Goal: Information Seeking & Learning: Check status

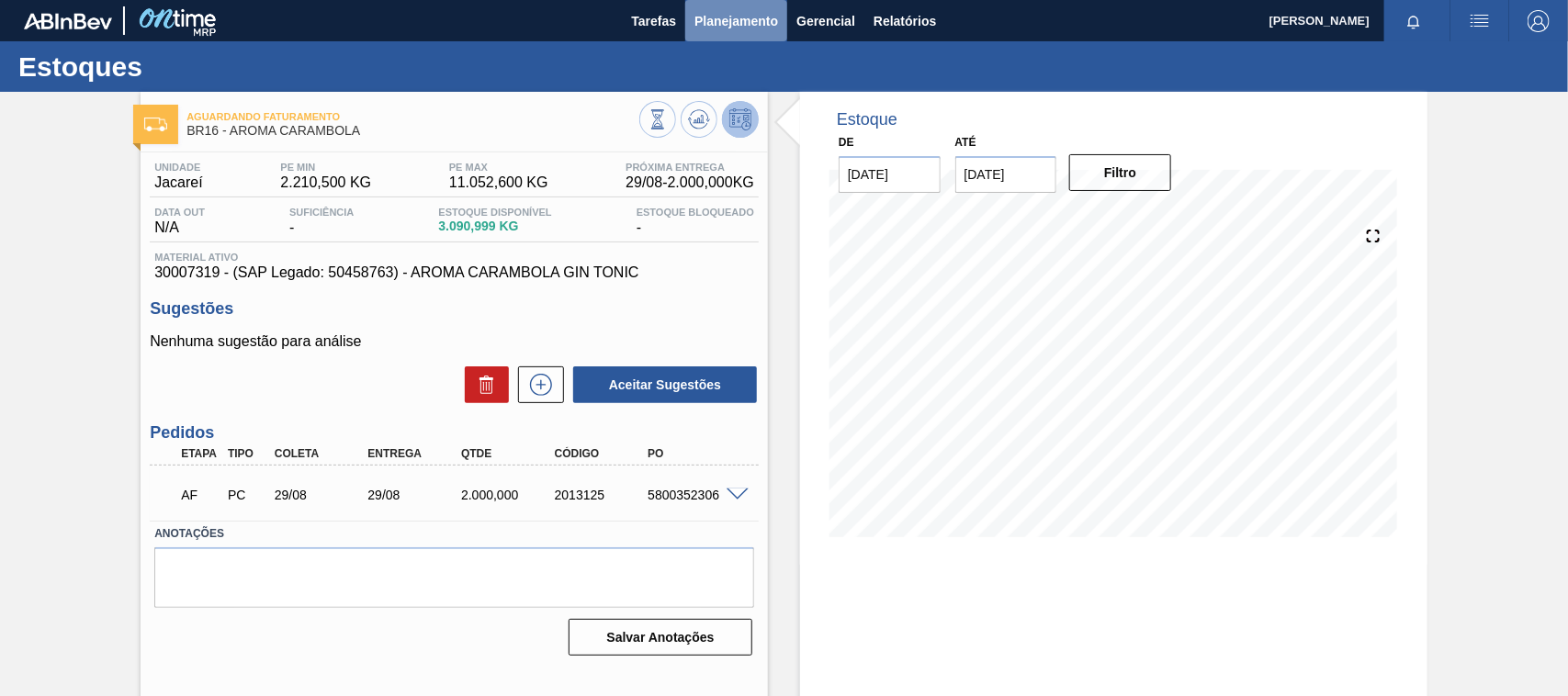
click at [704, 25] on span "Planejamento" at bounding box center [736, 21] width 83 height 22
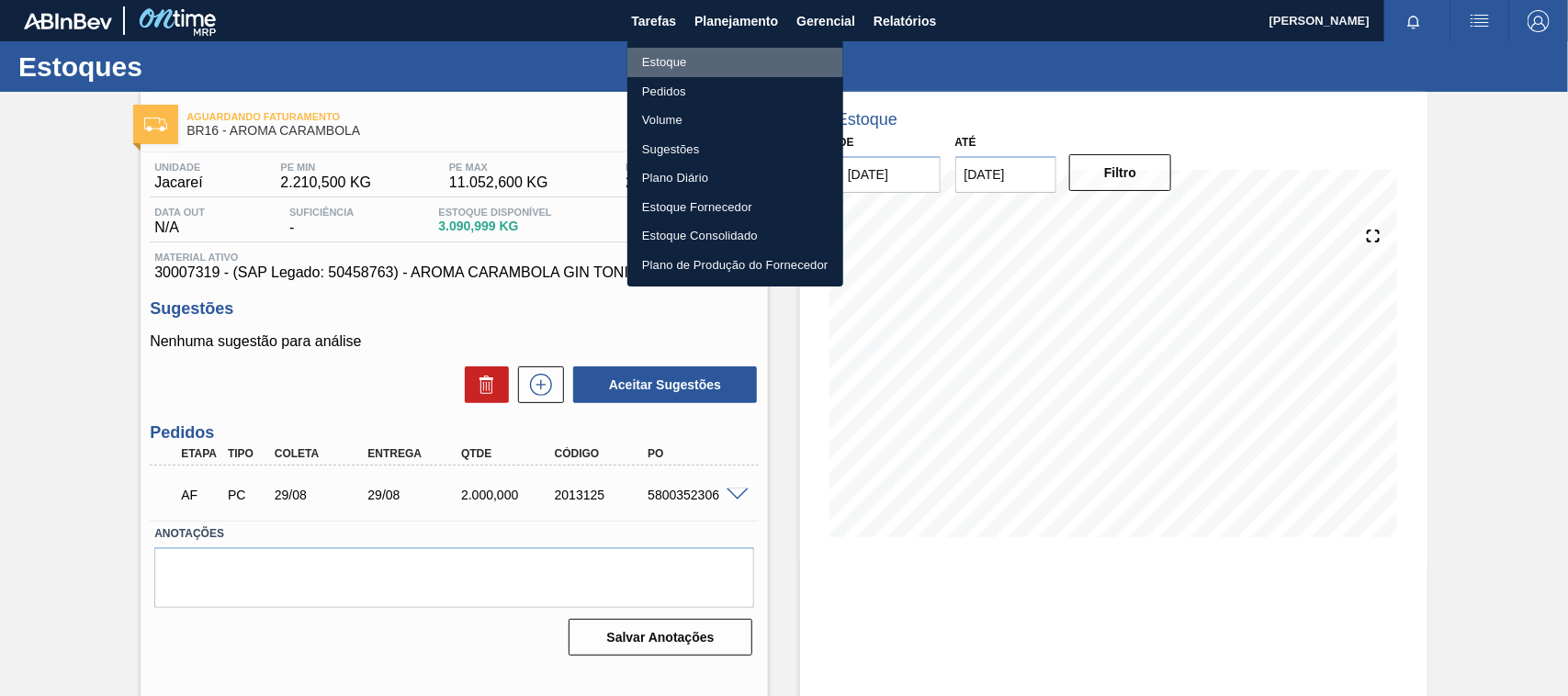
click at [691, 61] on li "Estoque" at bounding box center [735, 62] width 216 height 29
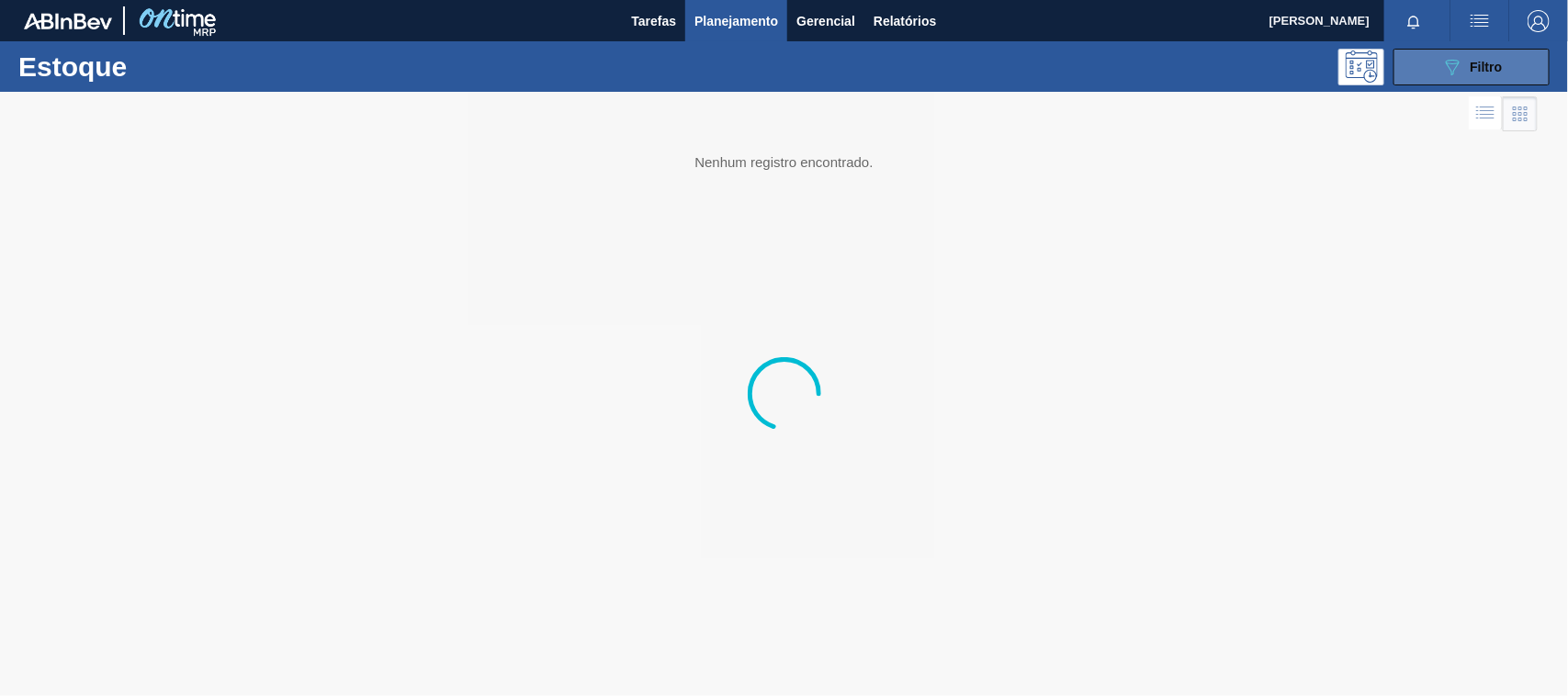
click at [1439, 58] on button "089F7B8B-B2A5-4AFE-B5C0-19BA573D28AC Filtro" at bounding box center [1471, 66] width 157 height 37
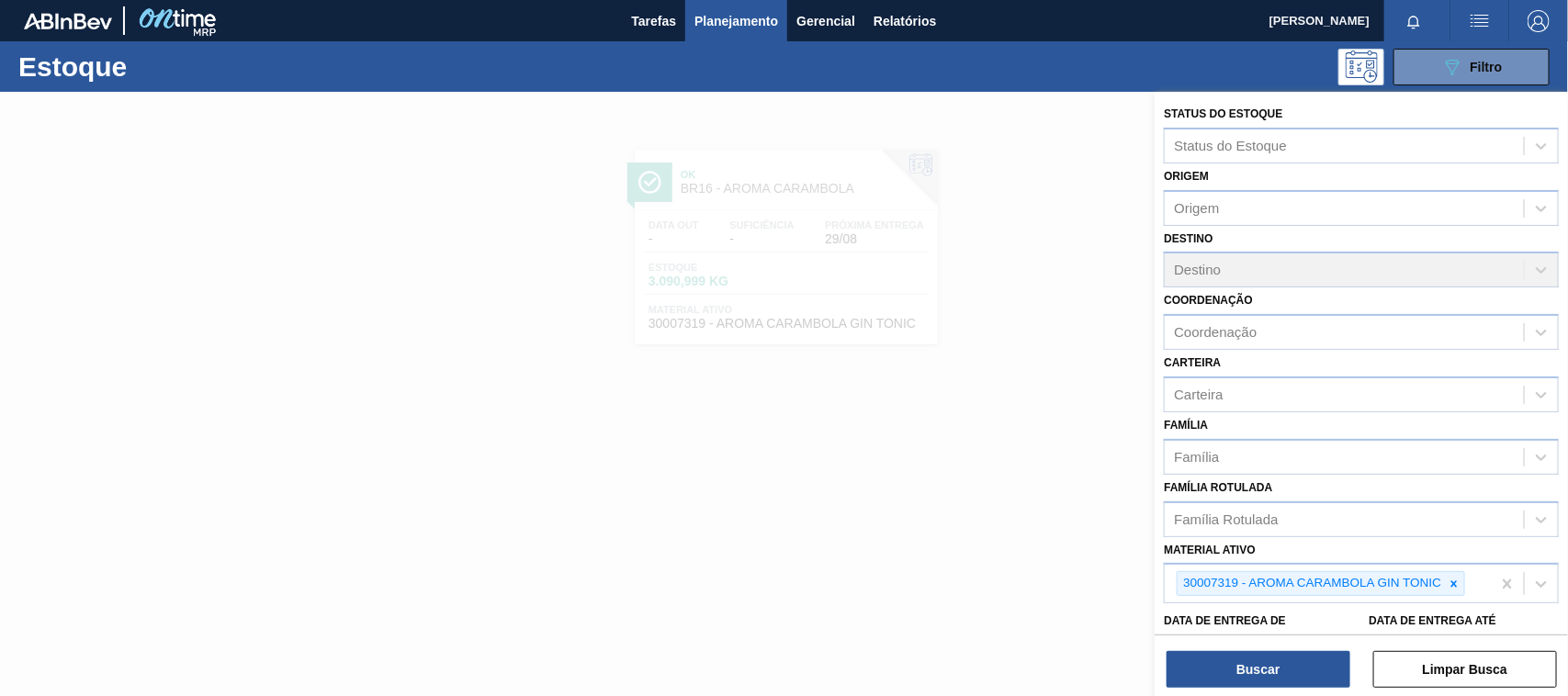
click at [1448, 581] on icon at bounding box center [1454, 584] width 13 height 13
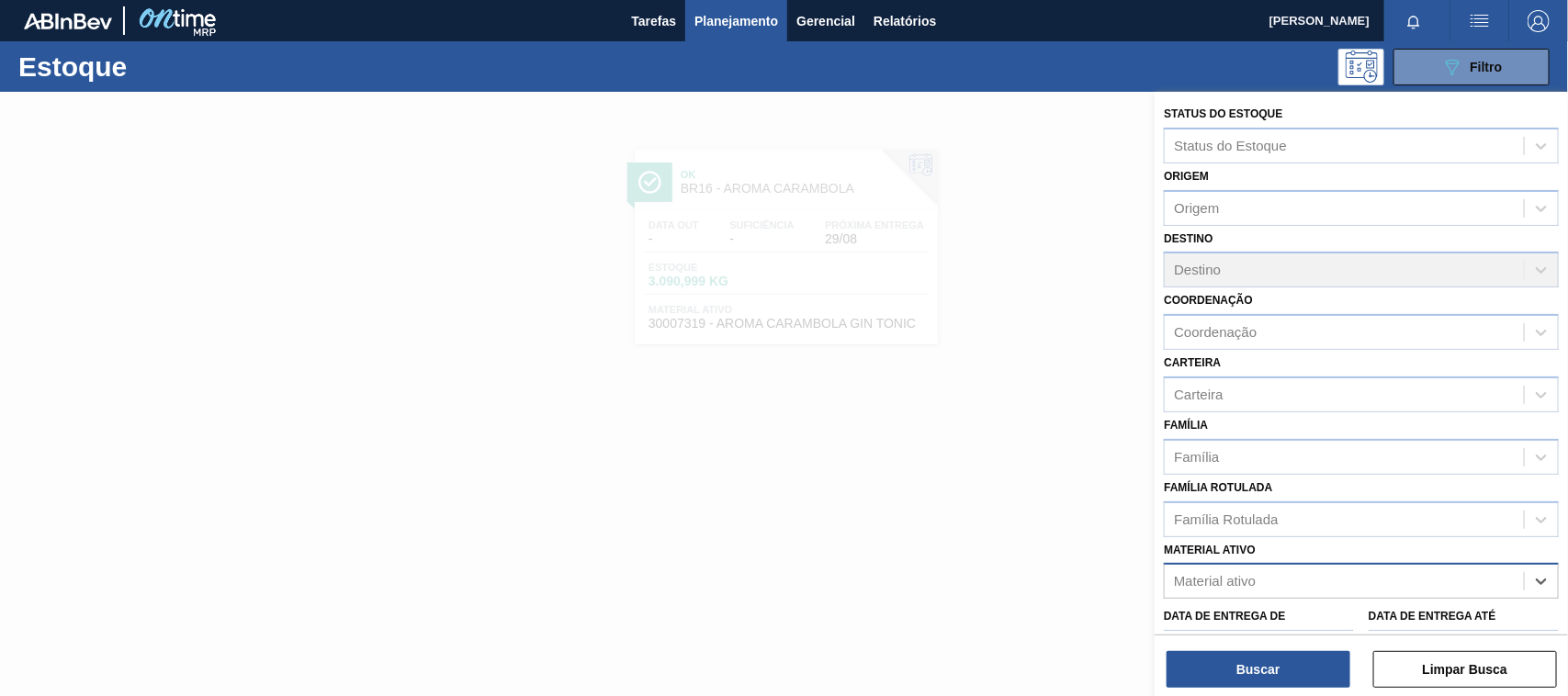
paste ativo "30033737"
type ativo "30033737"
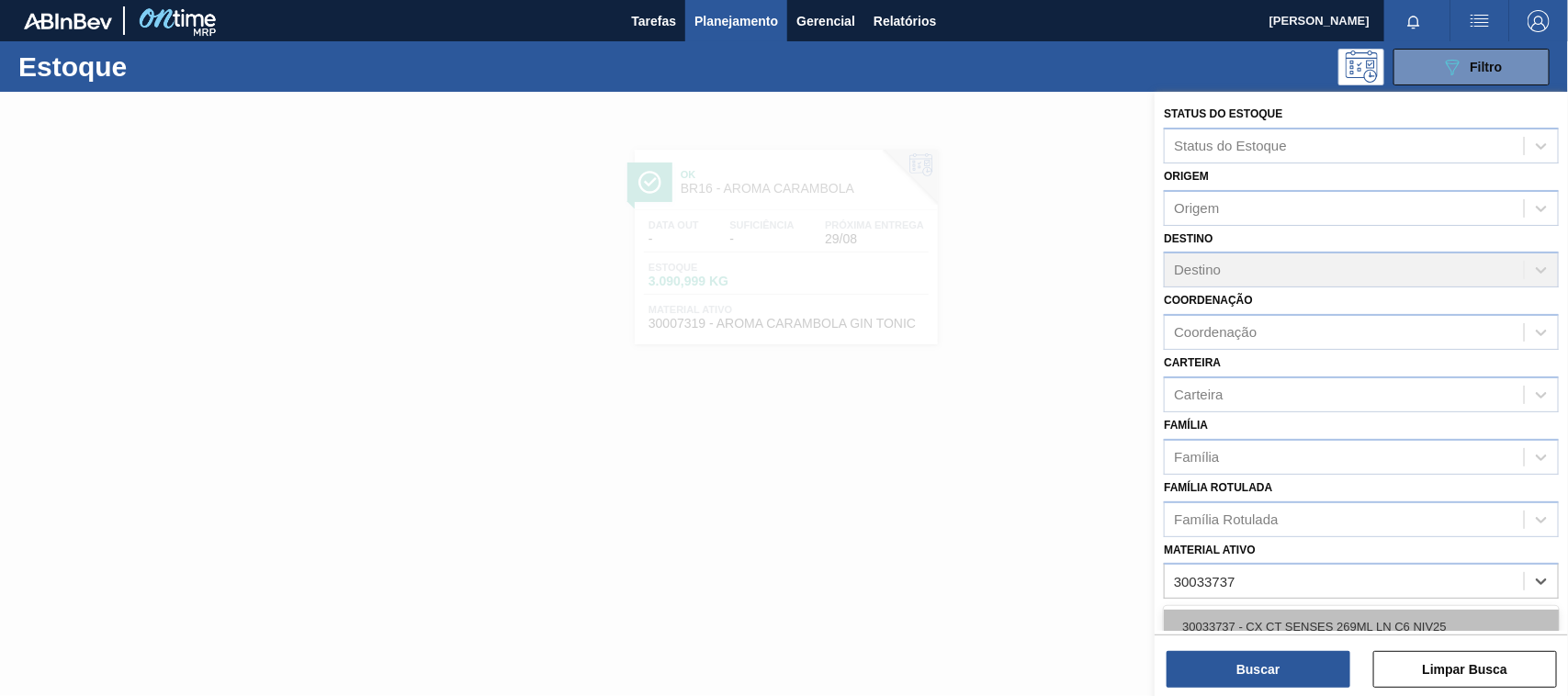
click at [1326, 610] on div "30033737 - CX CT SENSES 269ML LN C6 NIV25" at bounding box center [1361, 627] width 395 height 34
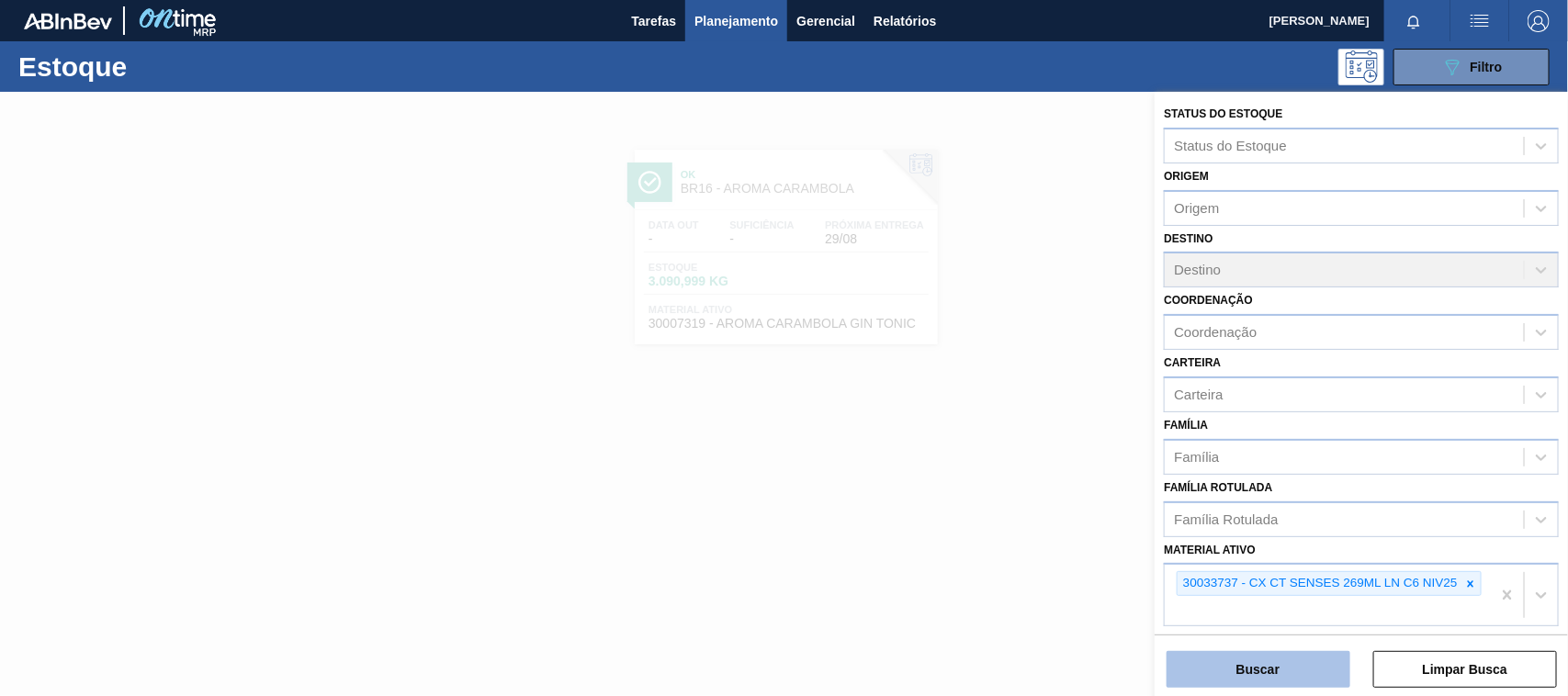
click at [1294, 667] on button "Buscar" at bounding box center [1259, 669] width 184 height 37
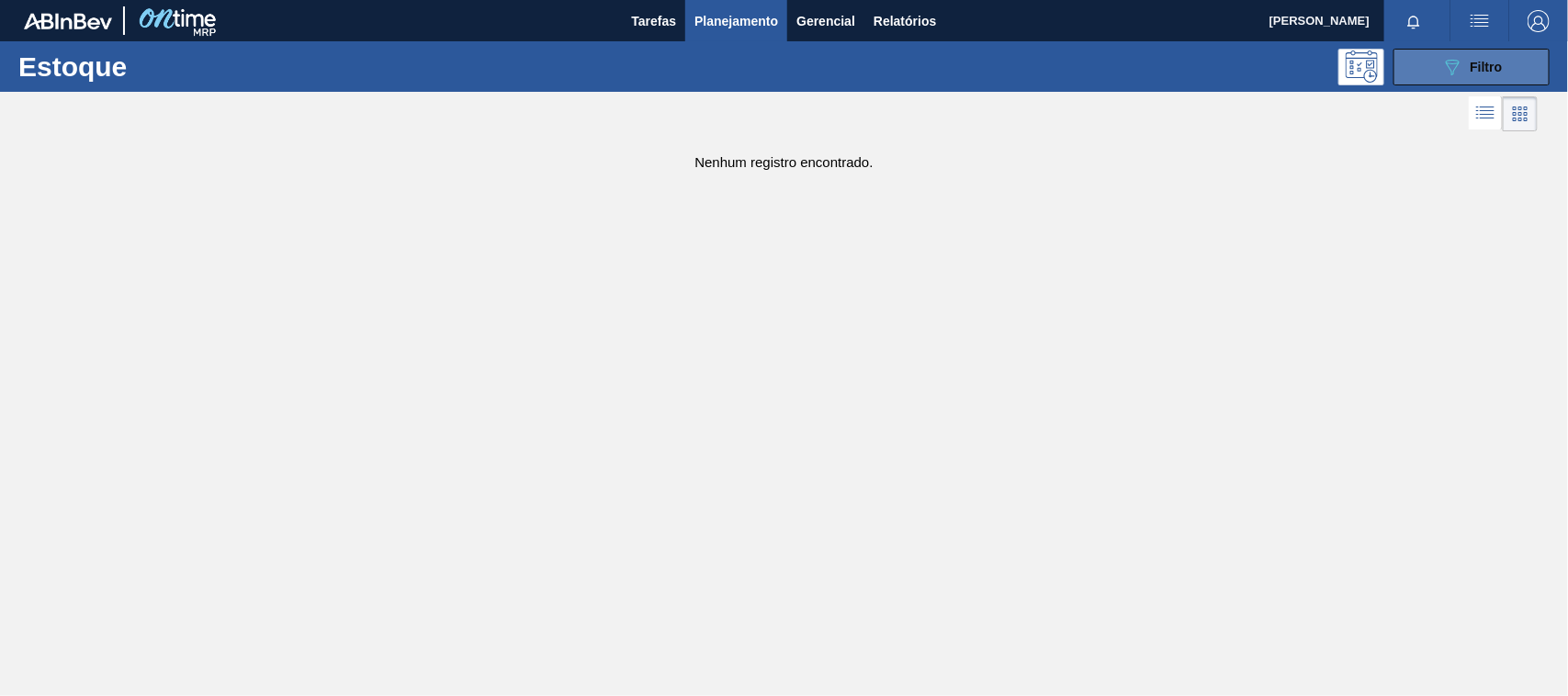
click at [1440, 79] on button "089F7B8B-B2A5-4AFE-B5C0-19BA573D28AC Filtro" at bounding box center [1471, 66] width 157 height 37
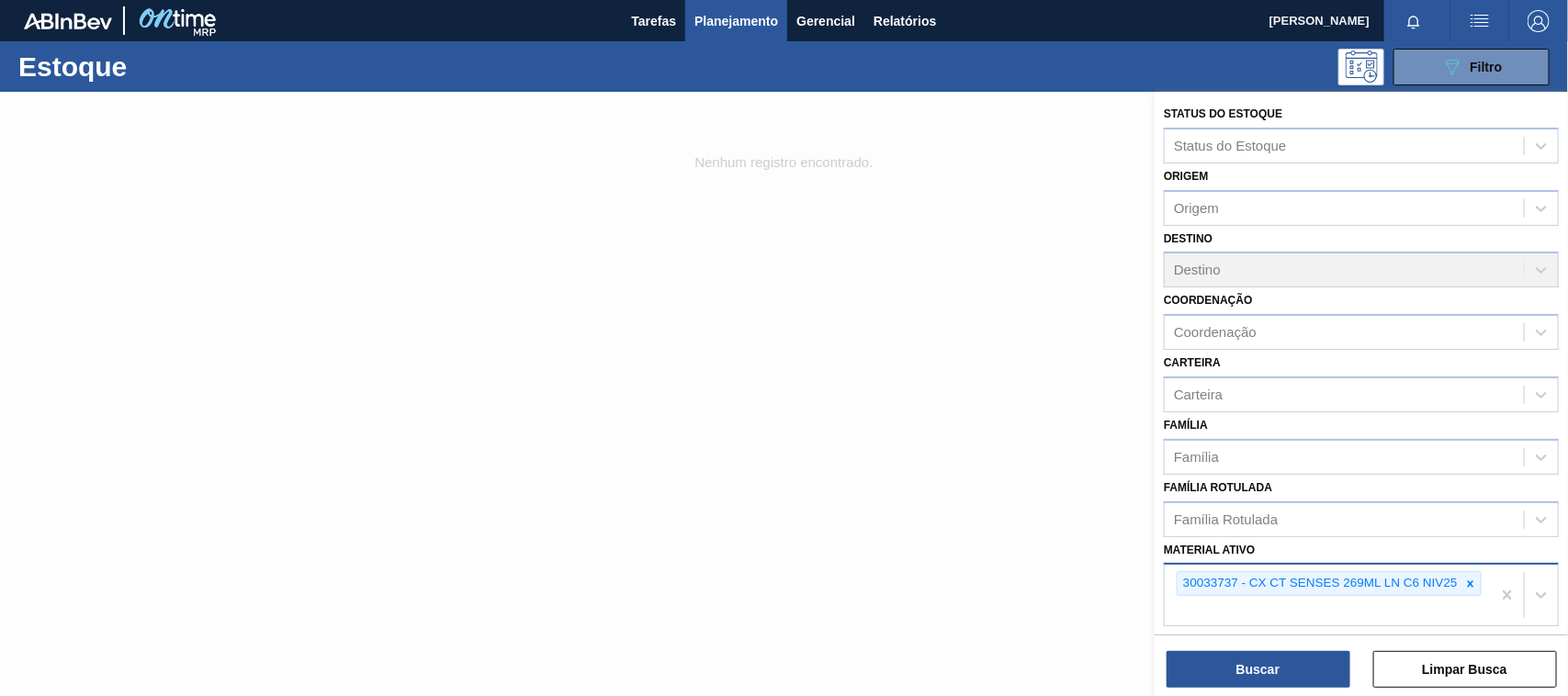
click at [1472, 566] on div "30033737 - CX CT SENSES 269ML LN C6 NIV25" at bounding box center [1328, 595] width 326 height 61
click at [1468, 580] on icon at bounding box center [1470, 583] width 7 height 7
paste ativo "30003175"
type ativo "30003175"
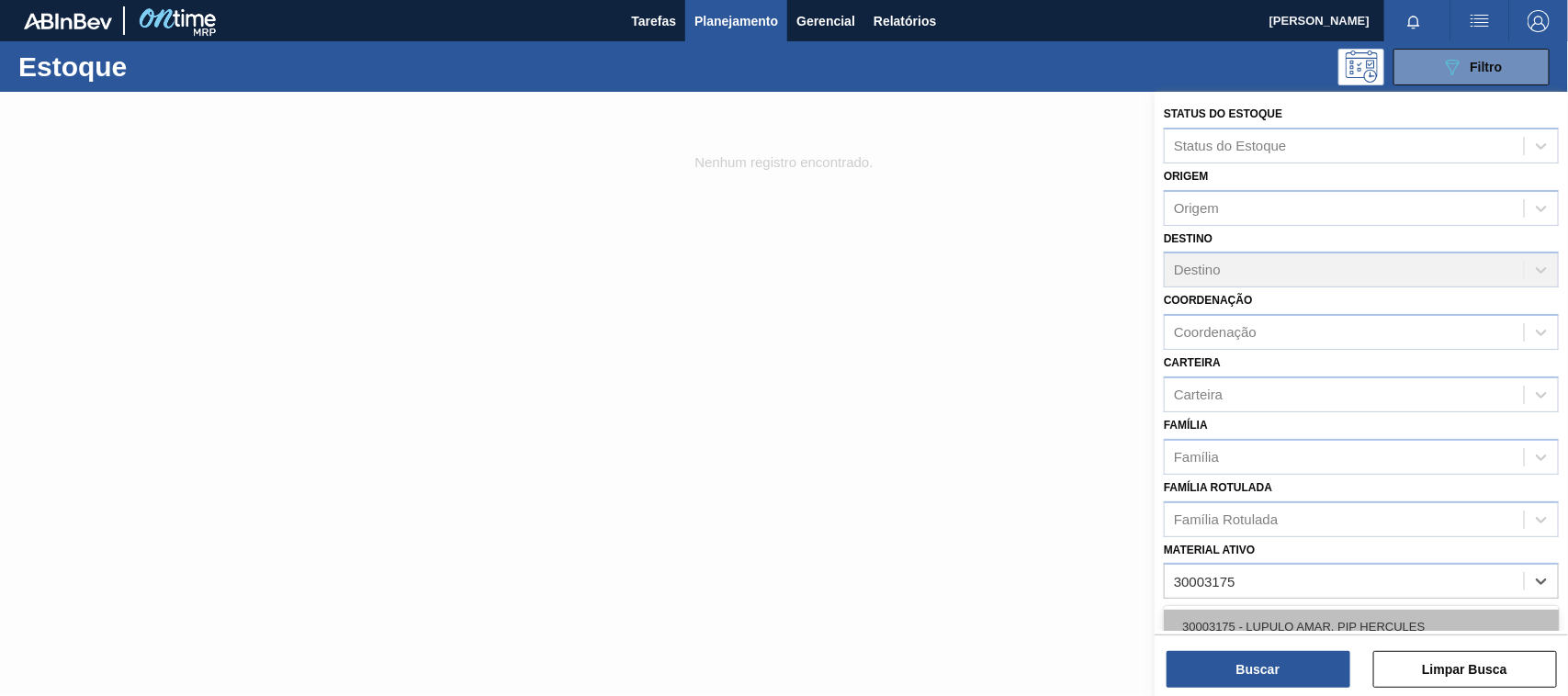
click at [1324, 620] on div "30003175 - LUPULO AMAR. PIP HERCULES" at bounding box center [1361, 627] width 395 height 34
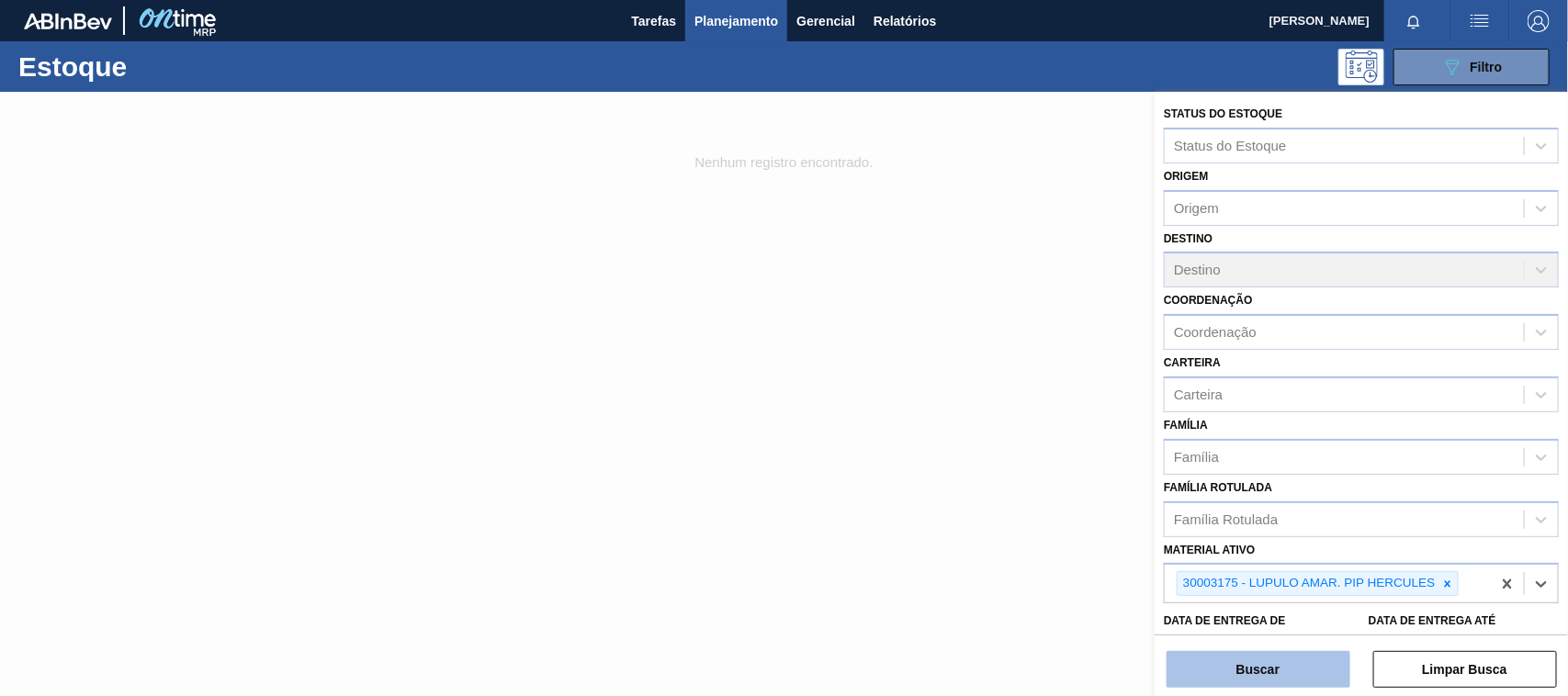
click at [1289, 680] on button "Buscar" at bounding box center [1259, 669] width 184 height 37
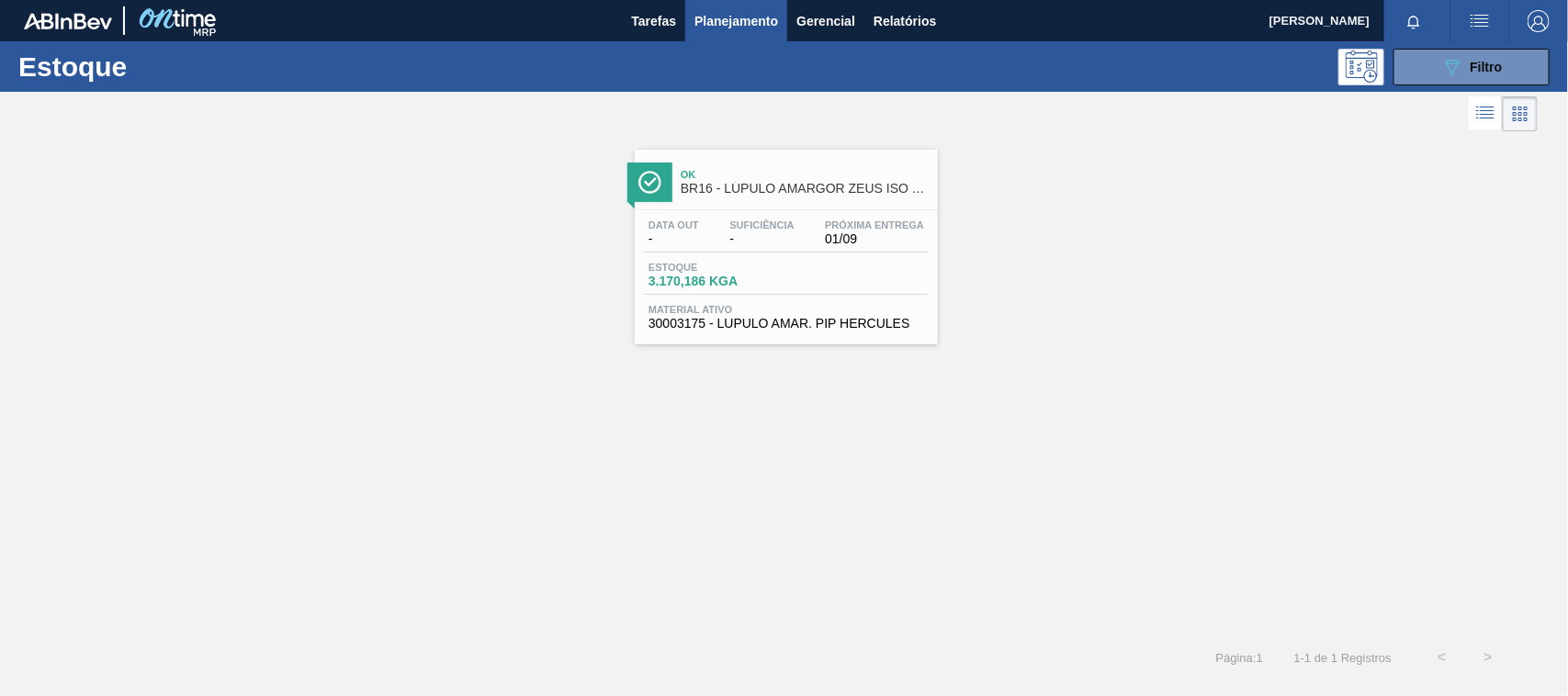
click at [810, 266] on div "Estoque 3.170,186 KGA" at bounding box center [786, 278] width 285 height 33
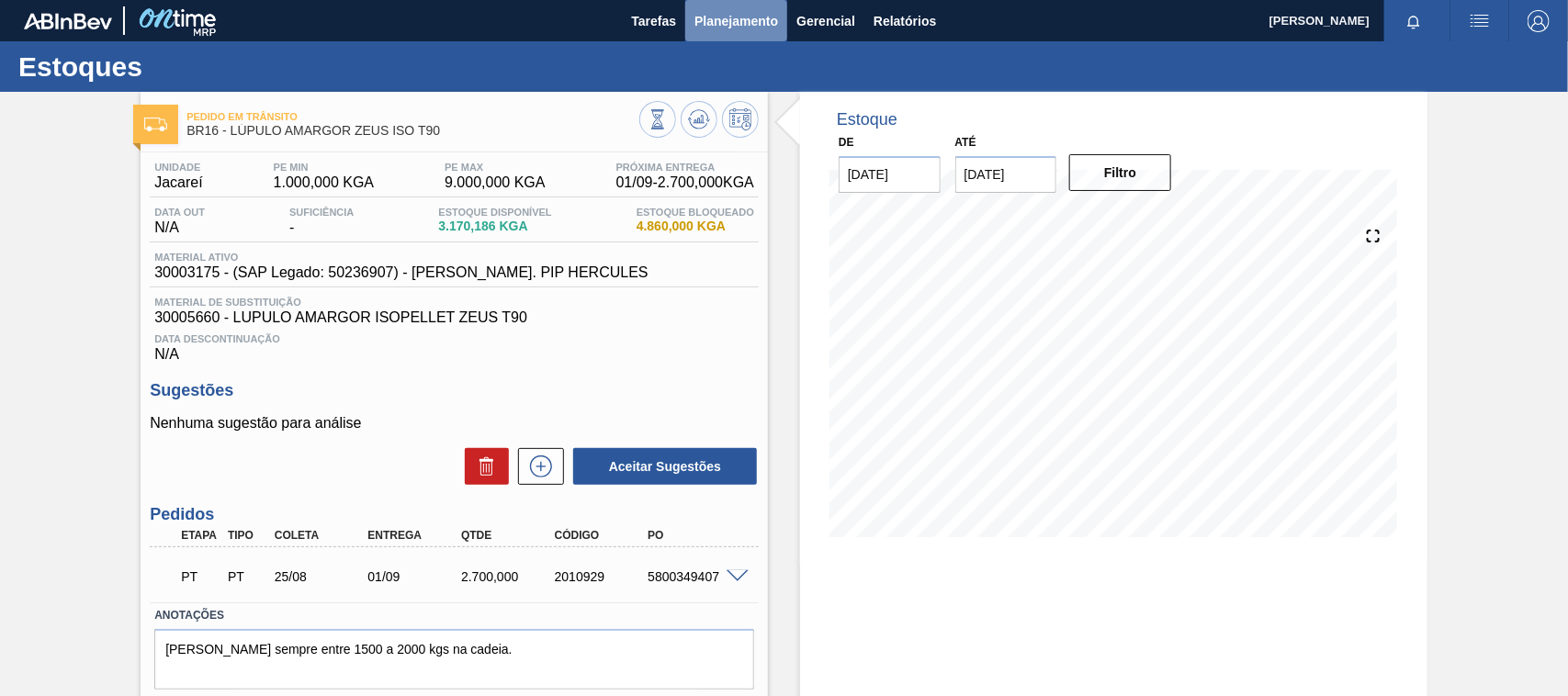
click at [719, 12] on span "Planejamento" at bounding box center [736, 21] width 83 height 22
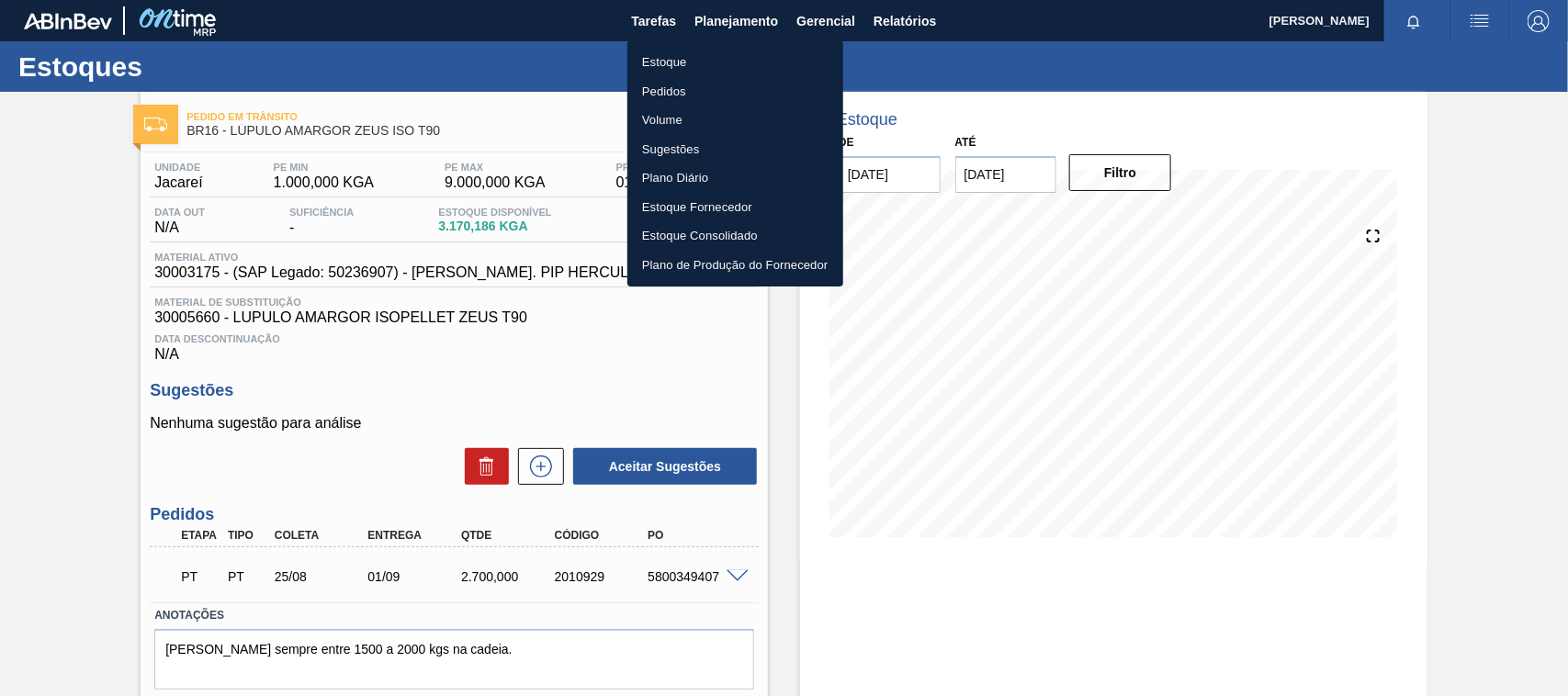
click at [700, 63] on li "Estoque" at bounding box center [735, 62] width 216 height 29
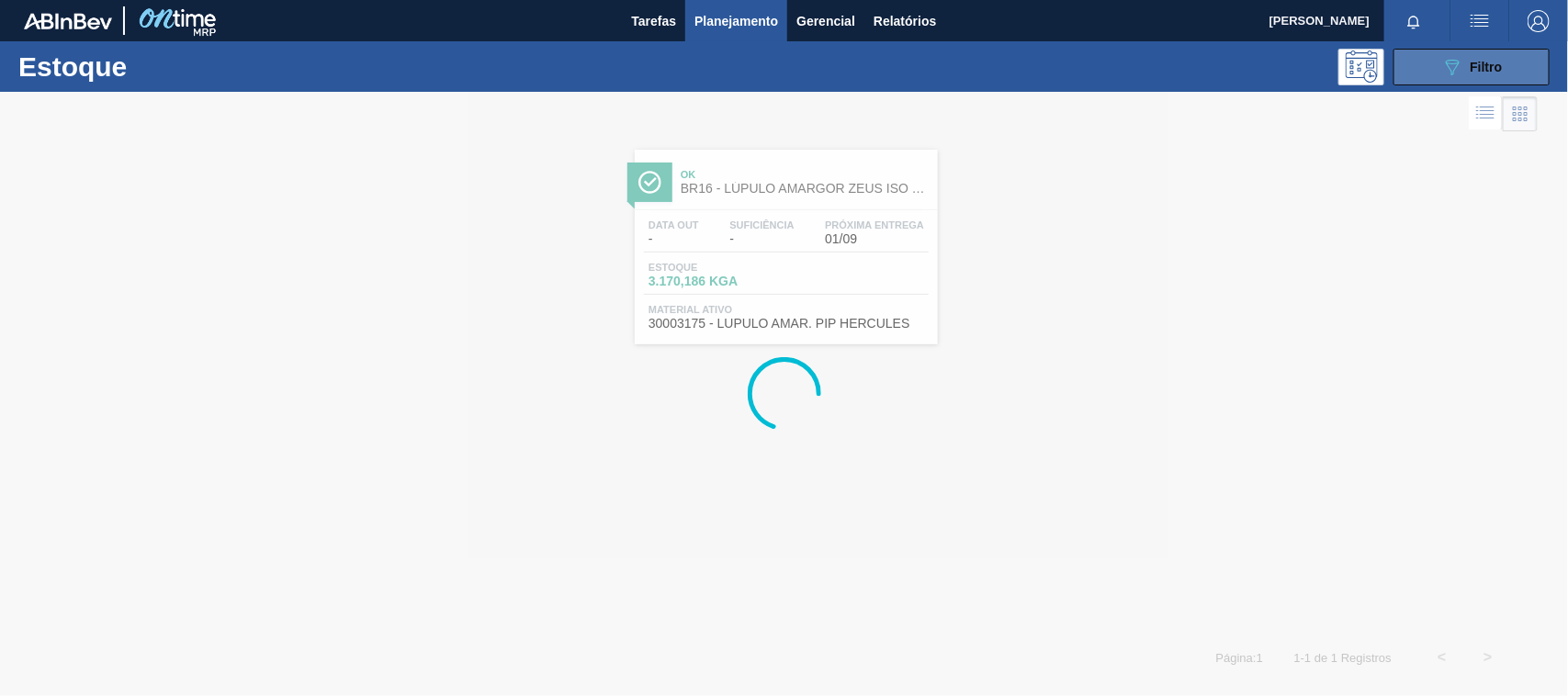
click at [1468, 52] on button "089F7B8B-B2A5-4AFE-B5C0-19BA573D28AC Filtro" at bounding box center [1471, 66] width 157 height 37
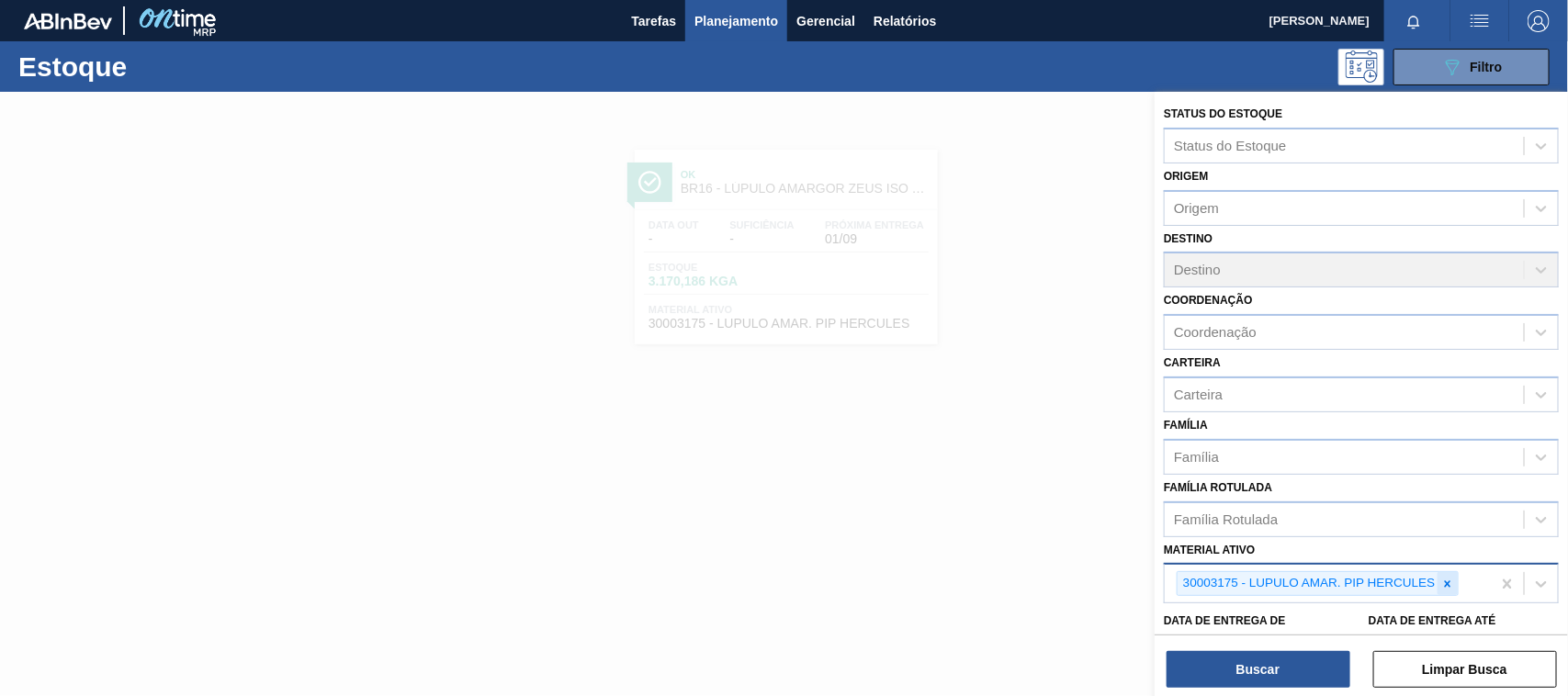
click at [1449, 584] on icon at bounding box center [1448, 584] width 13 height 13
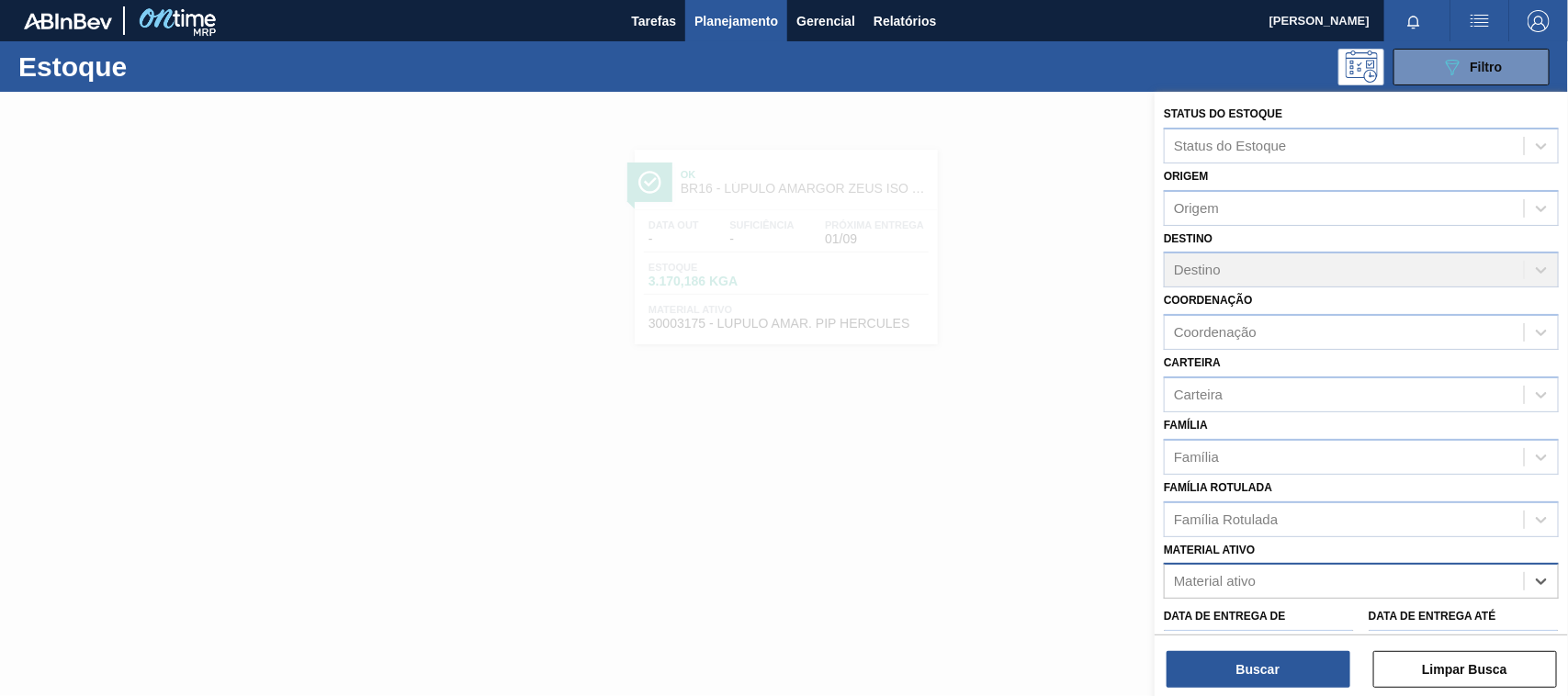
paste ativo "30003188"
type ativo "30003188"
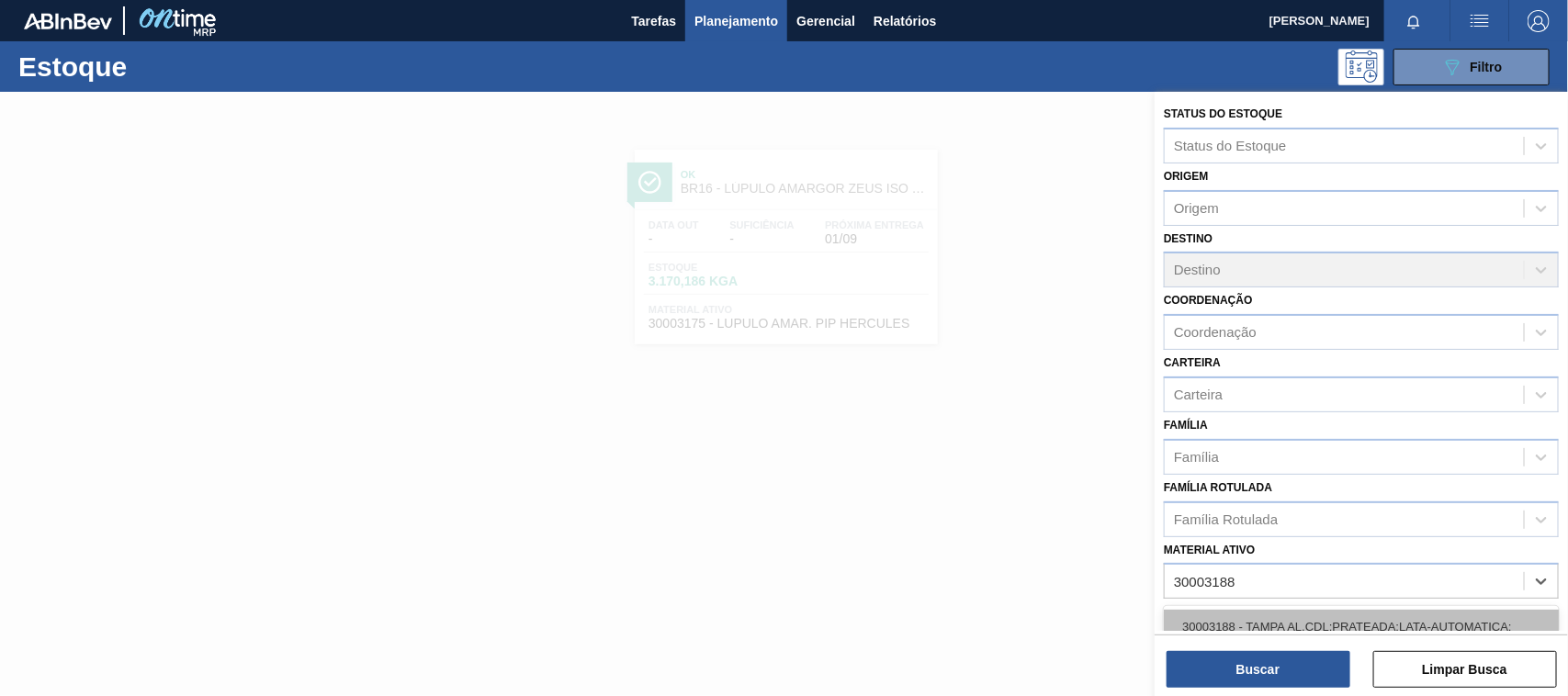
click at [1369, 613] on div "30003188 - TAMPA AL.CDL;PRATEADA;LATA-AUTOMATICA;" at bounding box center [1361, 627] width 395 height 34
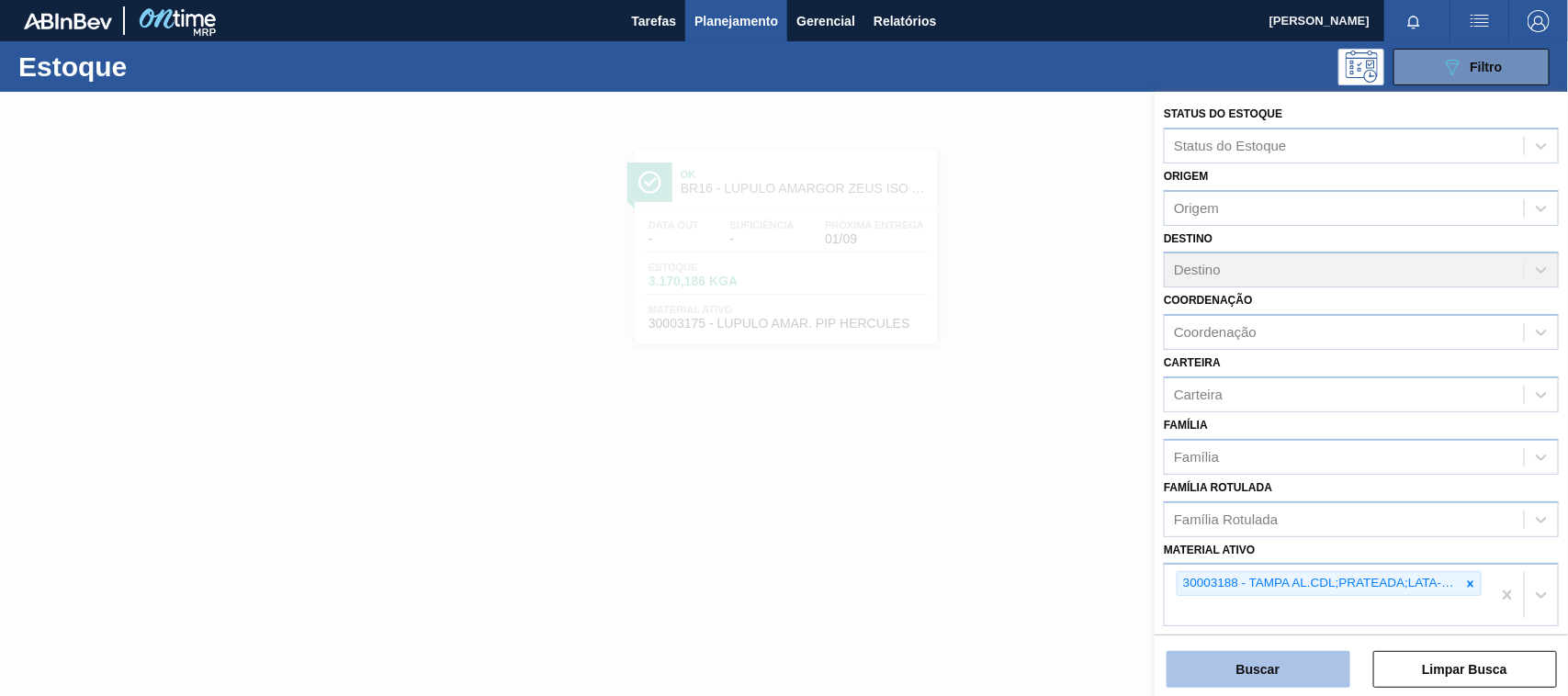
click at [1310, 654] on button "Buscar" at bounding box center [1259, 669] width 184 height 37
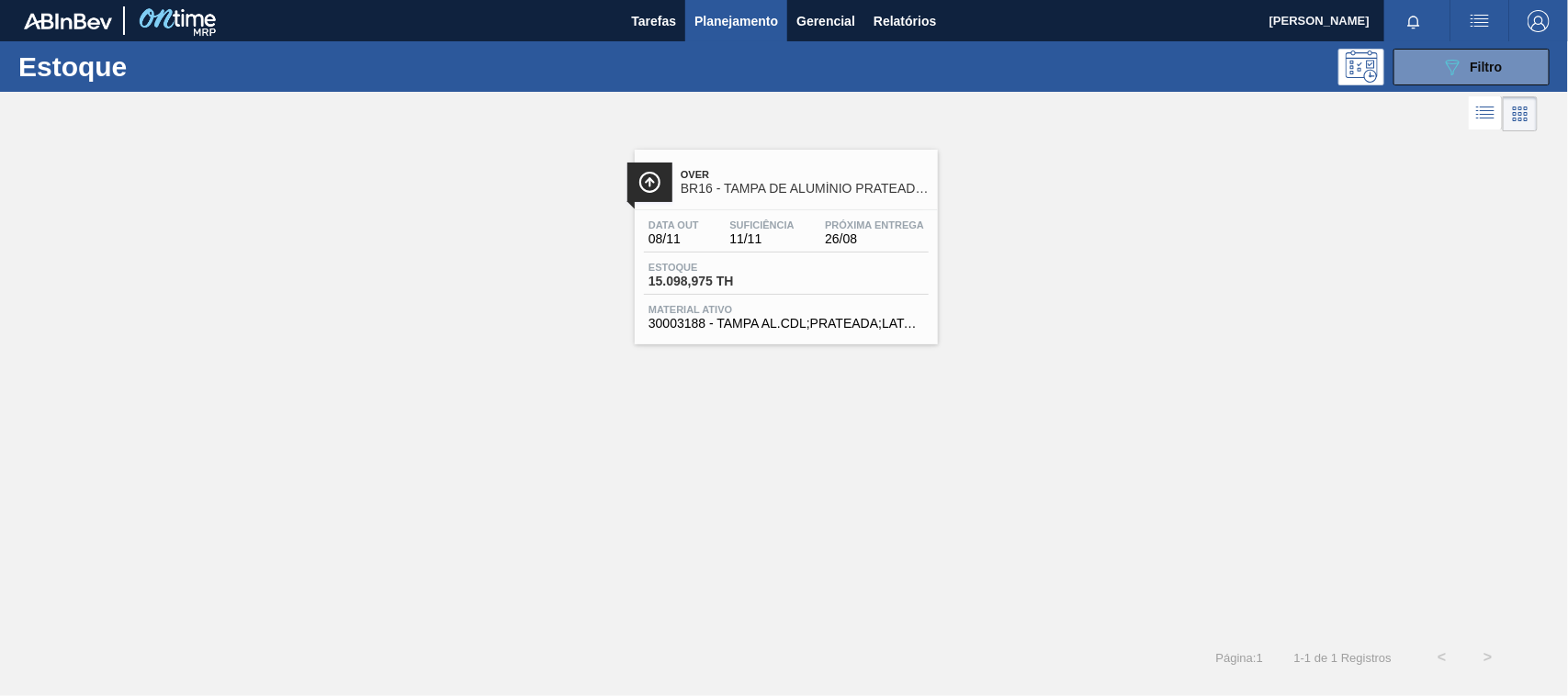
click at [755, 300] on div "Data out 08/11 Suficiência 11/11 Próxima Entrega 26/08 Estoque 15.098,975 TH Ma…" at bounding box center [786, 273] width 304 height 125
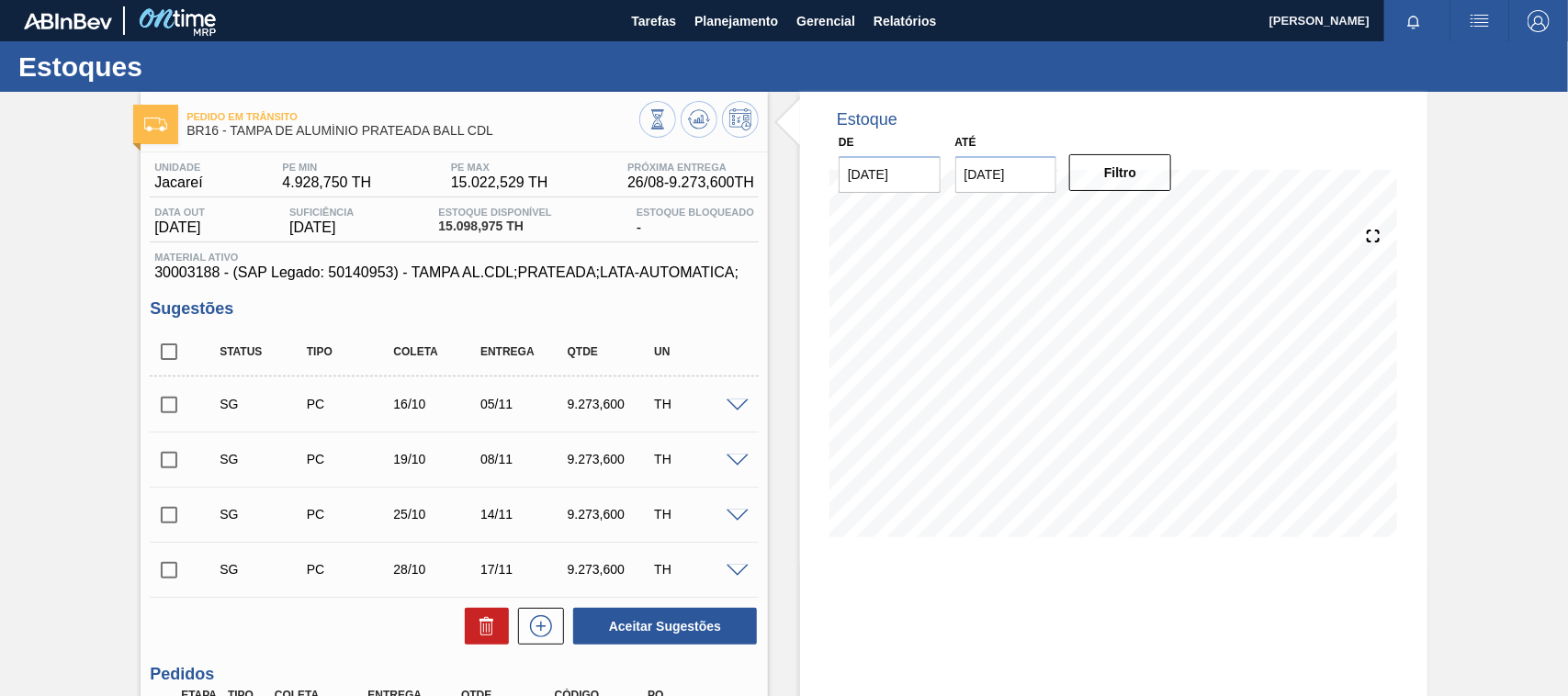
drag, startPoint x: 379, startPoint y: 190, endPoint x: 397, endPoint y: 181, distance: 20.1
click at [381, 190] on div "Unidade Jacareí PE MIN 4.928,750 TH PE MAX 15.022,529 TH Próxima Entrega 26/08 …" at bounding box center [454, 179] width 609 height 36
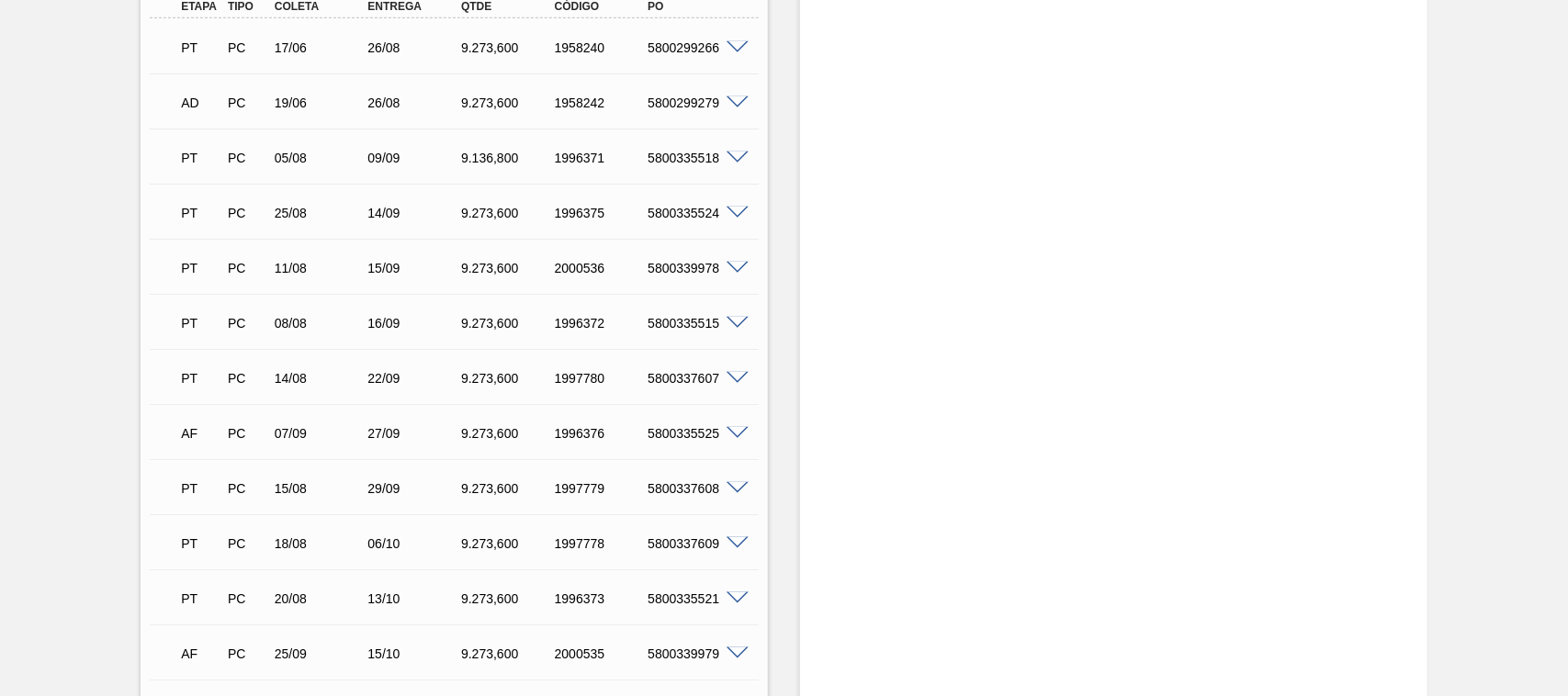
scroll to position [574, 0]
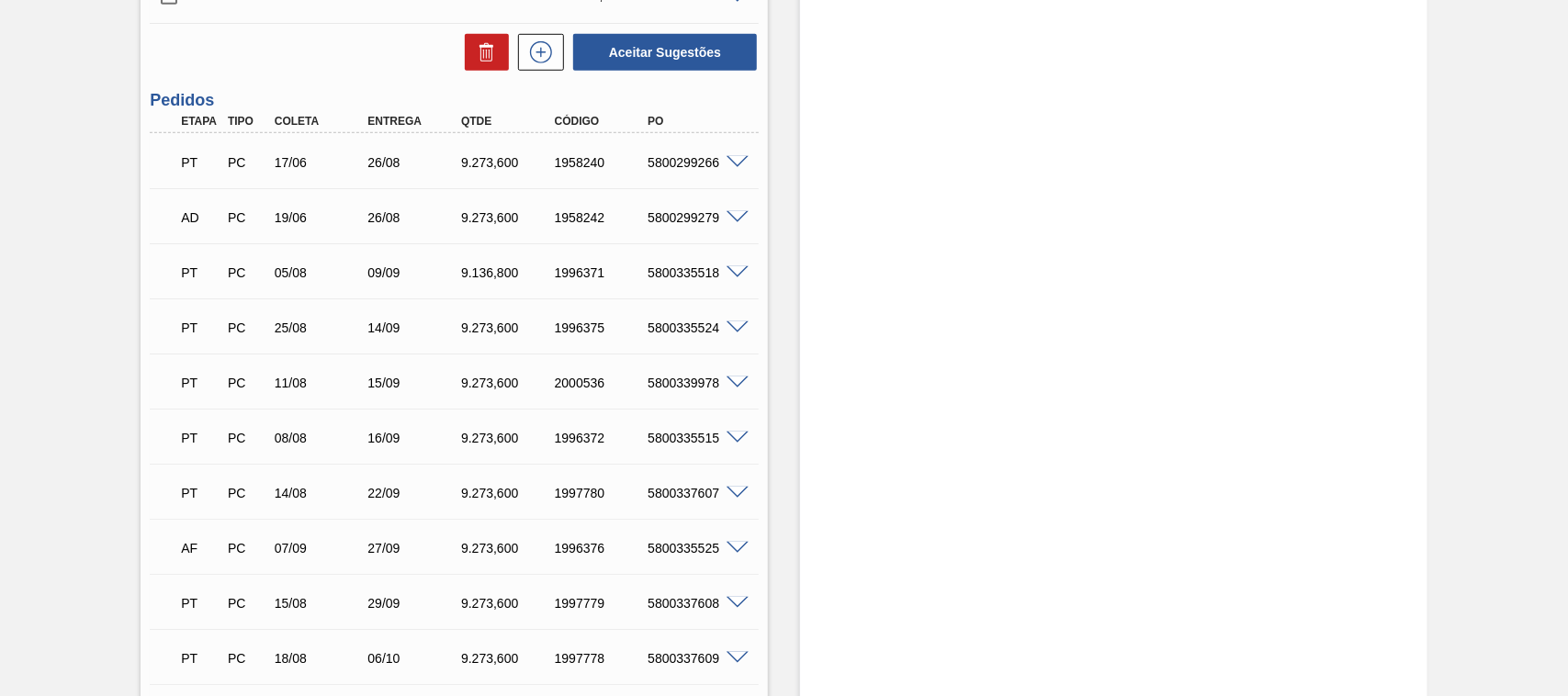
click at [742, 218] on span at bounding box center [737, 218] width 22 height 14
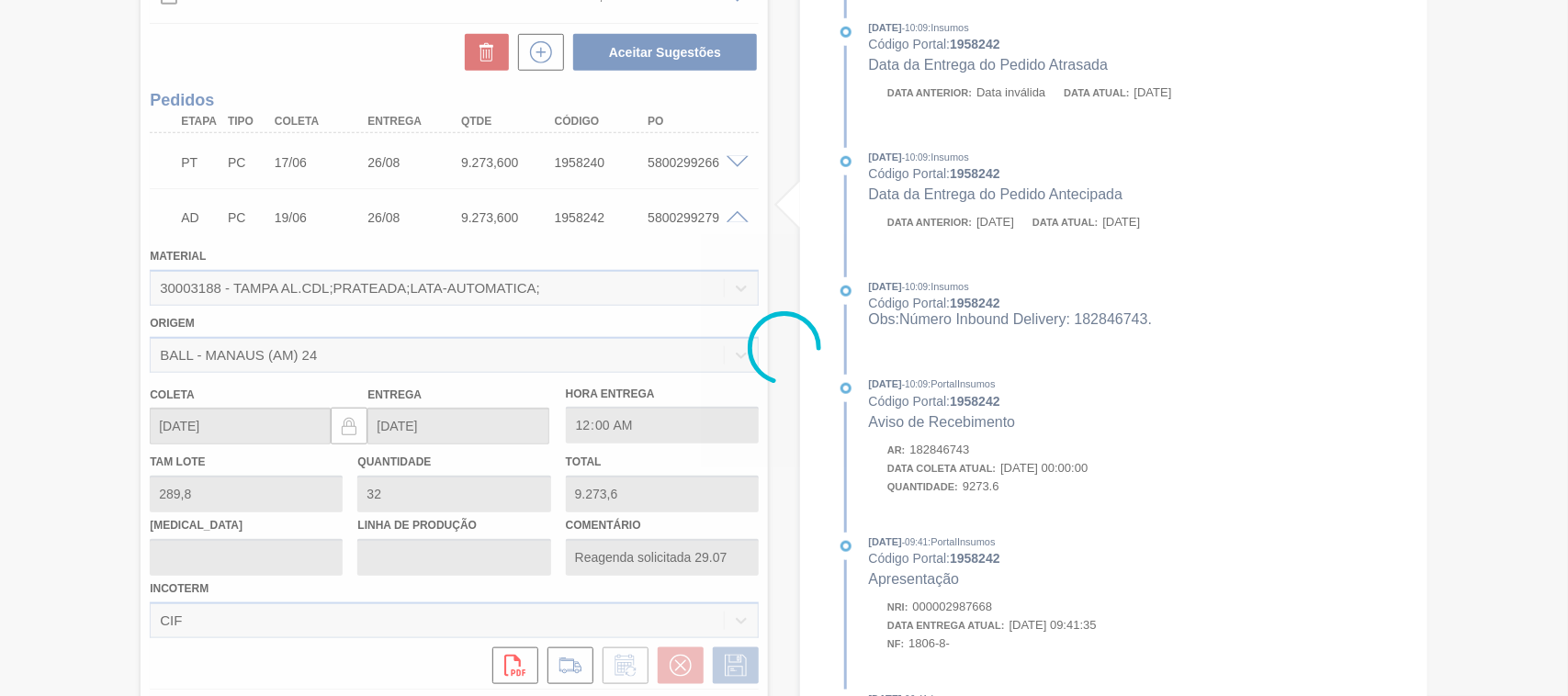
click at [722, 214] on div at bounding box center [784, 348] width 1568 height 696
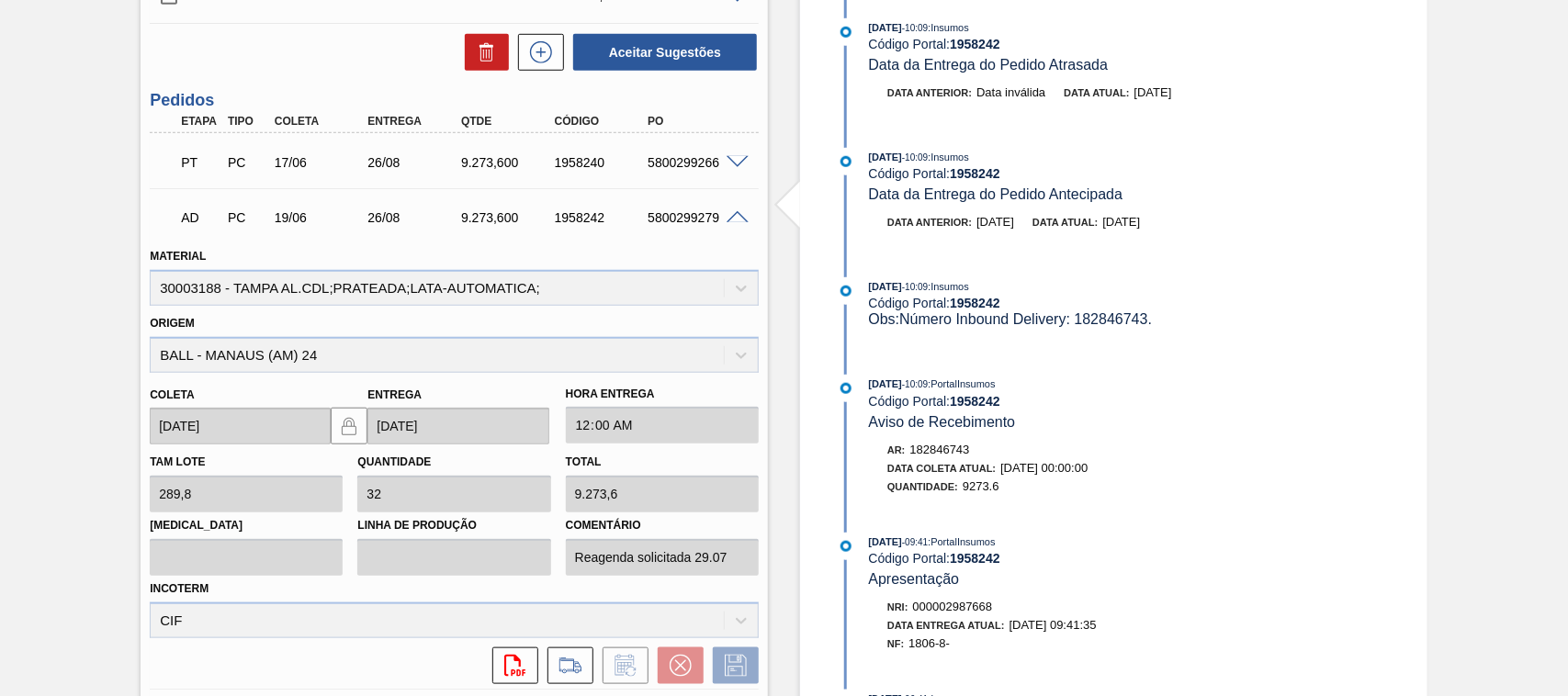
click at [731, 225] on div "5800299279" at bounding box center [694, 217] width 103 height 14
click at [732, 217] on span at bounding box center [737, 218] width 22 height 14
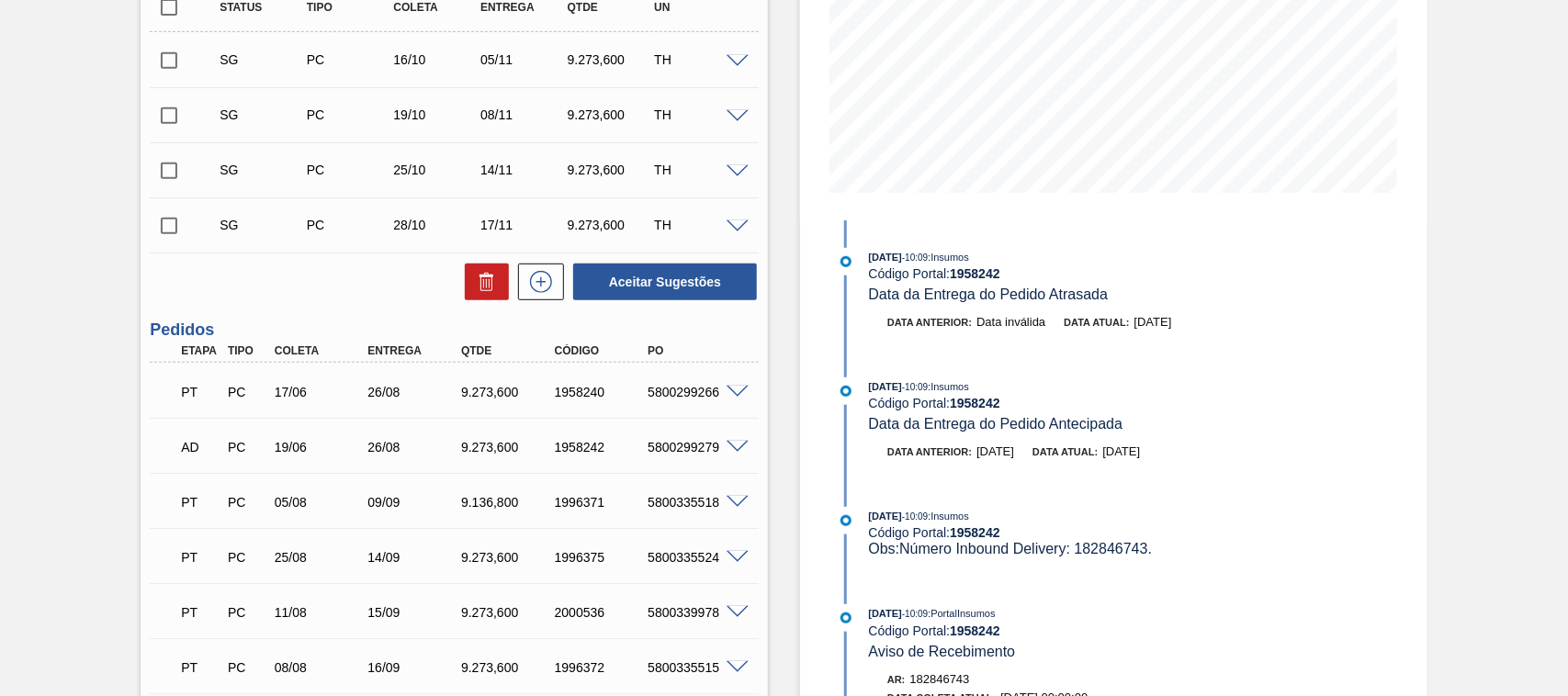
scroll to position [459, 0]
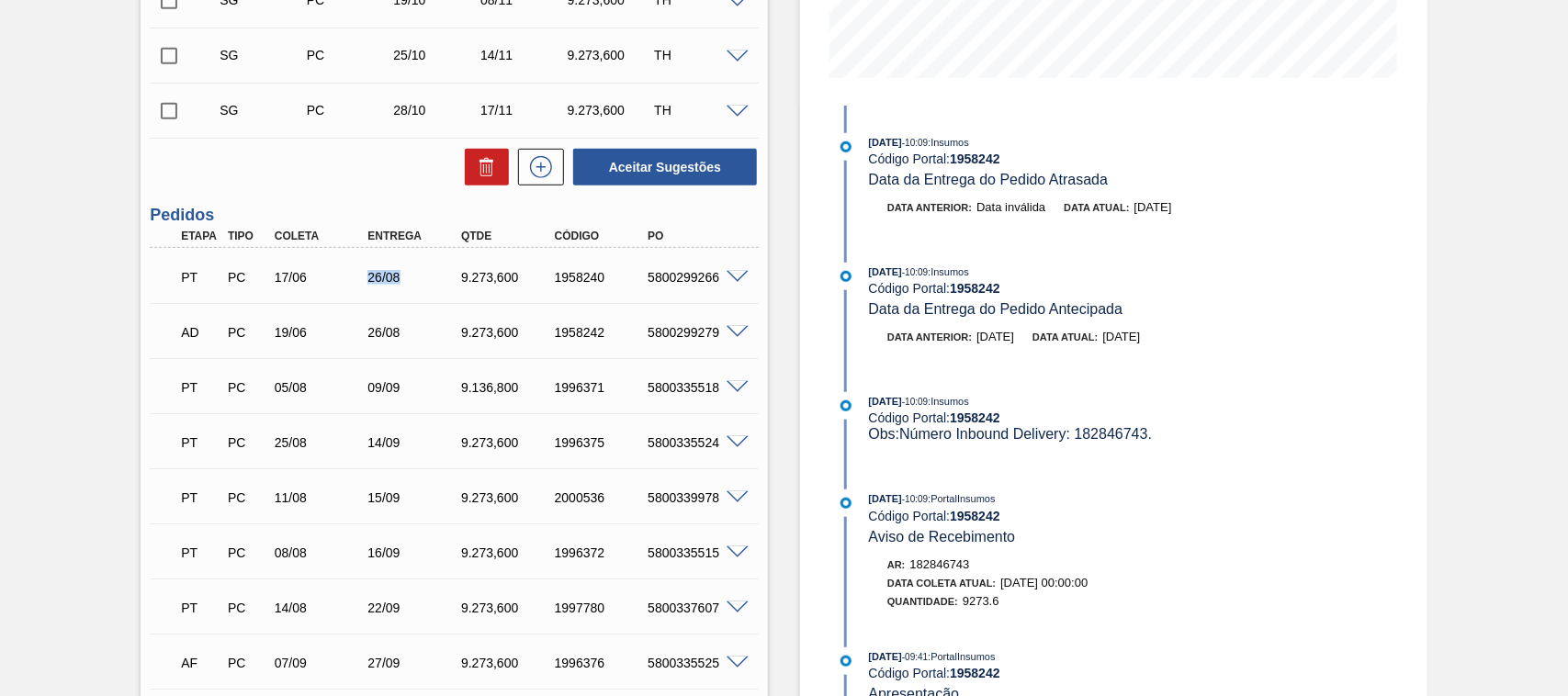
drag, startPoint x: 368, startPoint y: 281, endPoint x: 400, endPoint y: 280, distance: 32.0
click at [400, 280] on div "26/08" at bounding box center [415, 277] width 103 height 14
drag, startPoint x: 231, startPoint y: 395, endPoint x: 731, endPoint y: 397, distance: 500.0
click at [731, 397] on div "PT PC 05/08 09/09 9.136,800 1996371 5800335518" at bounding box center [454, 386] width 609 height 46
click at [190, 394] on p "PT" at bounding box center [200, 387] width 39 height 14
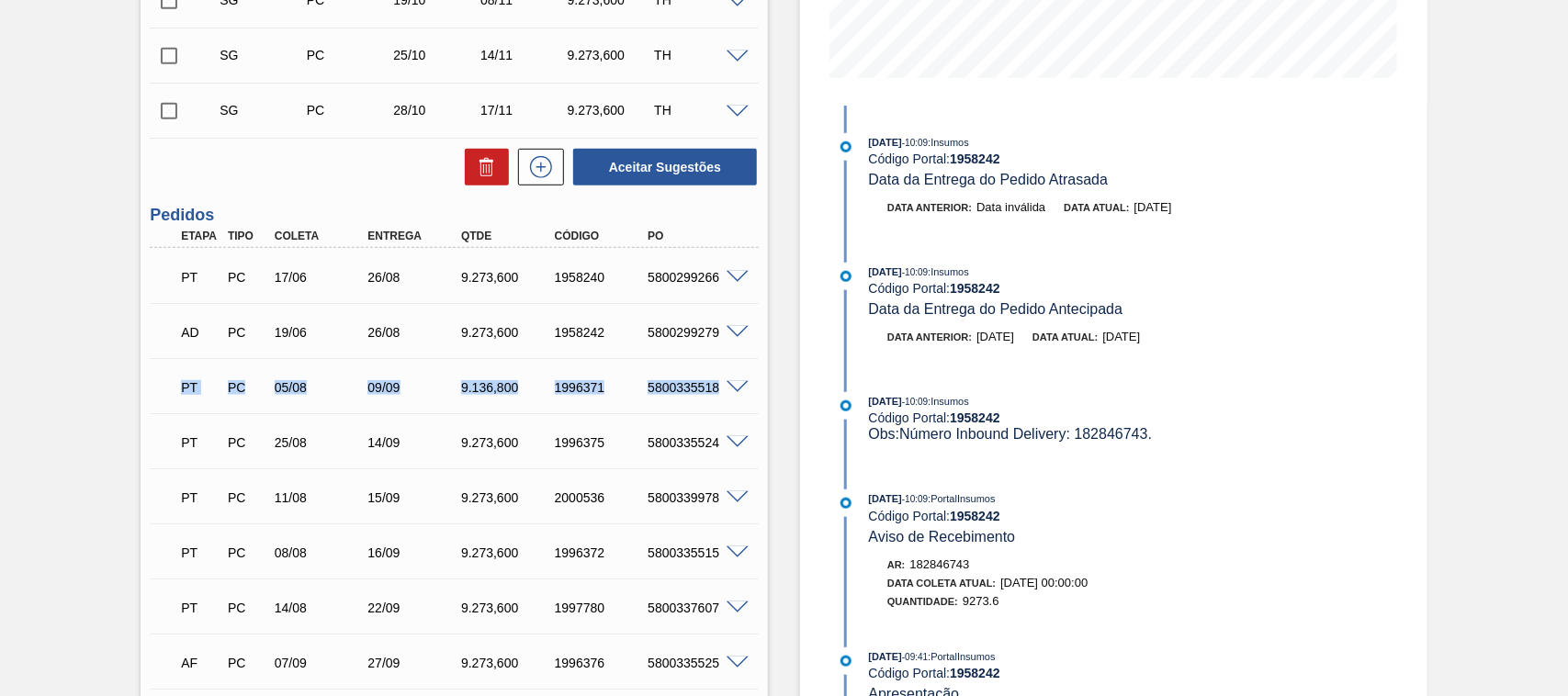
click at [382, 396] on div "PT PC 05/08 09/09 9.136,800 1996371 5800335518" at bounding box center [449, 385] width 561 height 37
click at [730, 280] on span at bounding box center [737, 278] width 22 height 14
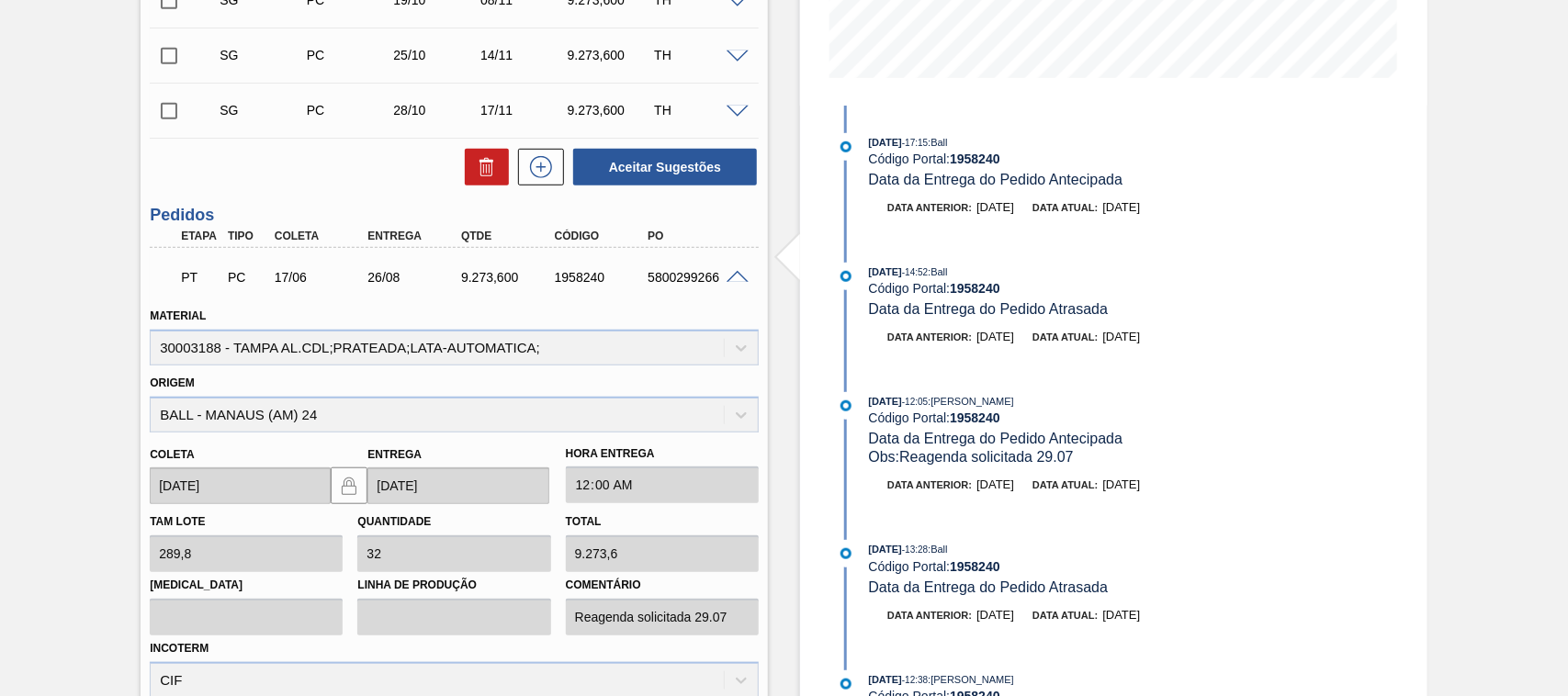
click at [730, 280] on span at bounding box center [737, 278] width 22 height 14
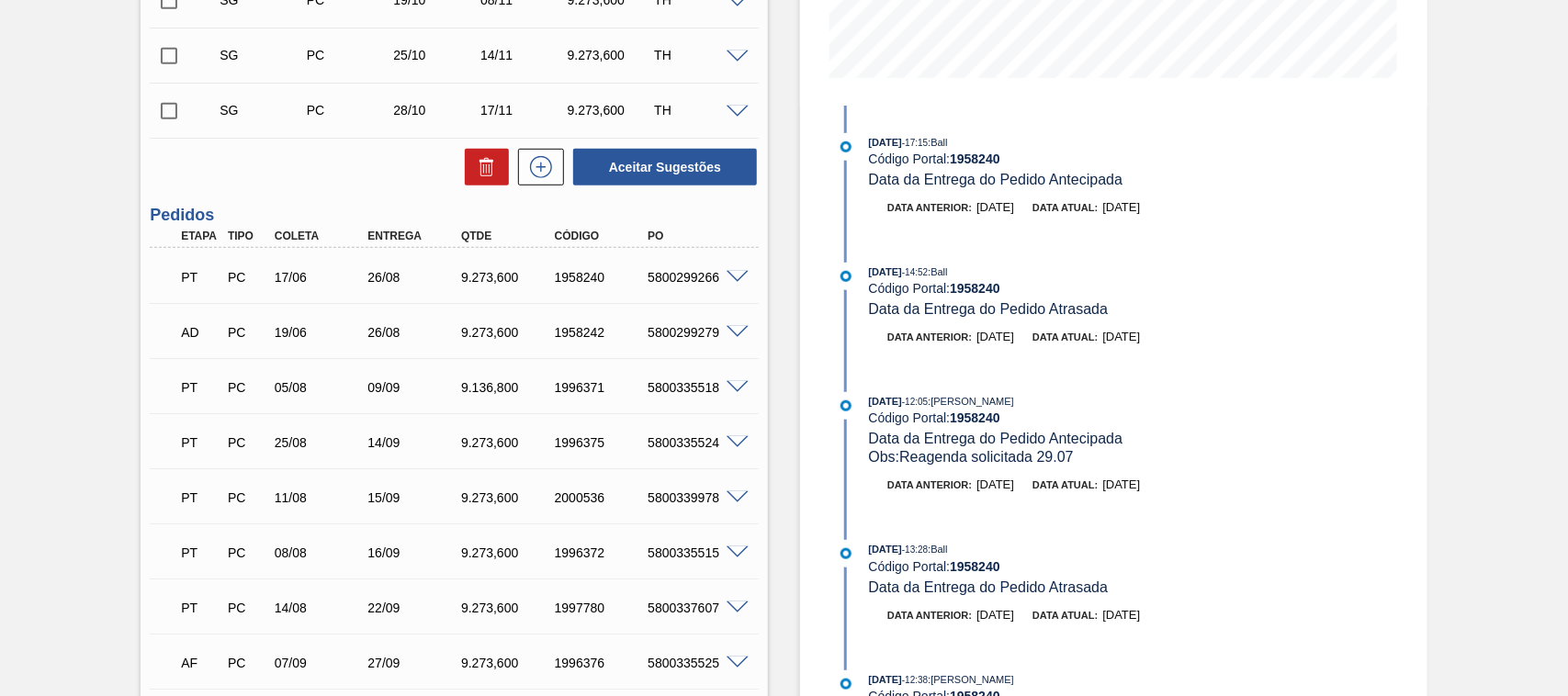
click at [741, 333] on span at bounding box center [737, 333] width 22 height 14
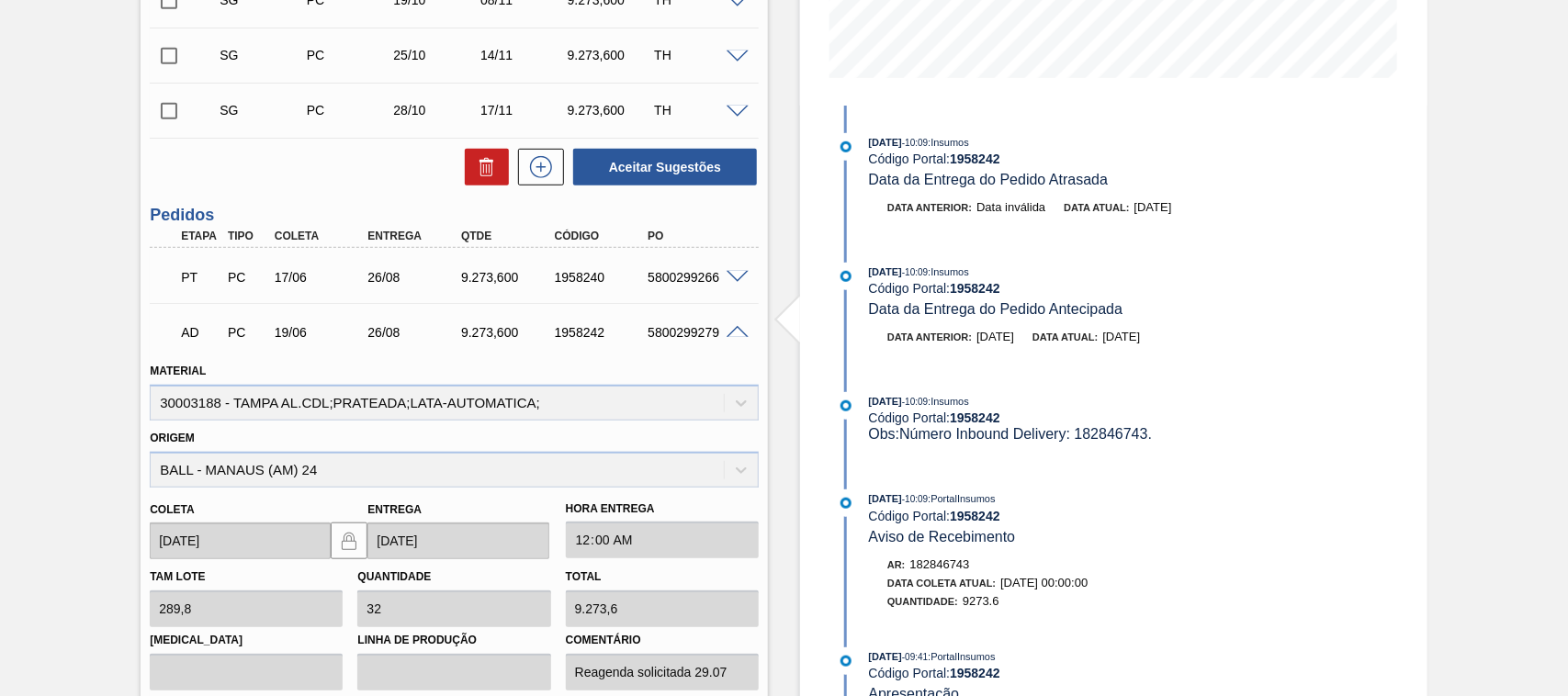
click at [744, 339] on div "5800299279" at bounding box center [694, 332] width 103 height 14
click at [736, 336] on span at bounding box center [737, 333] width 22 height 14
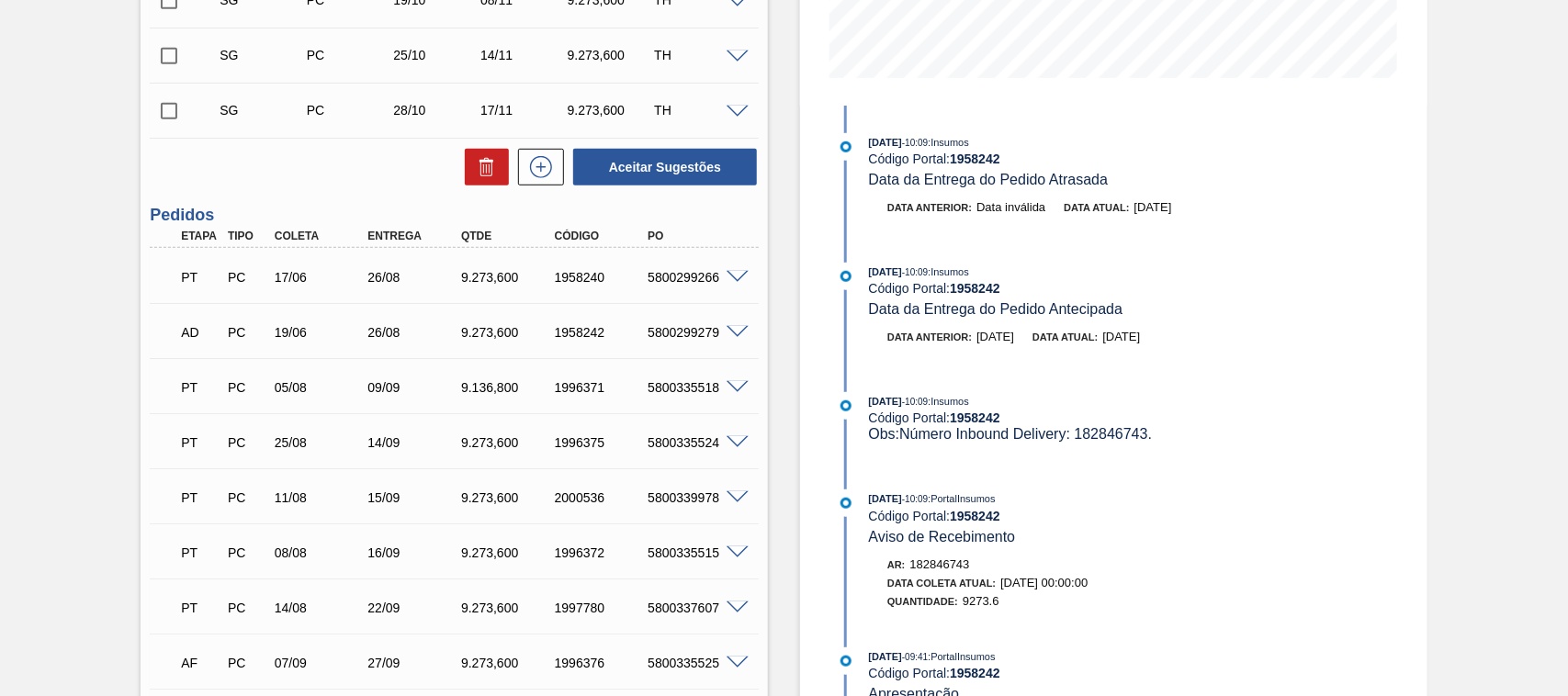
click at [659, 282] on div "5800299266" at bounding box center [694, 277] width 103 height 14
copy div "5800299266"
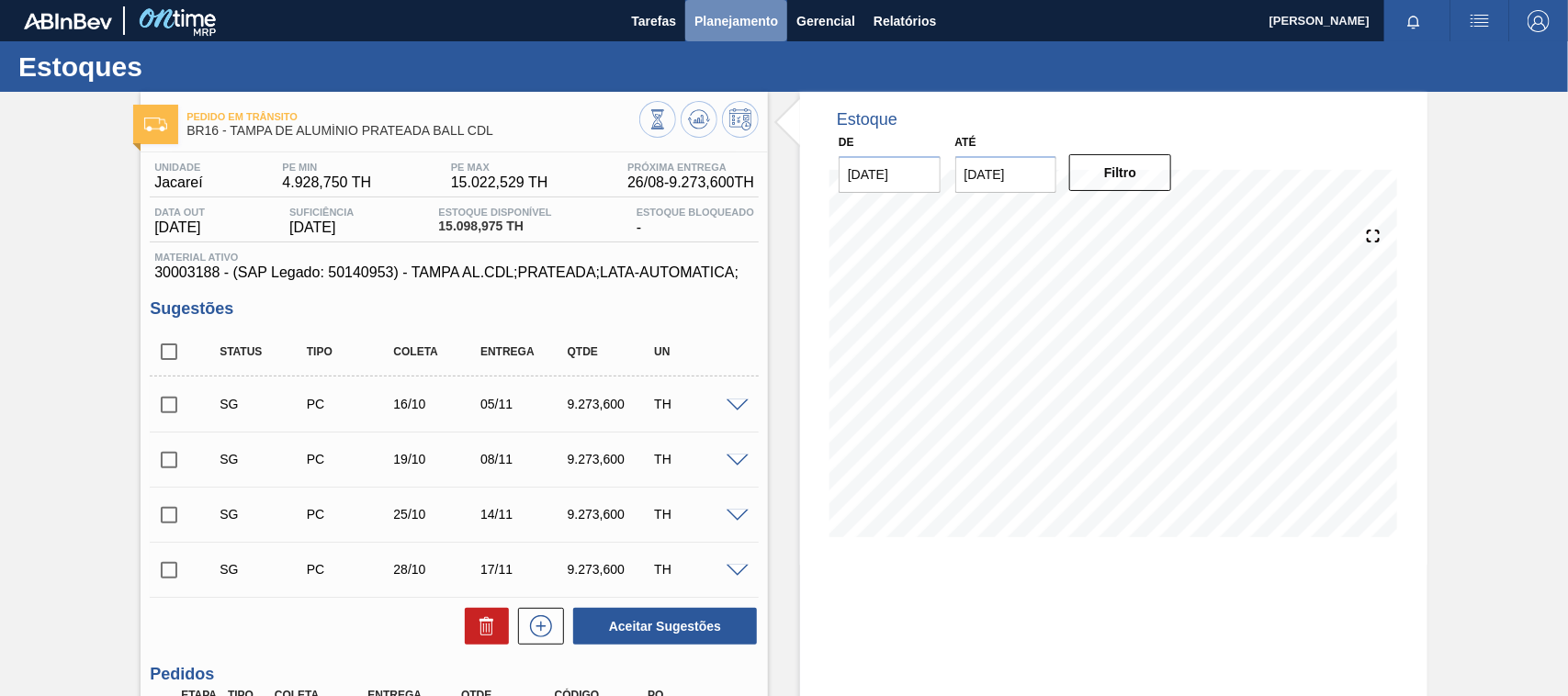
click at [743, 25] on span "Planejamento" at bounding box center [736, 21] width 83 height 22
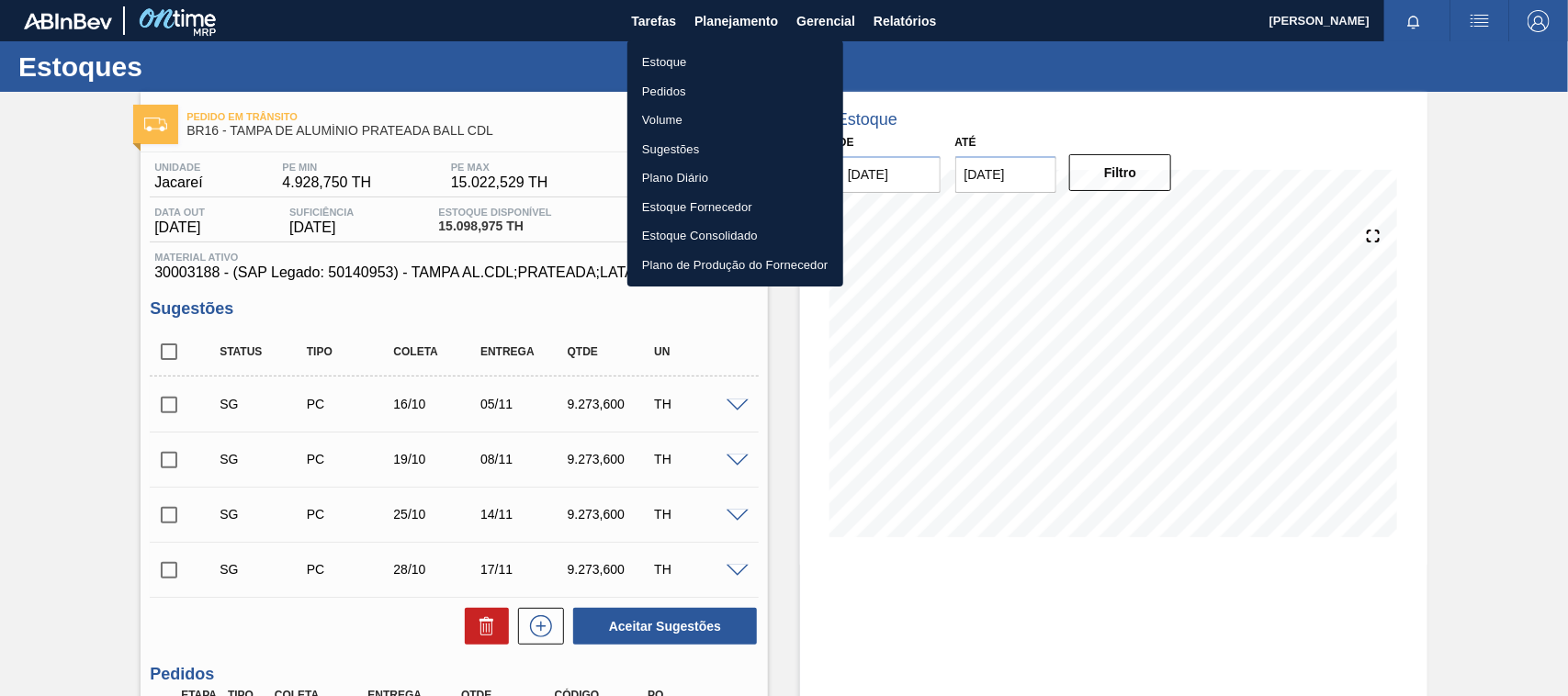
click at [696, 55] on li "Estoque" at bounding box center [735, 62] width 216 height 29
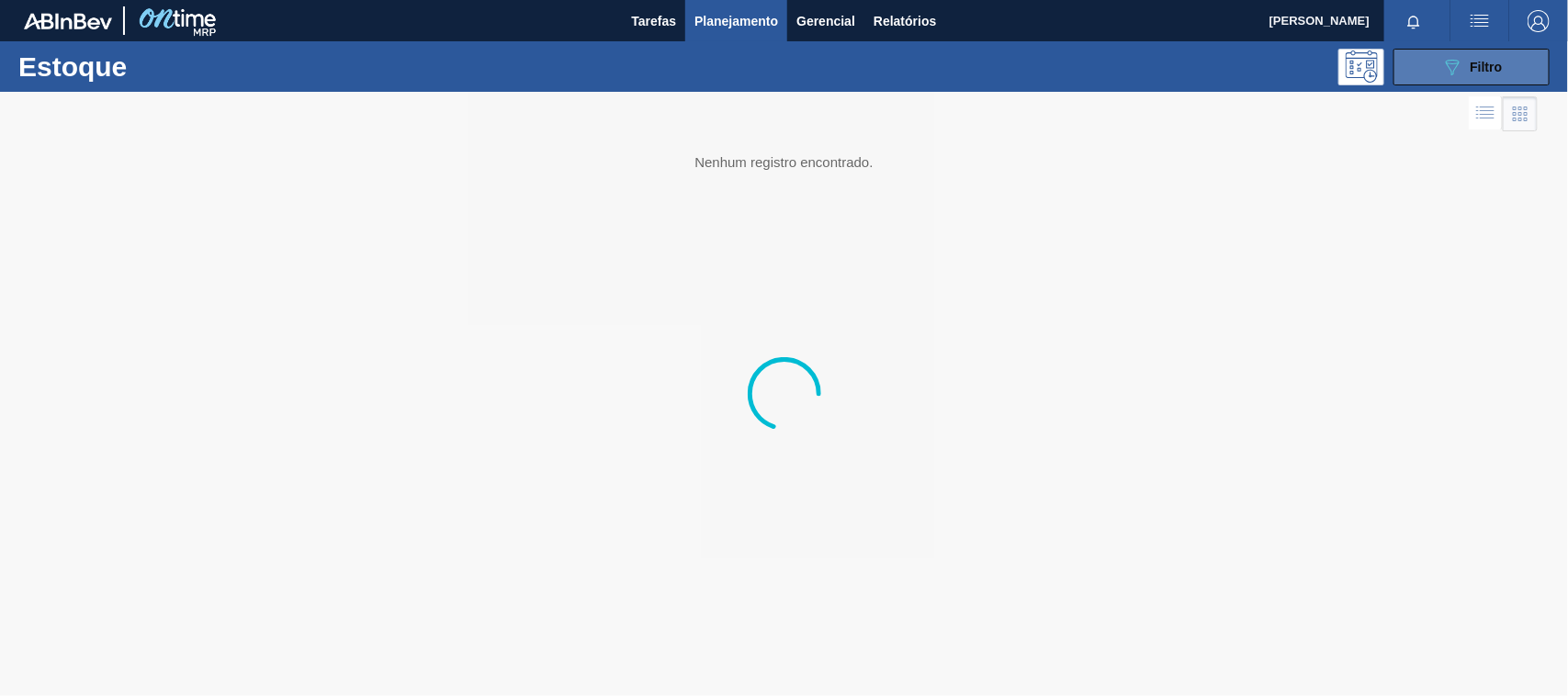
click at [1445, 71] on icon "089F7B8B-B2A5-4AFE-B5C0-19BA573D28AC" at bounding box center [1452, 66] width 22 height 22
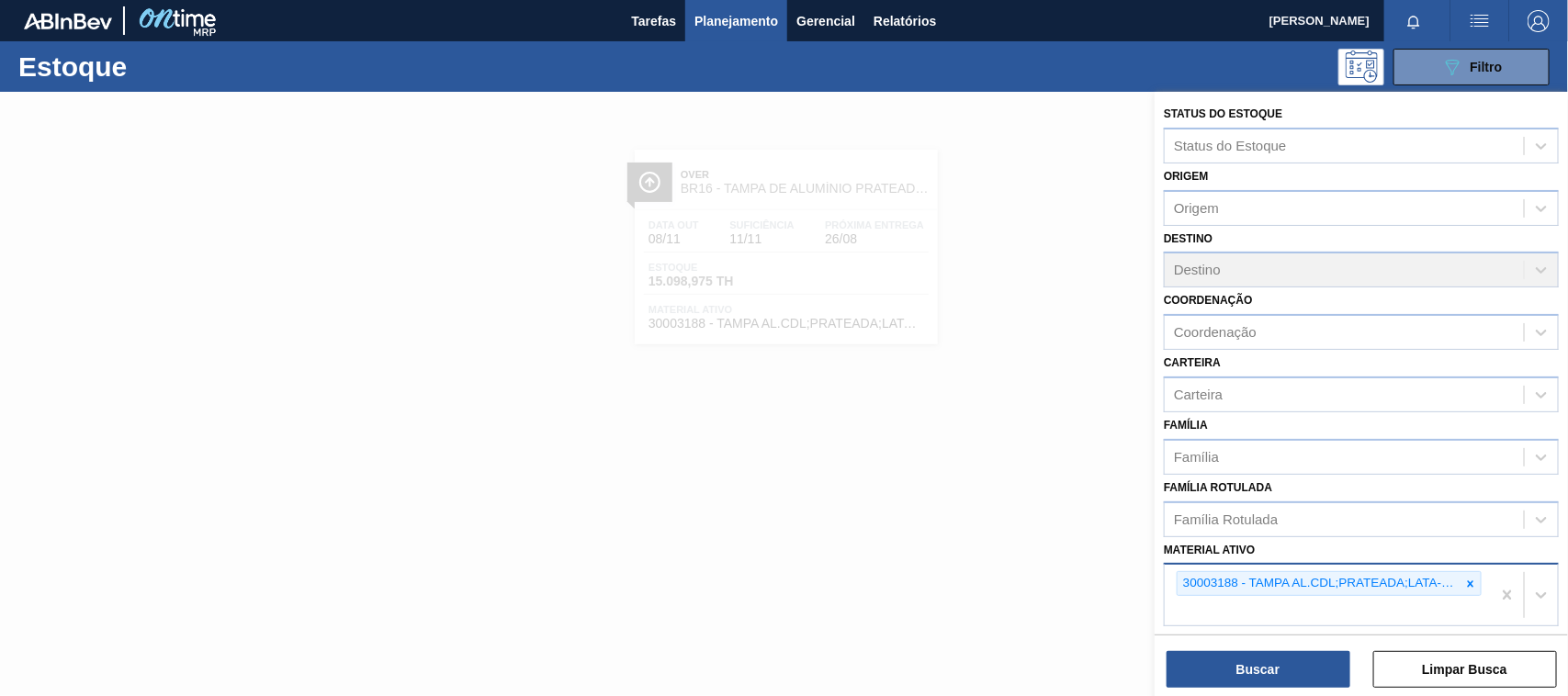
click at [1470, 585] on div at bounding box center [1470, 583] width 20 height 23
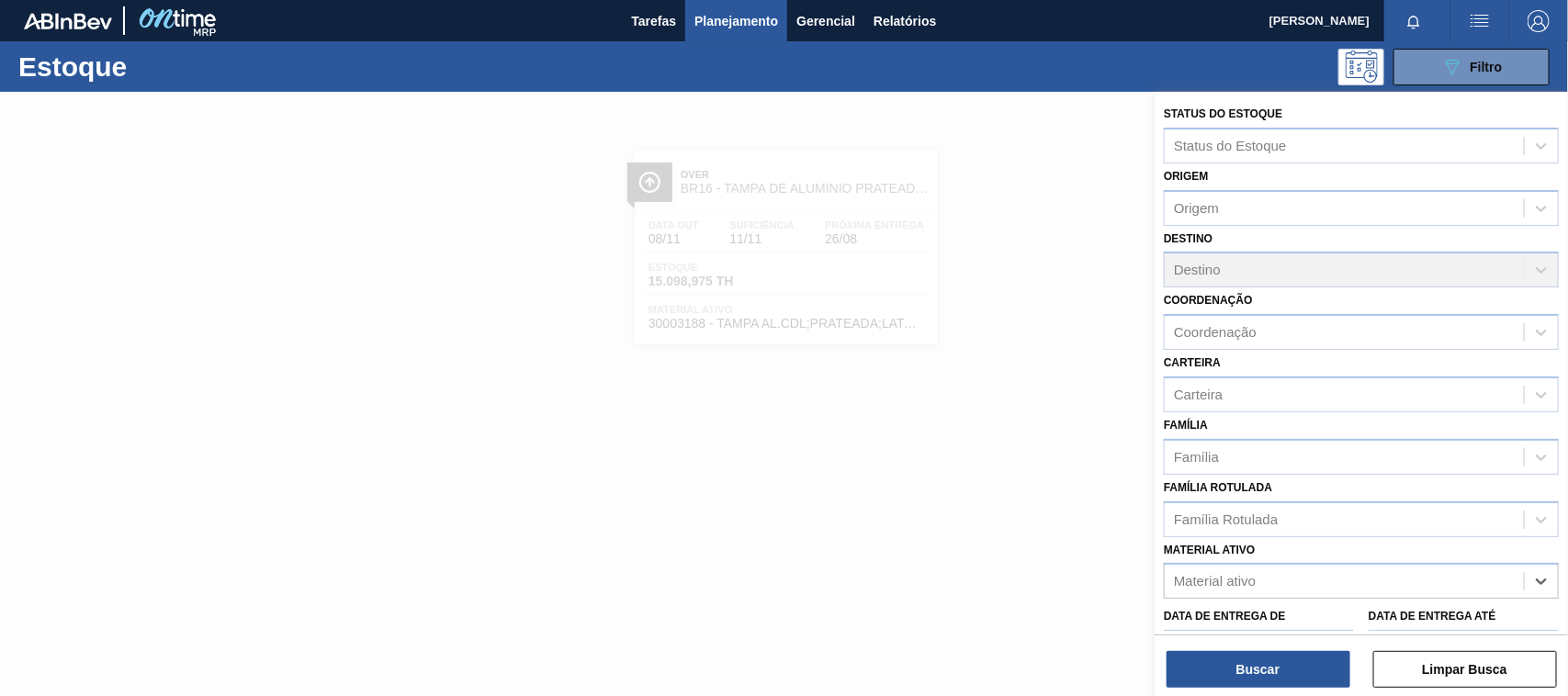
paste ativo "30002702"
type ativo "30002702"
click at [1249, 613] on div "30002702 - TAMPA AL DOURADA C/ TAB DOURADO" at bounding box center [1361, 627] width 395 height 34
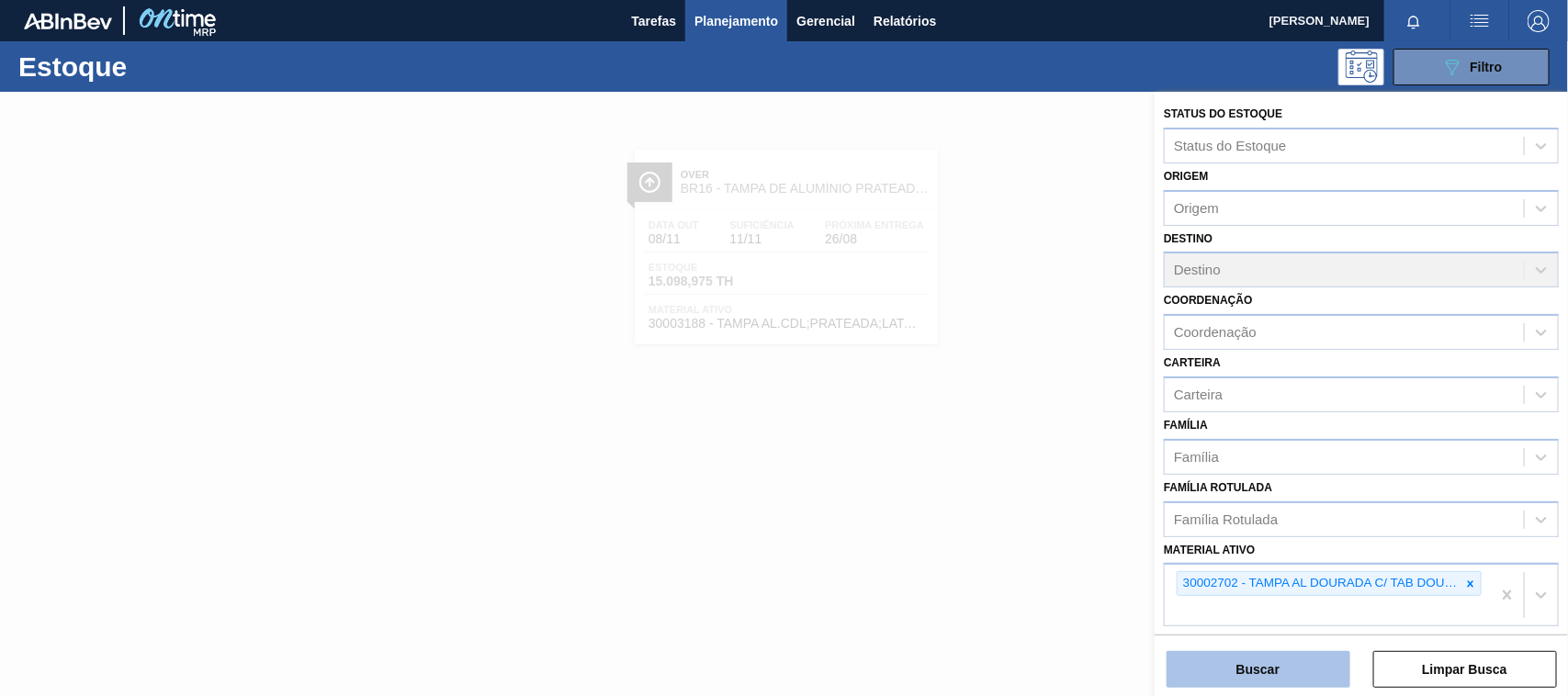
click at [1265, 664] on button "Buscar" at bounding box center [1259, 669] width 184 height 37
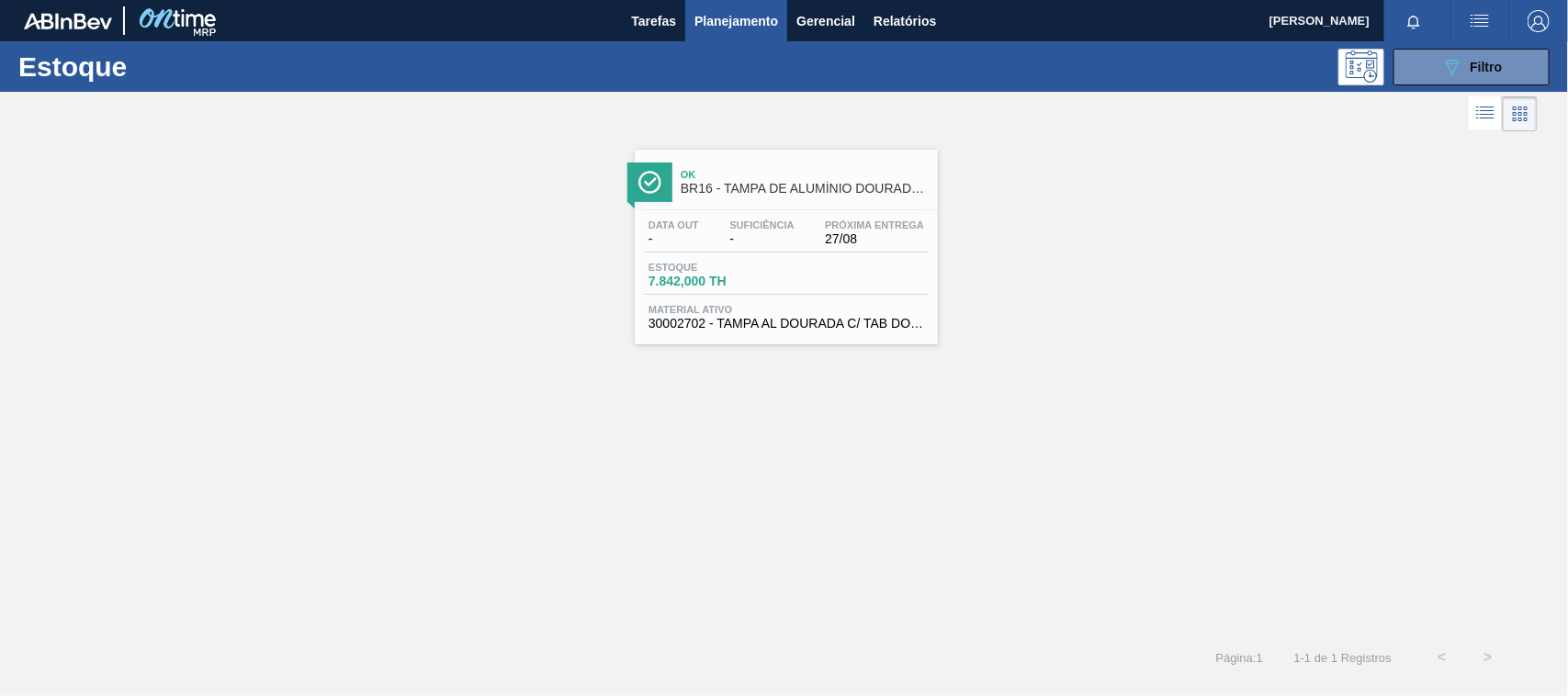
click at [800, 340] on div "Ok BR16 - TAMPA DE ALUMÍNIO DOURADA TAB DOURADO Data out - Suficiência - Próxim…" at bounding box center [786, 247] width 304 height 194
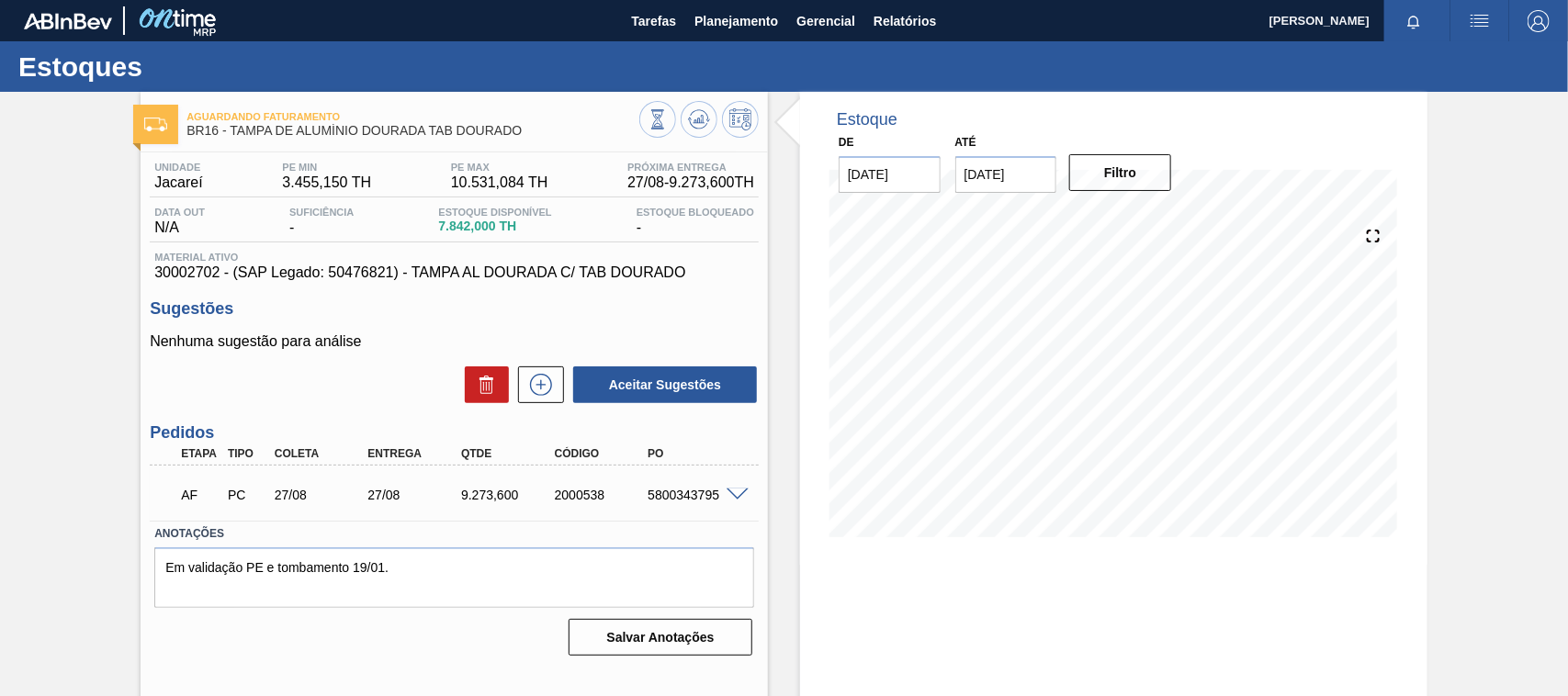
click at [664, 498] on div "5800343795" at bounding box center [694, 494] width 103 height 14
copy div "5800343795"
click at [700, 15] on span "Planejamento" at bounding box center [736, 21] width 83 height 22
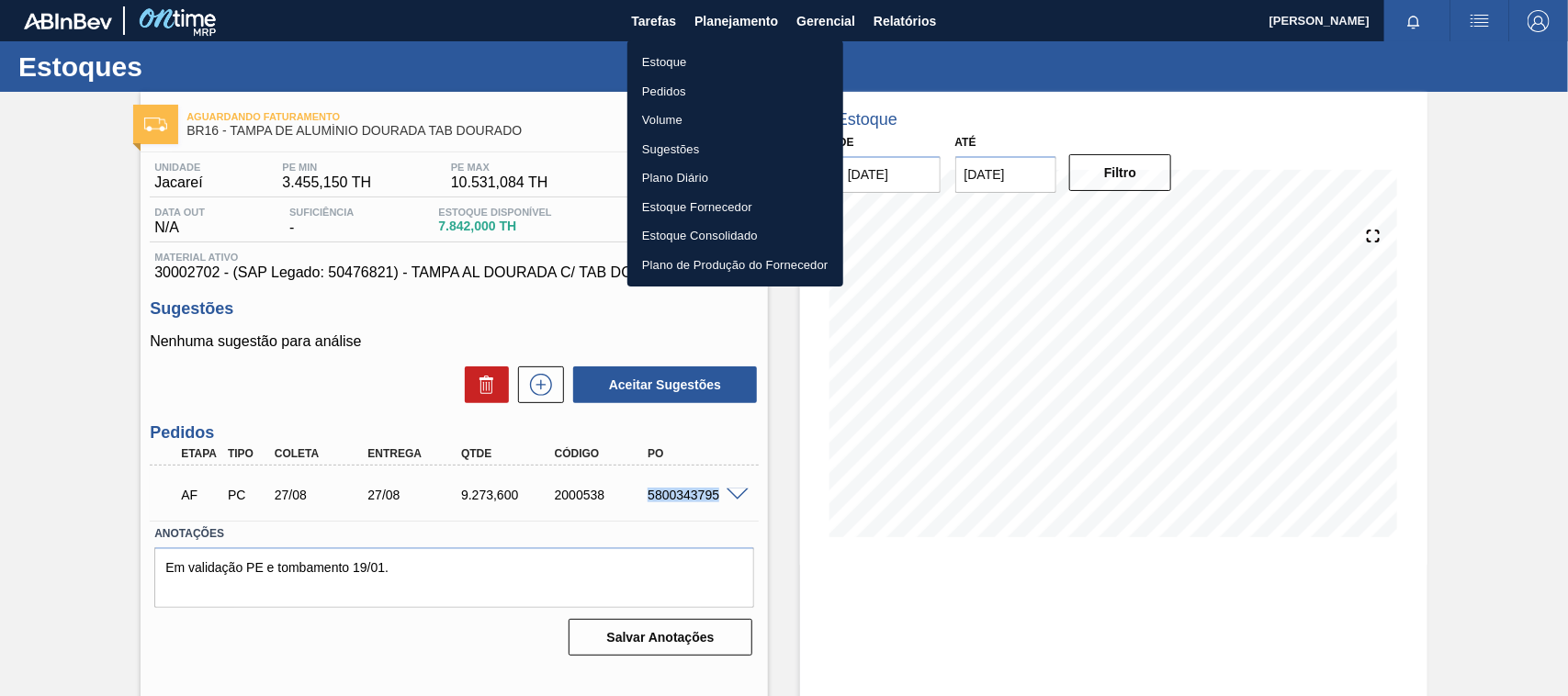
click at [699, 60] on li "Estoque" at bounding box center [735, 62] width 216 height 29
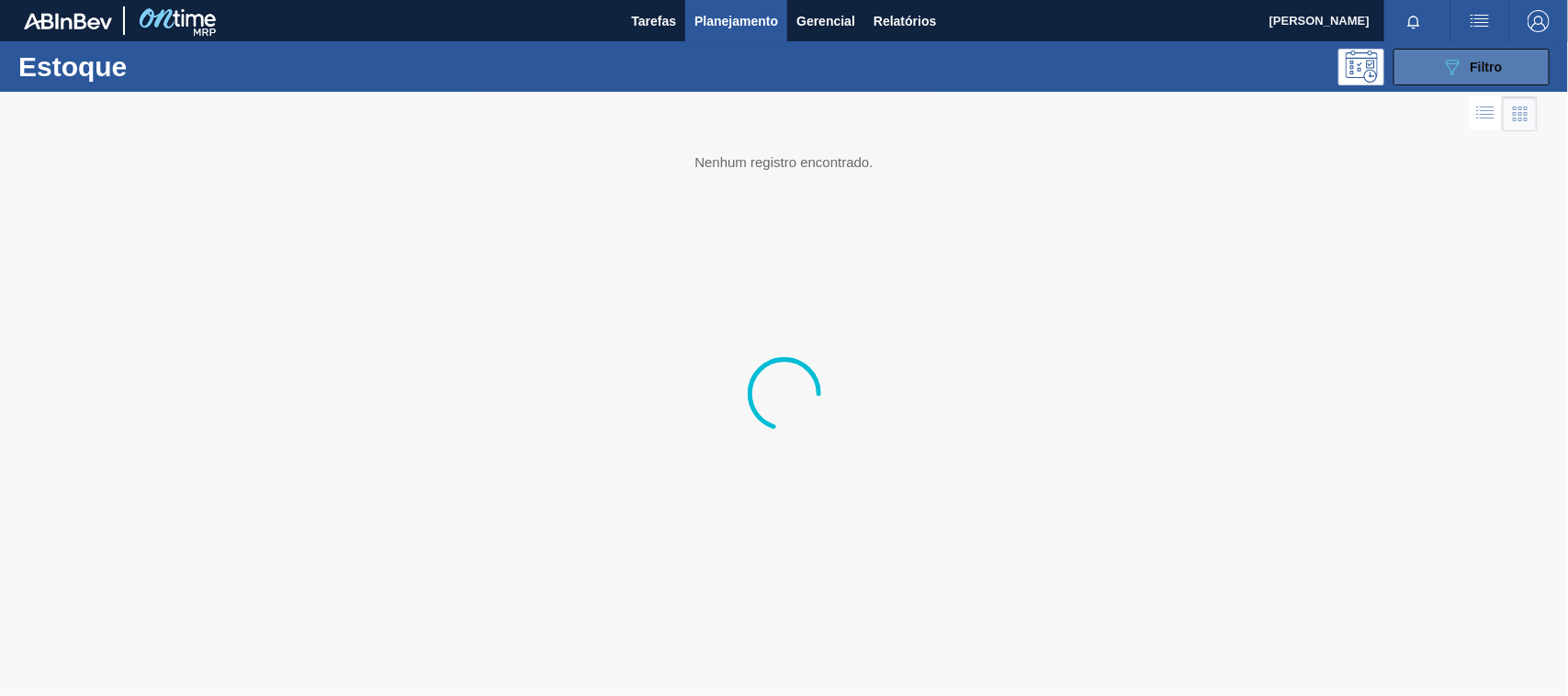
click at [1468, 65] on div "089F7B8B-B2A5-4AFE-B5C0-19BA573D28AC Filtro" at bounding box center [1472, 66] width 62 height 22
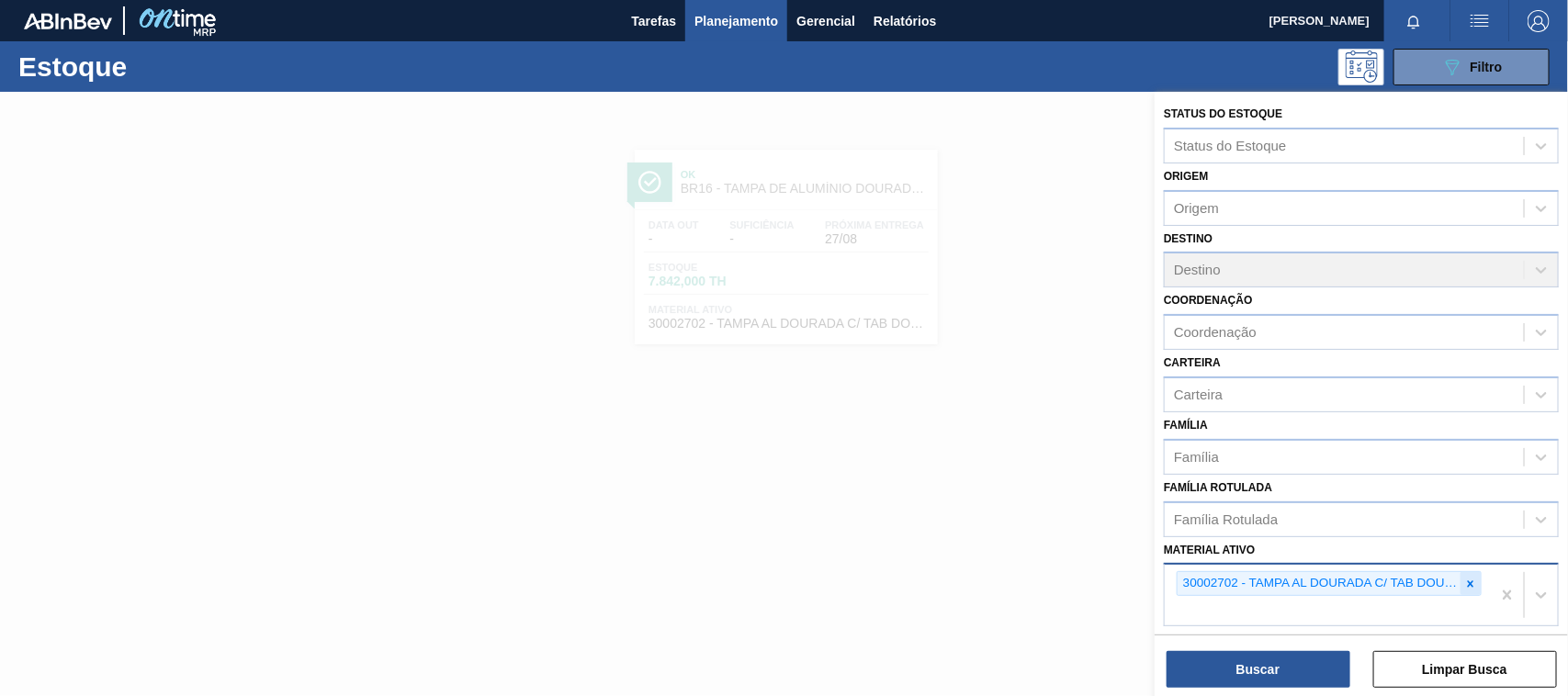
click at [1474, 580] on icon at bounding box center [1471, 584] width 13 height 13
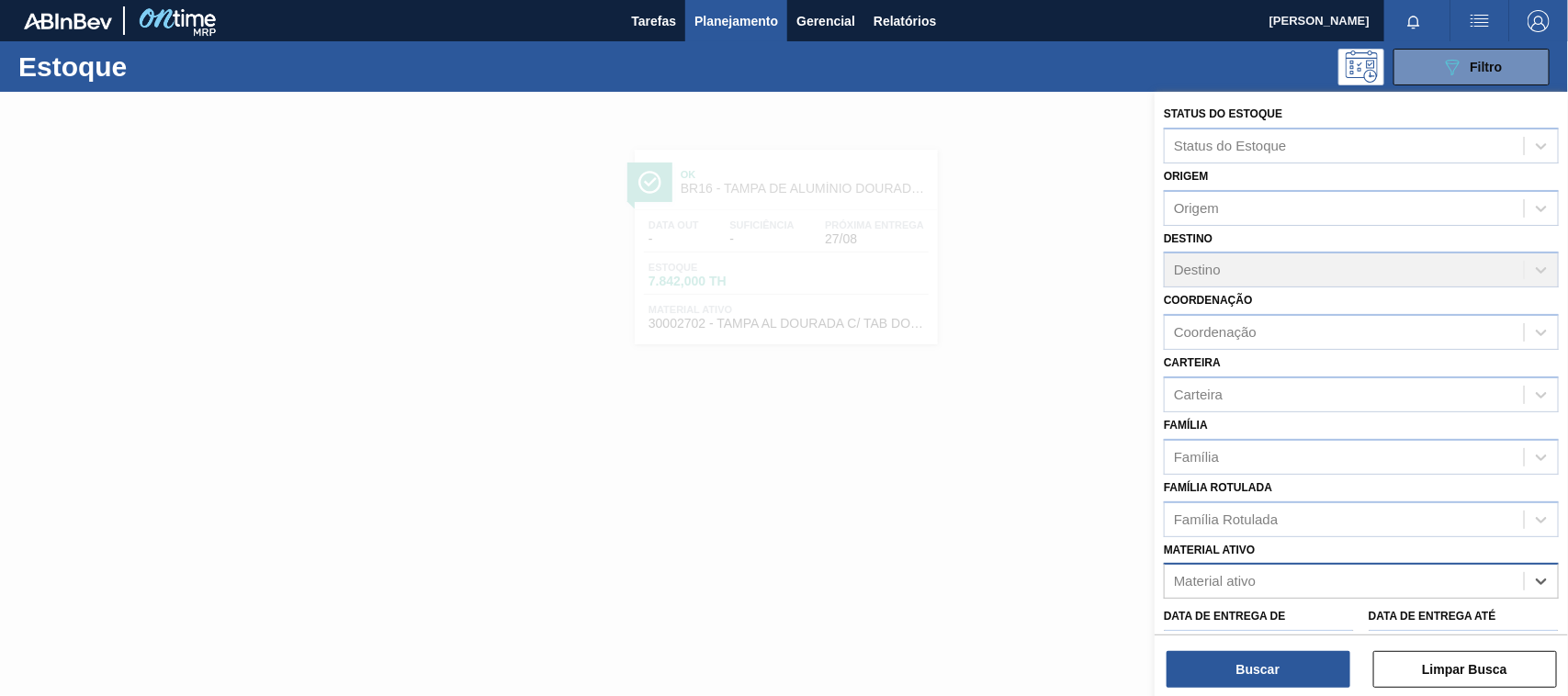
paste ativo "30003188"
type ativo "30003188"
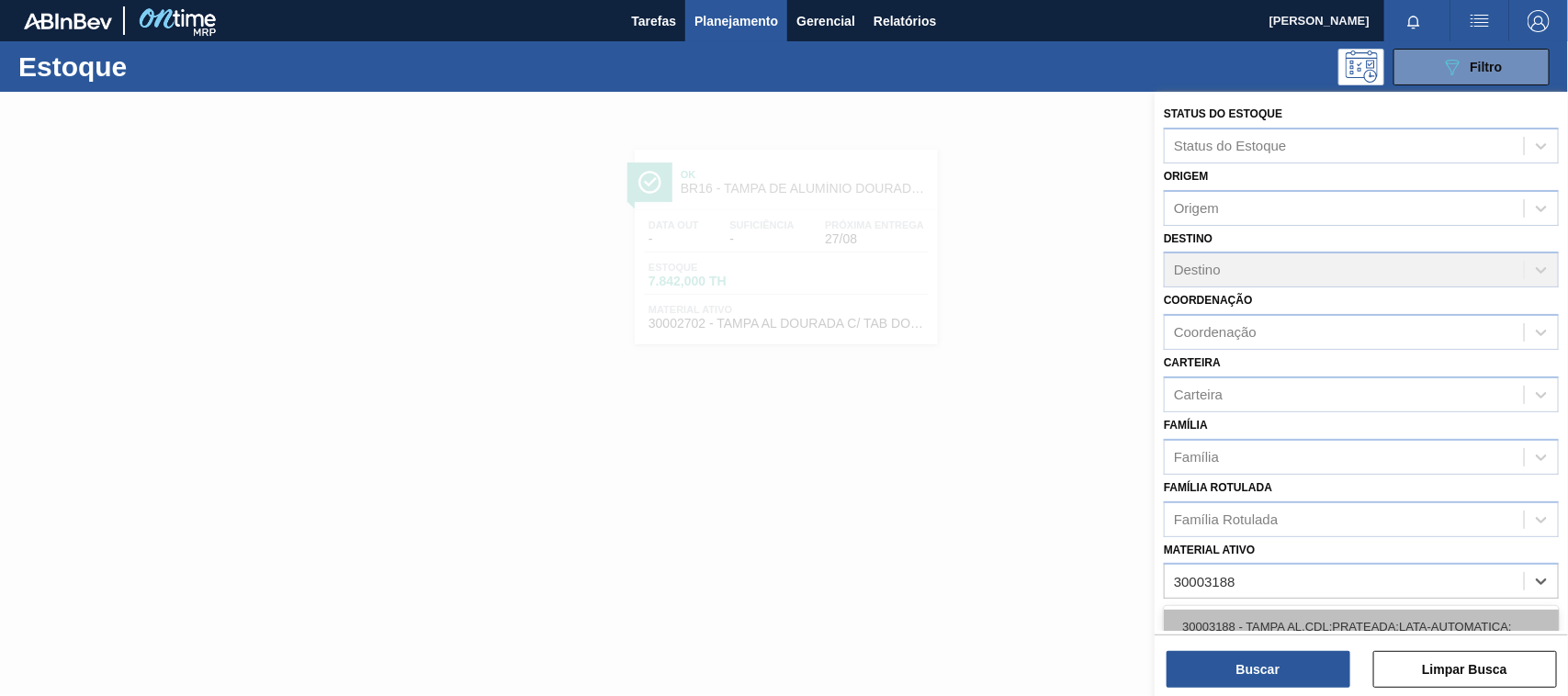
click at [1375, 610] on div "30003188 - TAMPA AL.CDL;PRATEADA;LATA-AUTOMATICA;" at bounding box center [1361, 627] width 395 height 34
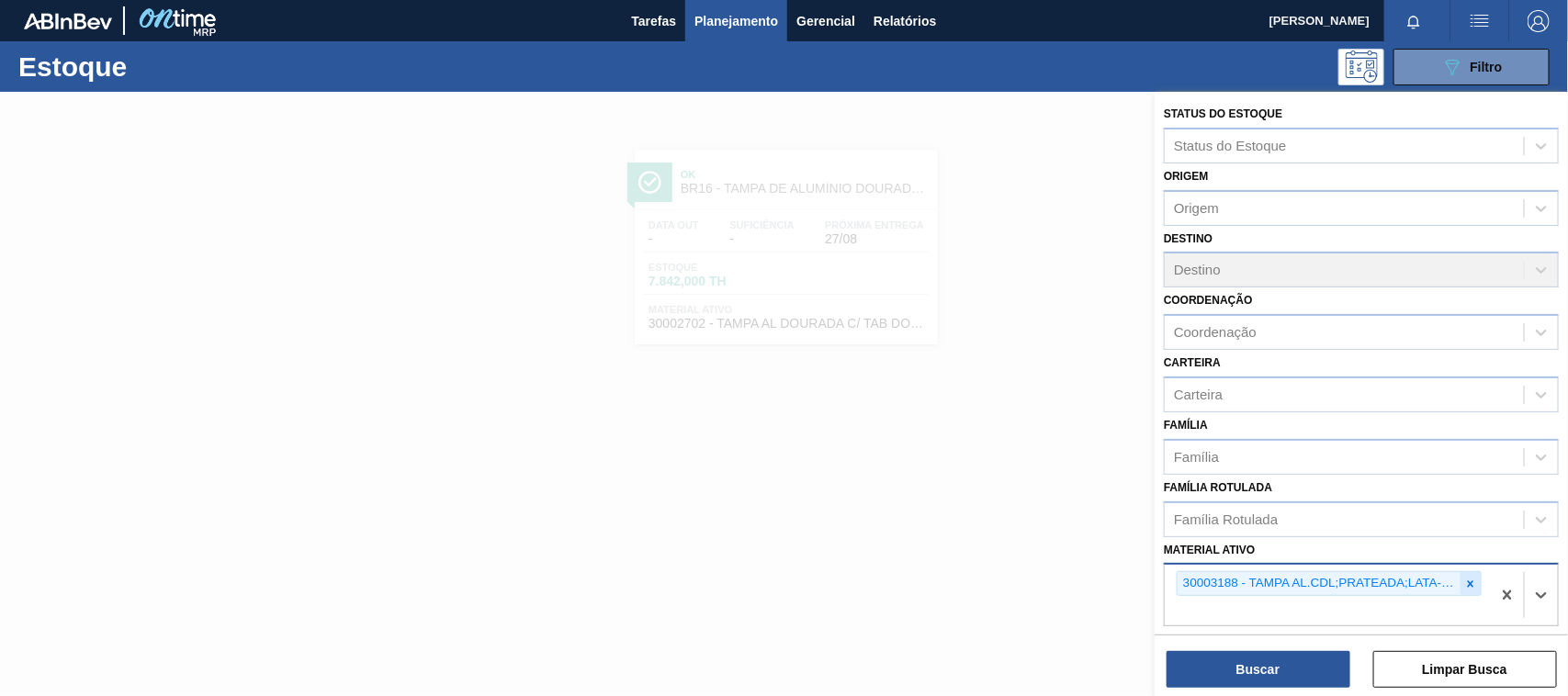
click at [1467, 585] on icon at bounding box center [1471, 584] width 13 height 13
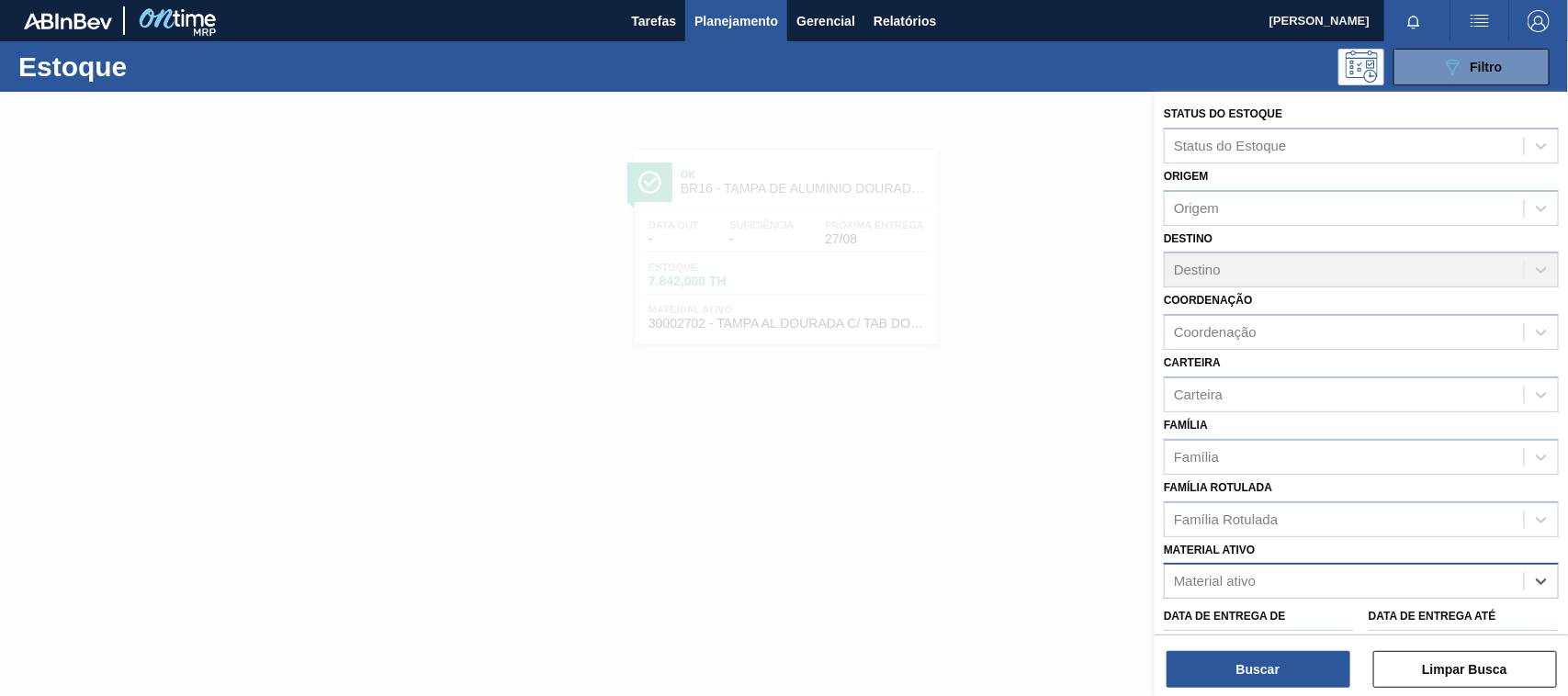
paste ativo "30012739"
type ativo "30012739"
click at [1298, 610] on div "30012739 - CX. PAP. ORIG 300ML WA 300ML PROP 429" at bounding box center [1361, 627] width 395 height 34
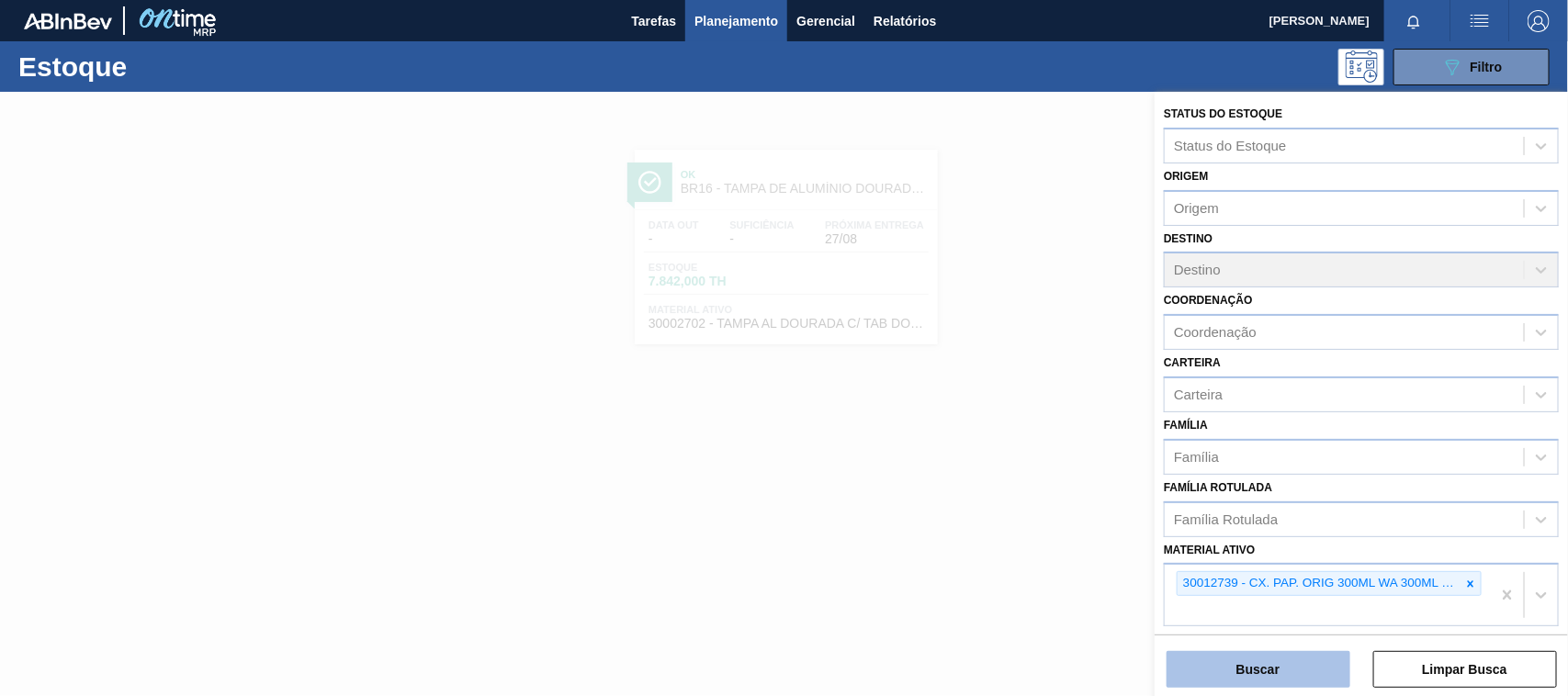
click at [1288, 675] on button "Buscar" at bounding box center [1259, 669] width 184 height 37
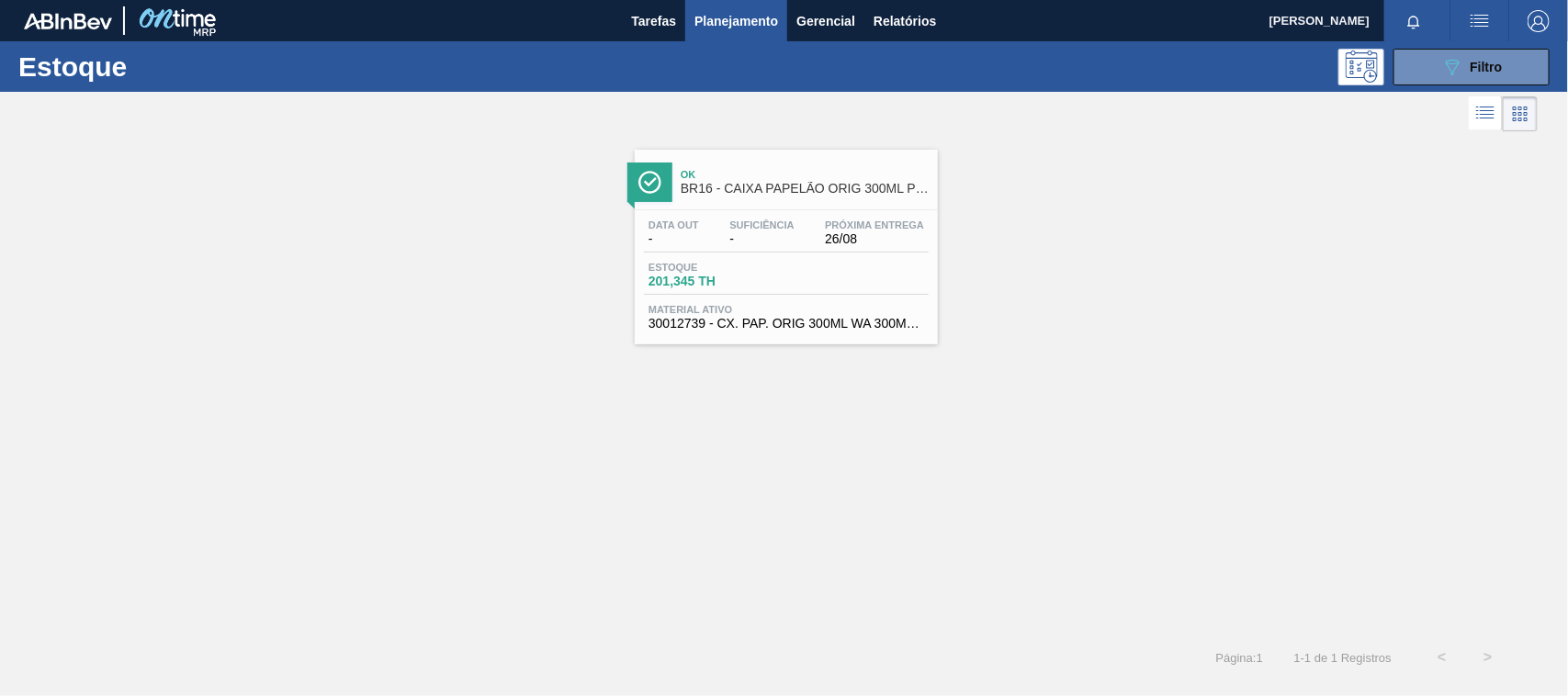
click at [840, 284] on div "Estoque 201,345 TH" at bounding box center [786, 278] width 285 height 33
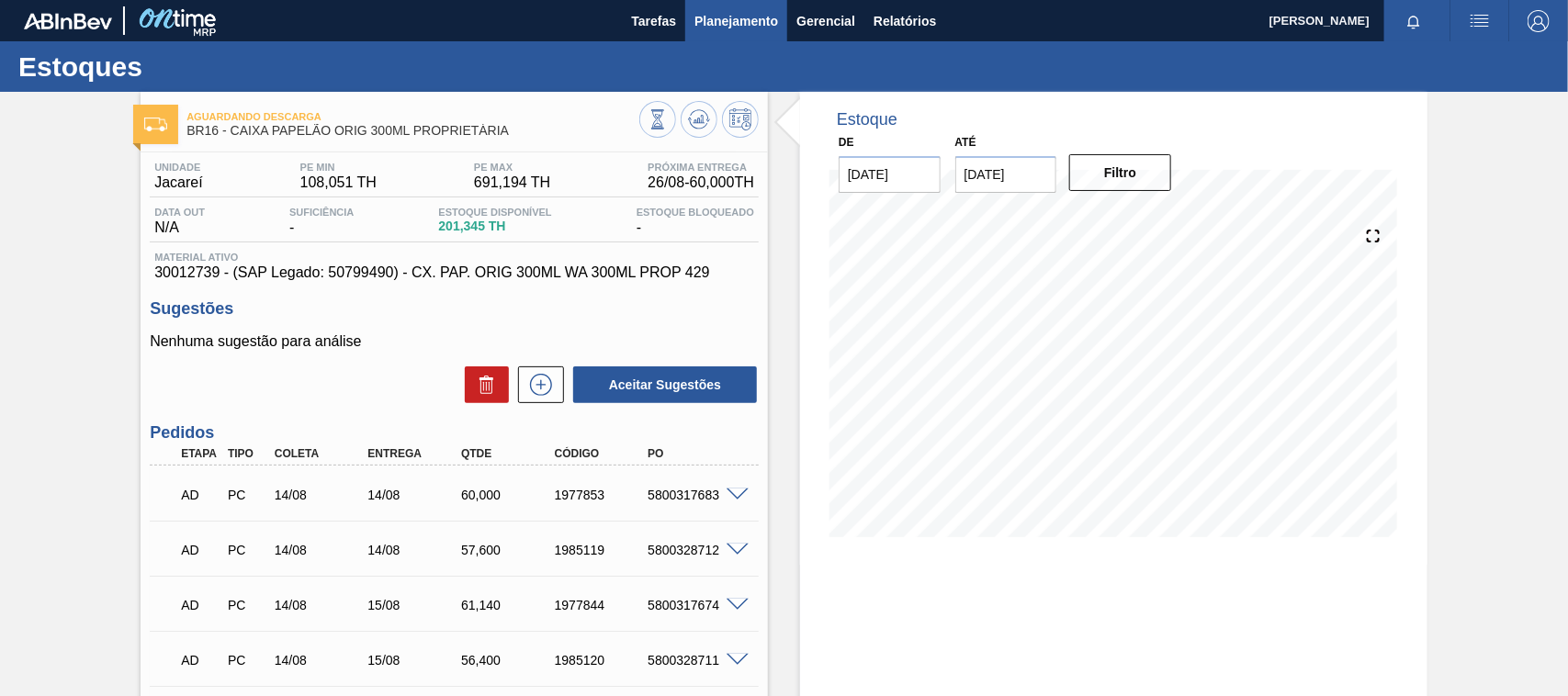
click at [719, 30] on span "Planejamento" at bounding box center [736, 21] width 83 height 22
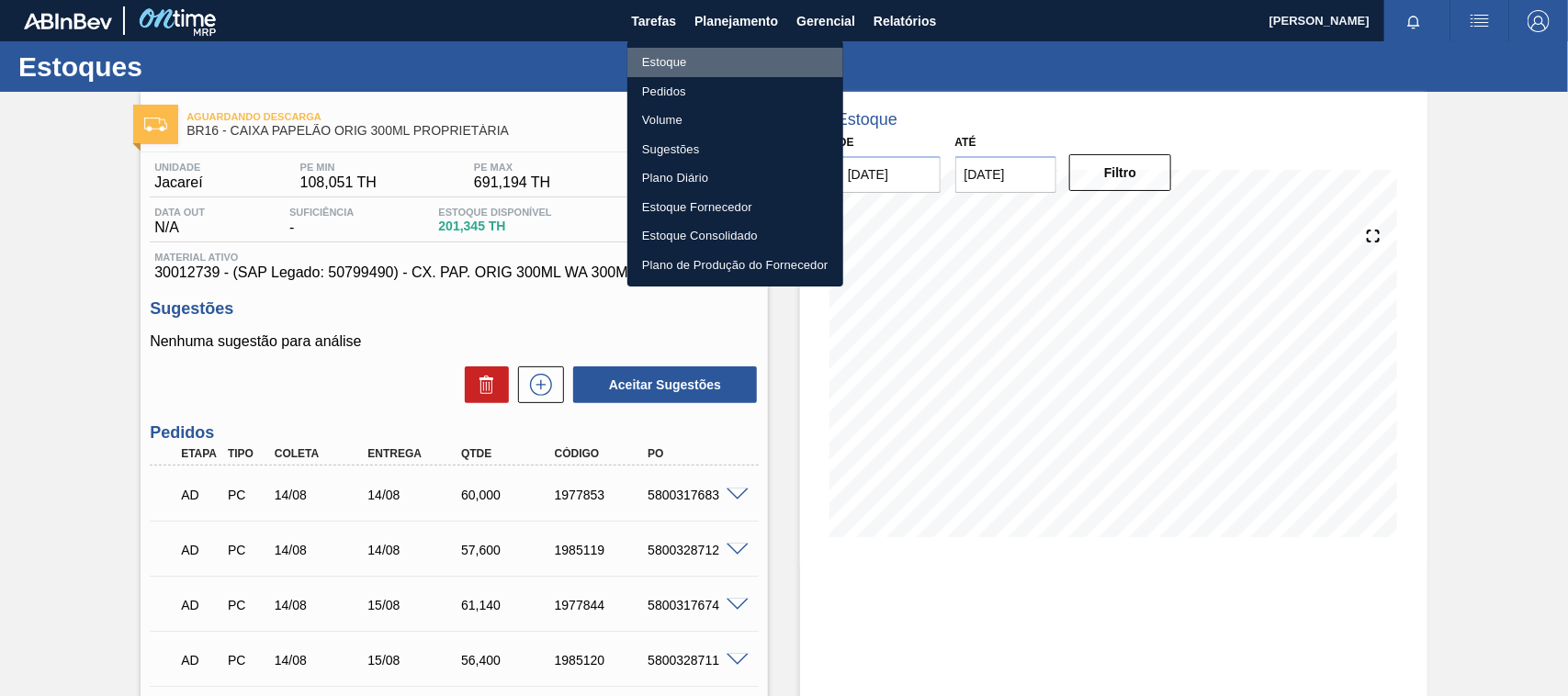
click at [686, 56] on li "Estoque" at bounding box center [735, 62] width 216 height 29
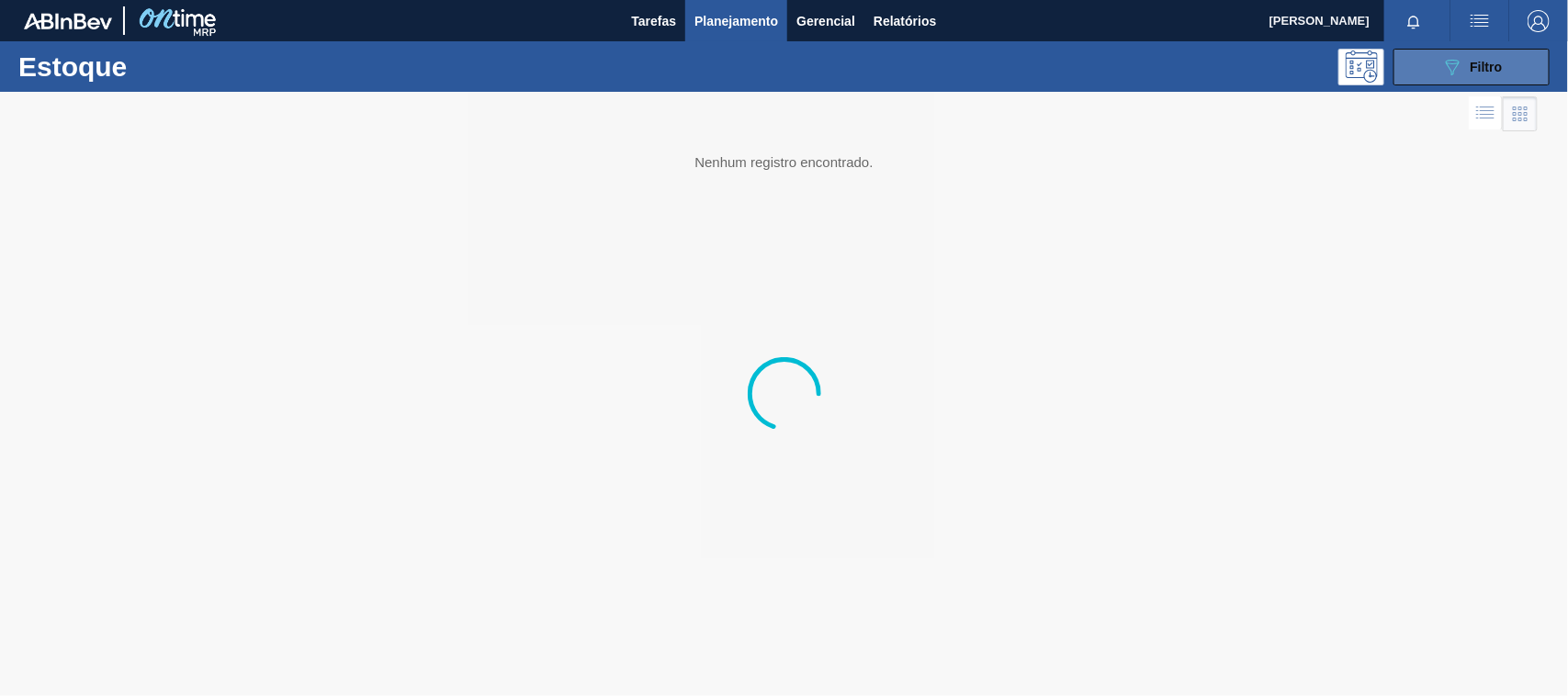
click at [1475, 71] on span "Filtro" at bounding box center [1487, 66] width 32 height 14
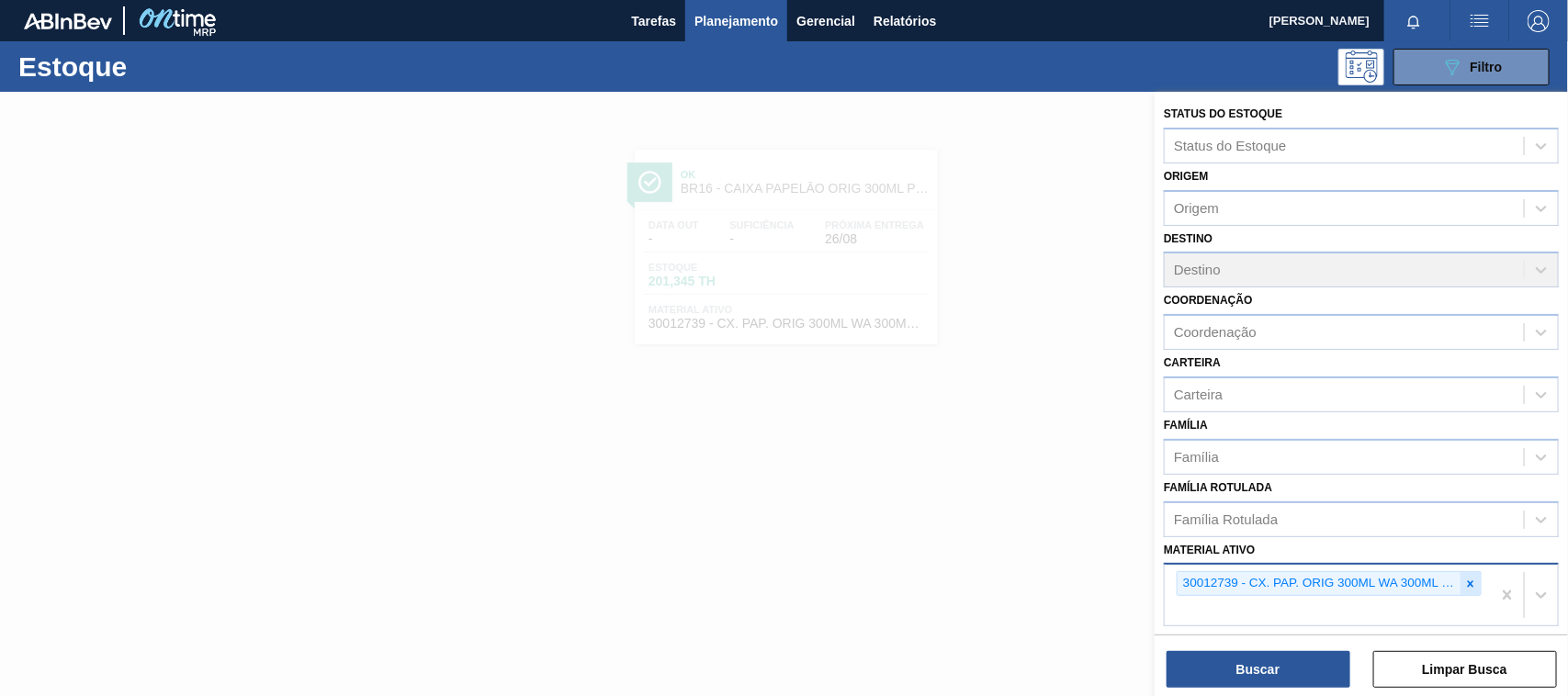
click at [1465, 583] on icon at bounding box center [1471, 584] width 13 height 13
paste ativo "30012510"
type ativo "30012510"
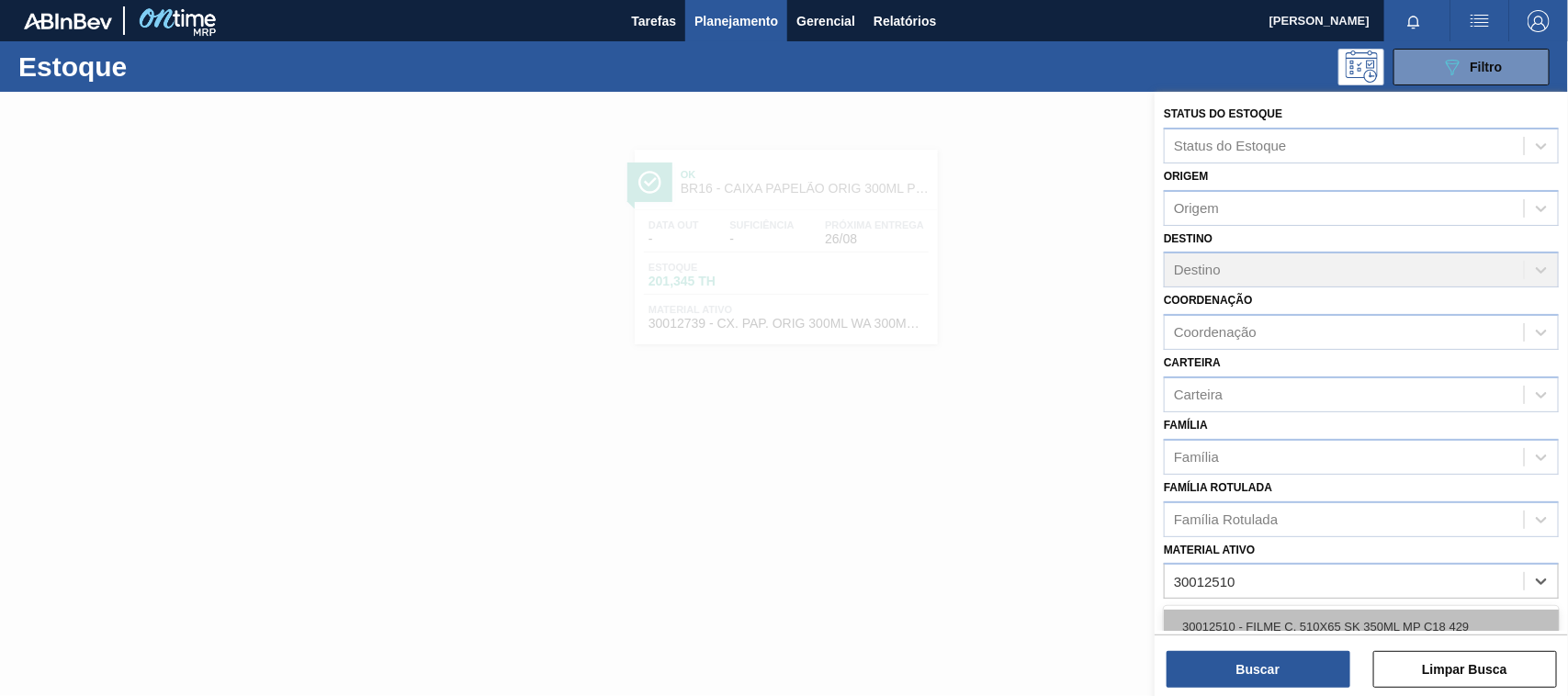
click at [1362, 610] on div "30012510 - FILME C. 510X65 SK 350ML MP C18 429" at bounding box center [1361, 627] width 395 height 34
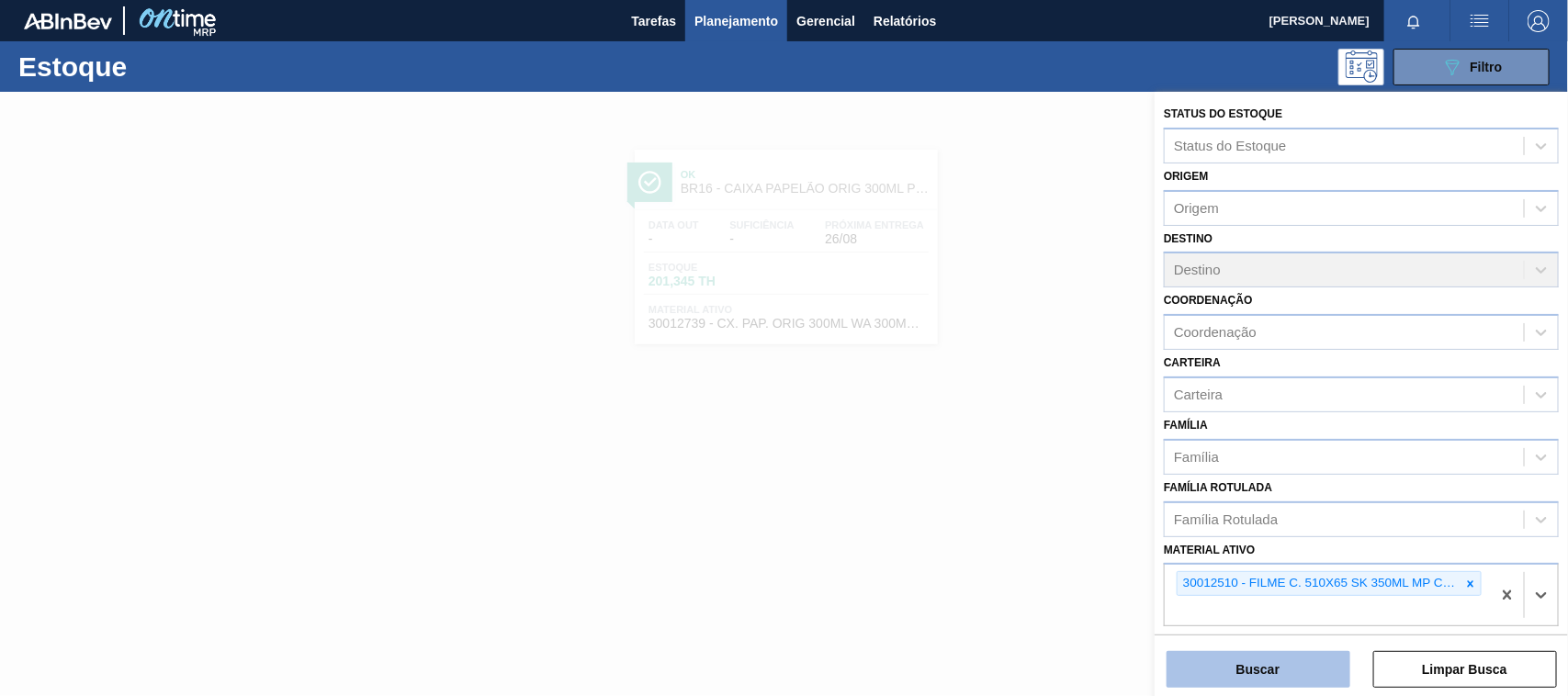
click at [1206, 672] on button "Buscar" at bounding box center [1259, 669] width 184 height 37
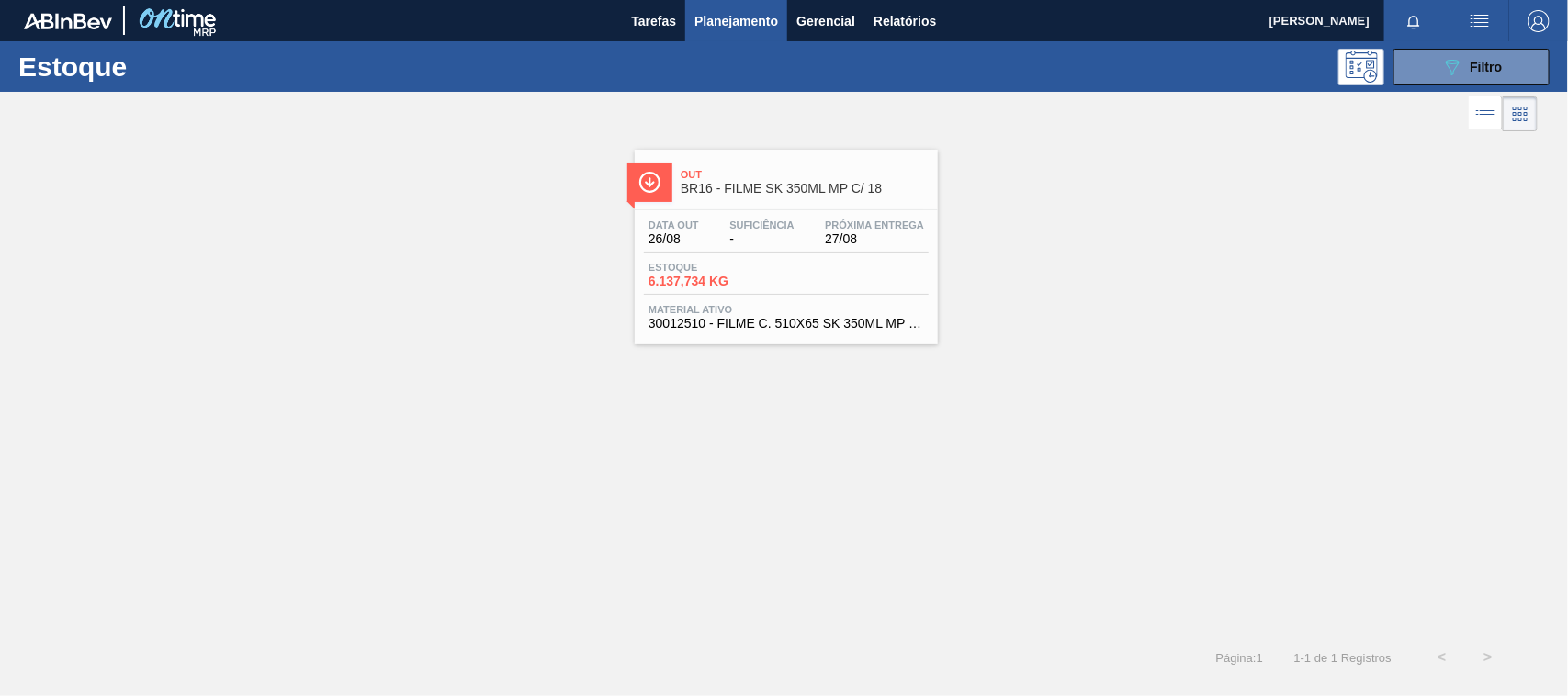
click at [858, 290] on div "Estoque 6.137,734 KG" at bounding box center [786, 278] width 285 height 33
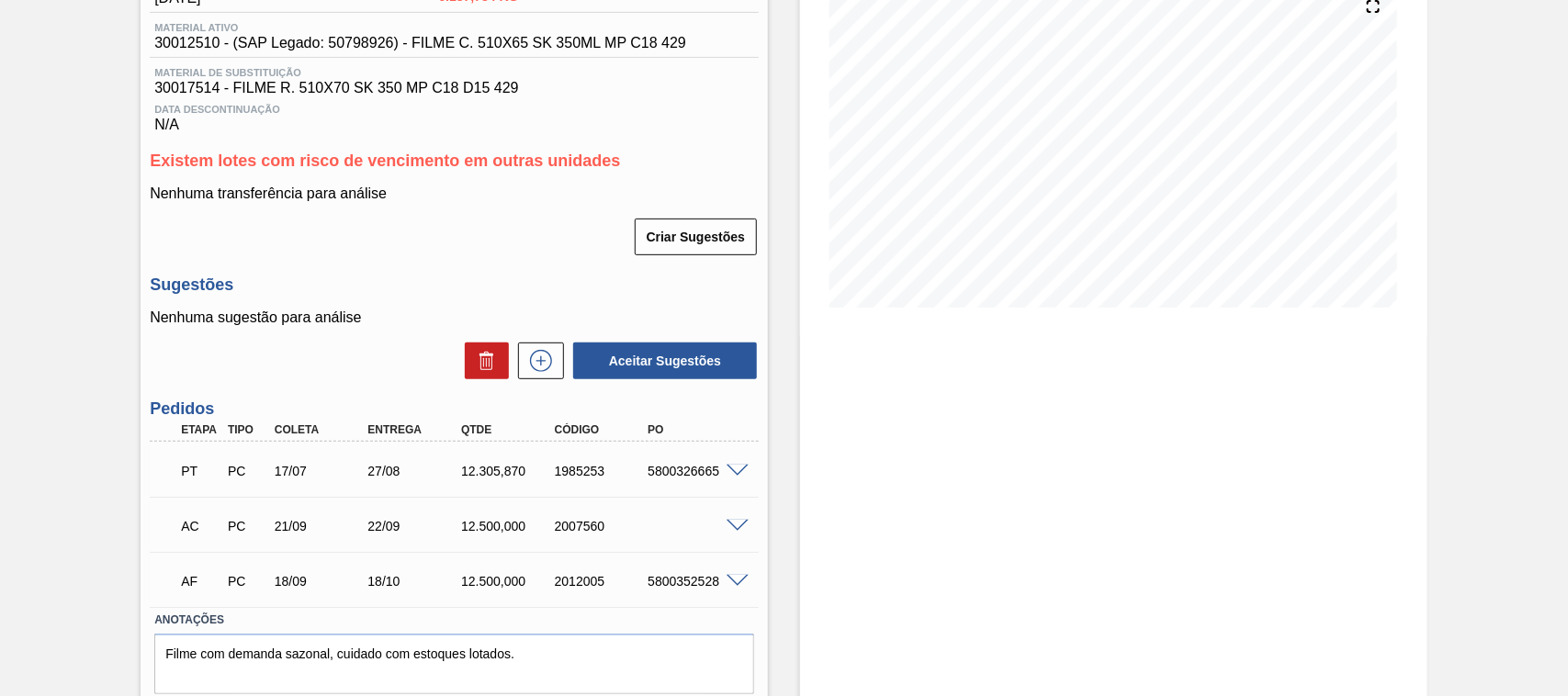
scroll to position [115, 0]
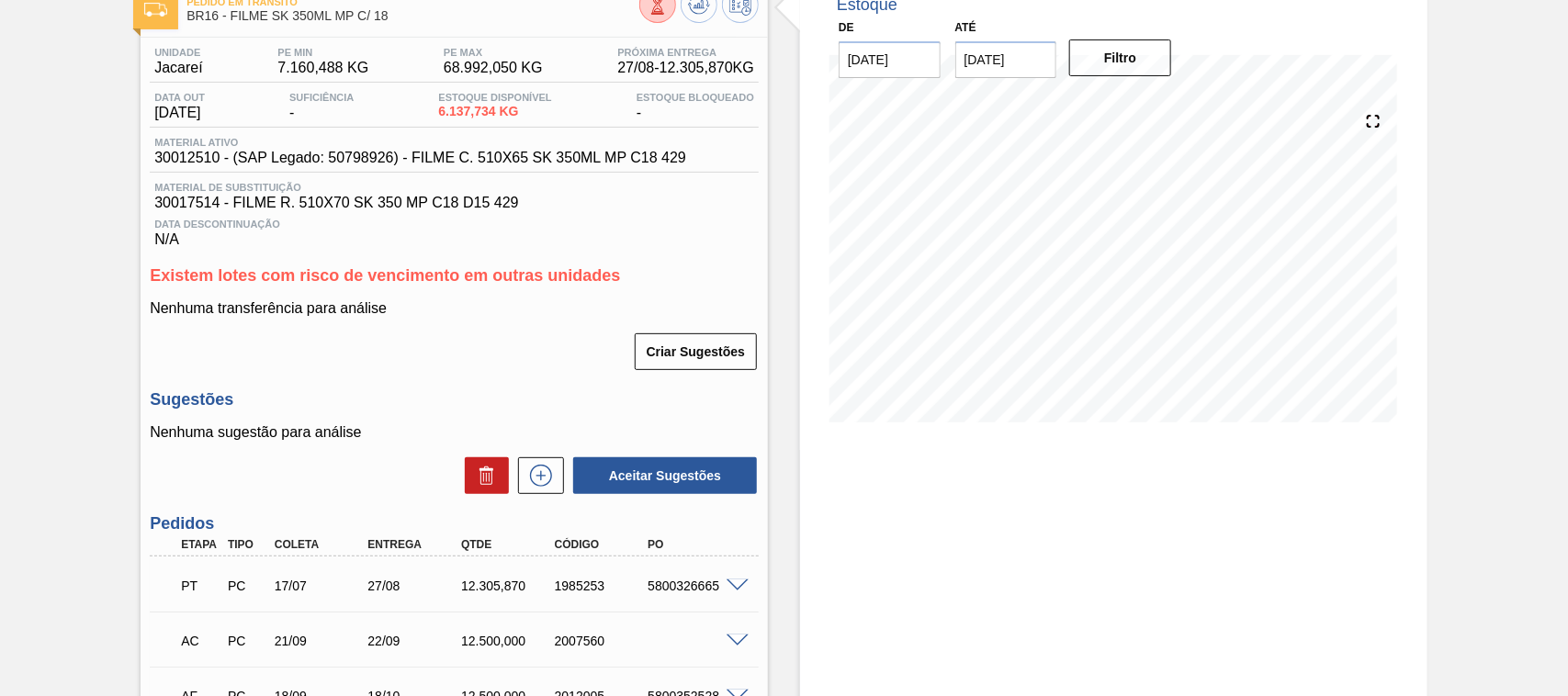
click at [735, 584] on span at bounding box center [737, 586] width 22 height 14
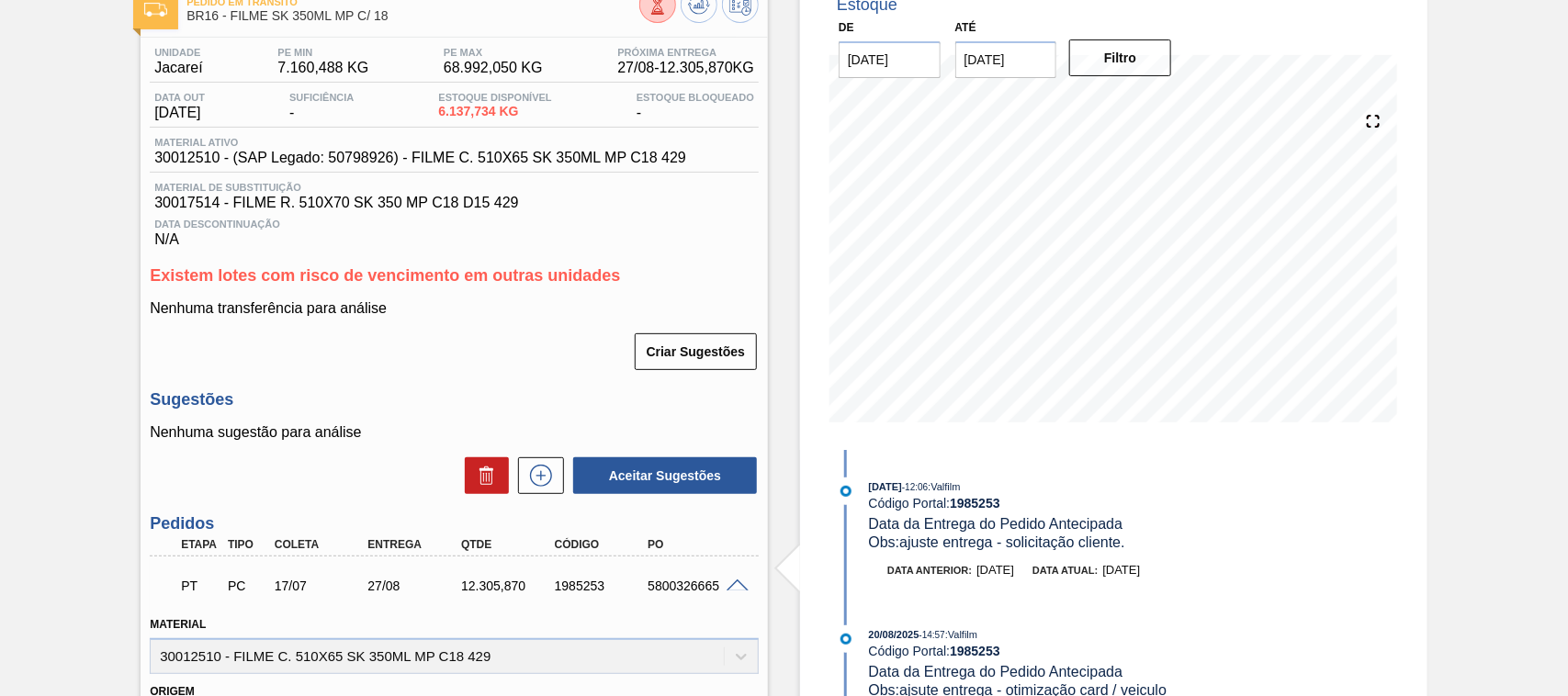
scroll to position [0, 0]
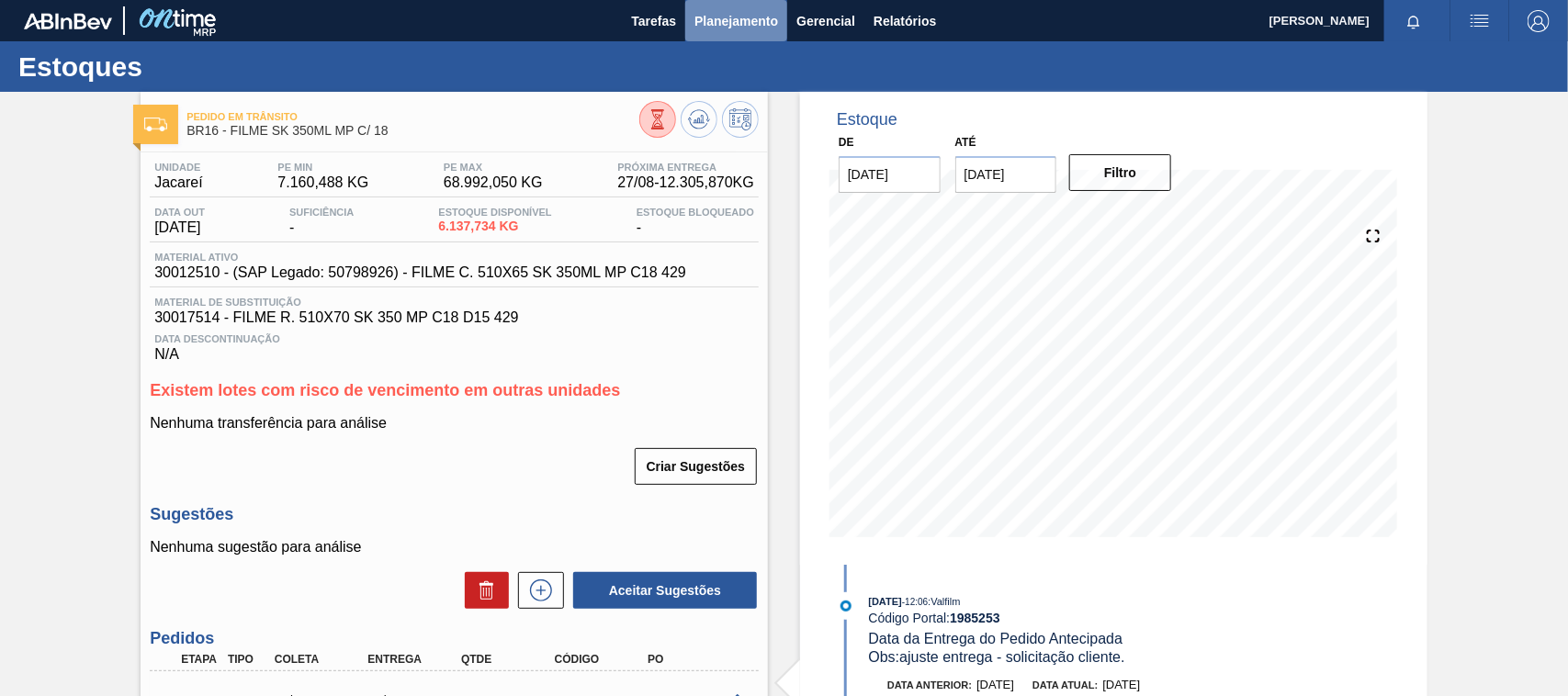
click at [723, 26] on span "Planejamento" at bounding box center [736, 21] width 83 height 22
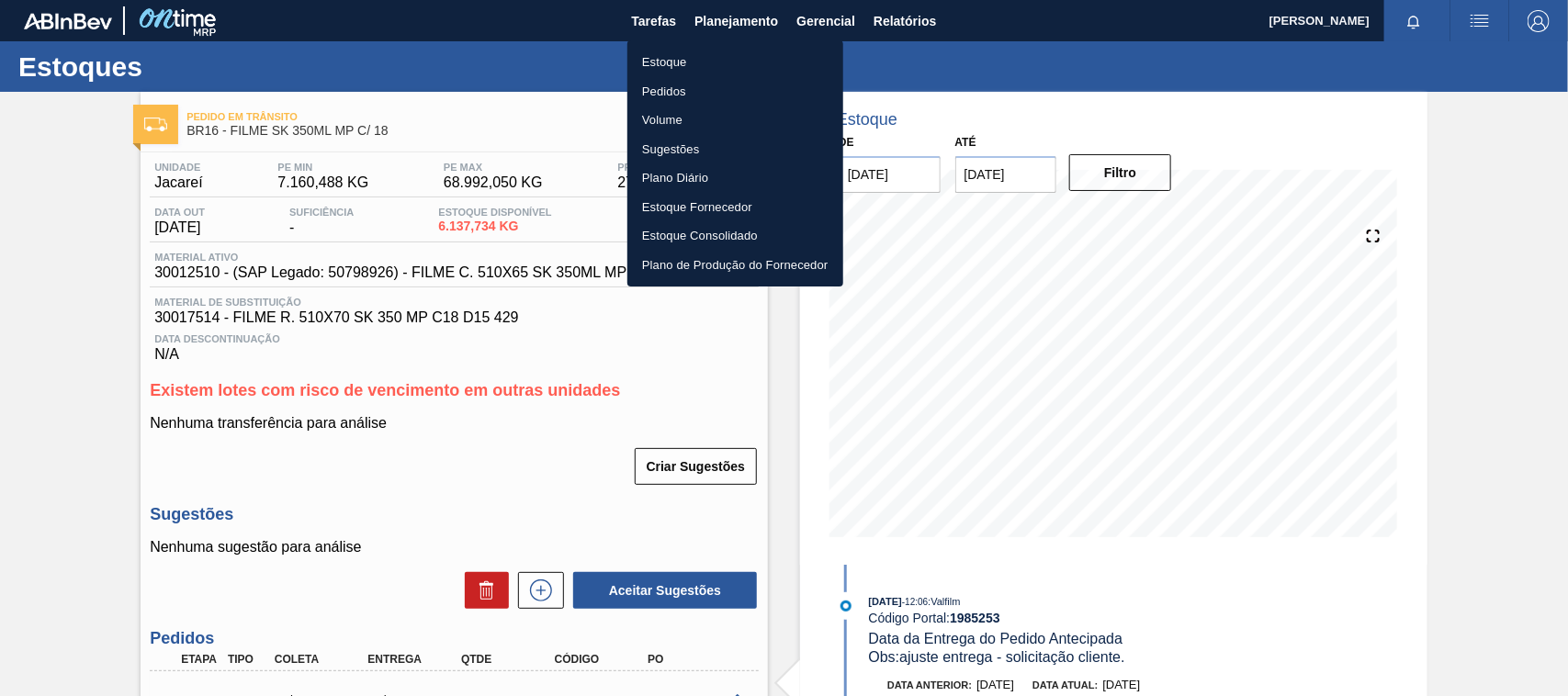
click at [656, 51] on li "Estoque" at bounding box center [735, 62] width 216 height 29
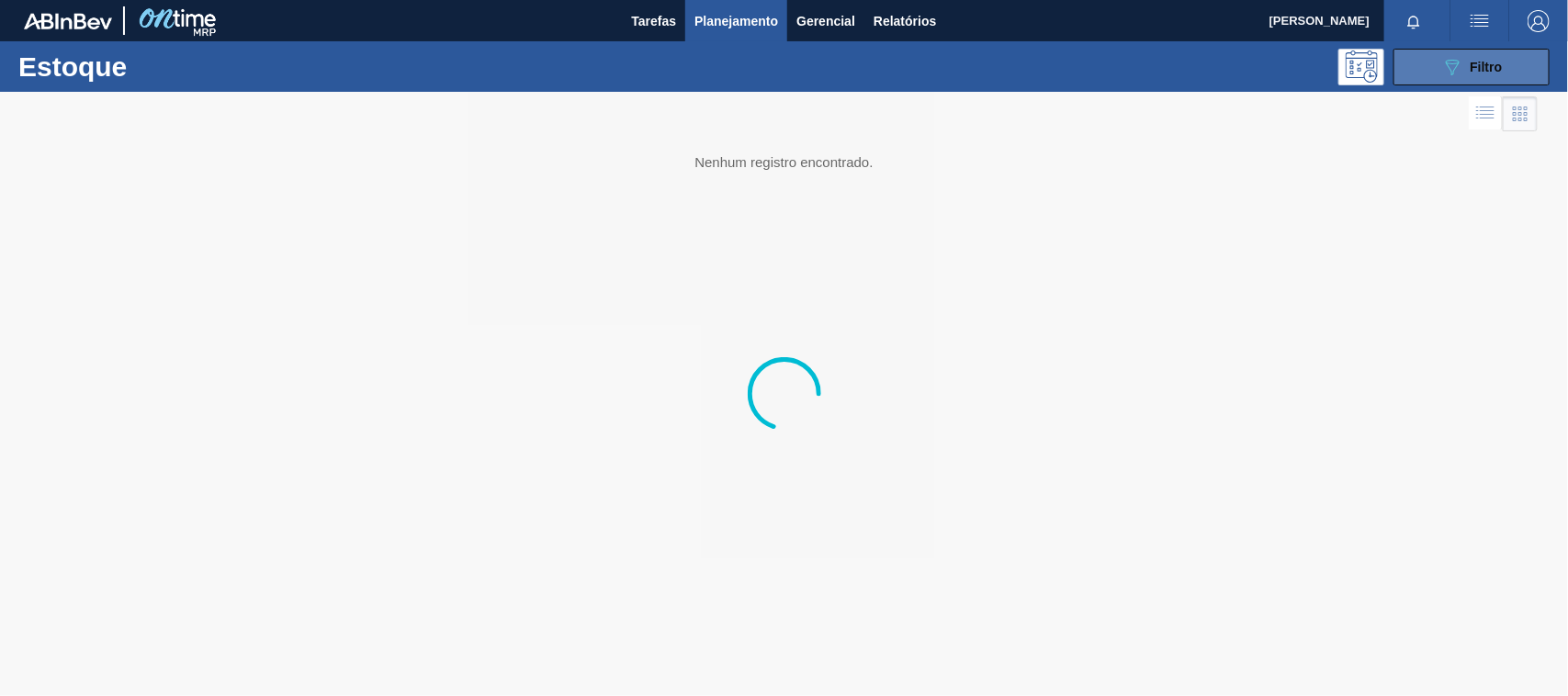
click at [1408, 71] on button "089F7B8B-B2A5-4AFE-B5C0-19BA573D28AC Filtro" at bounding box center [1471, 66] width 157 height 37
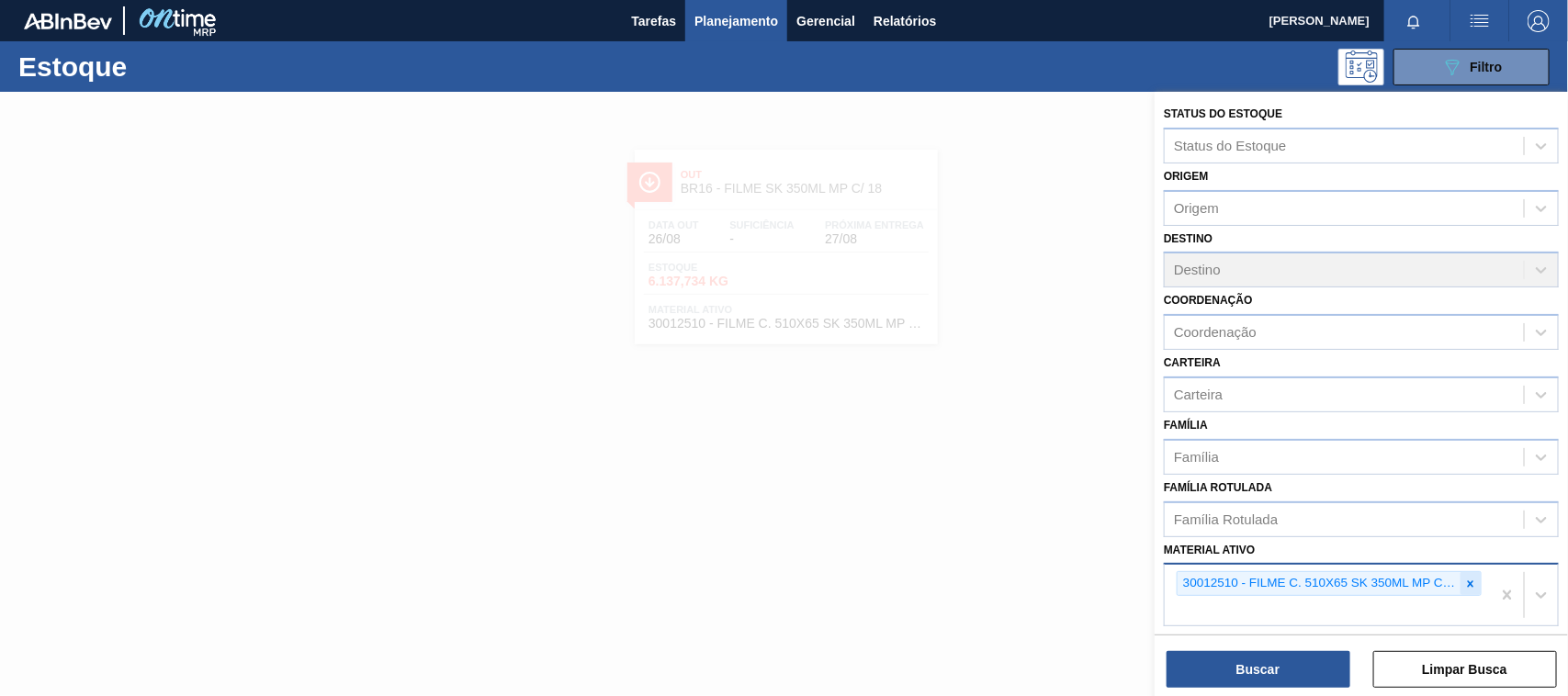
click at [1474, 584] on icon at bounding box center [1471, 584] width 13 height 13
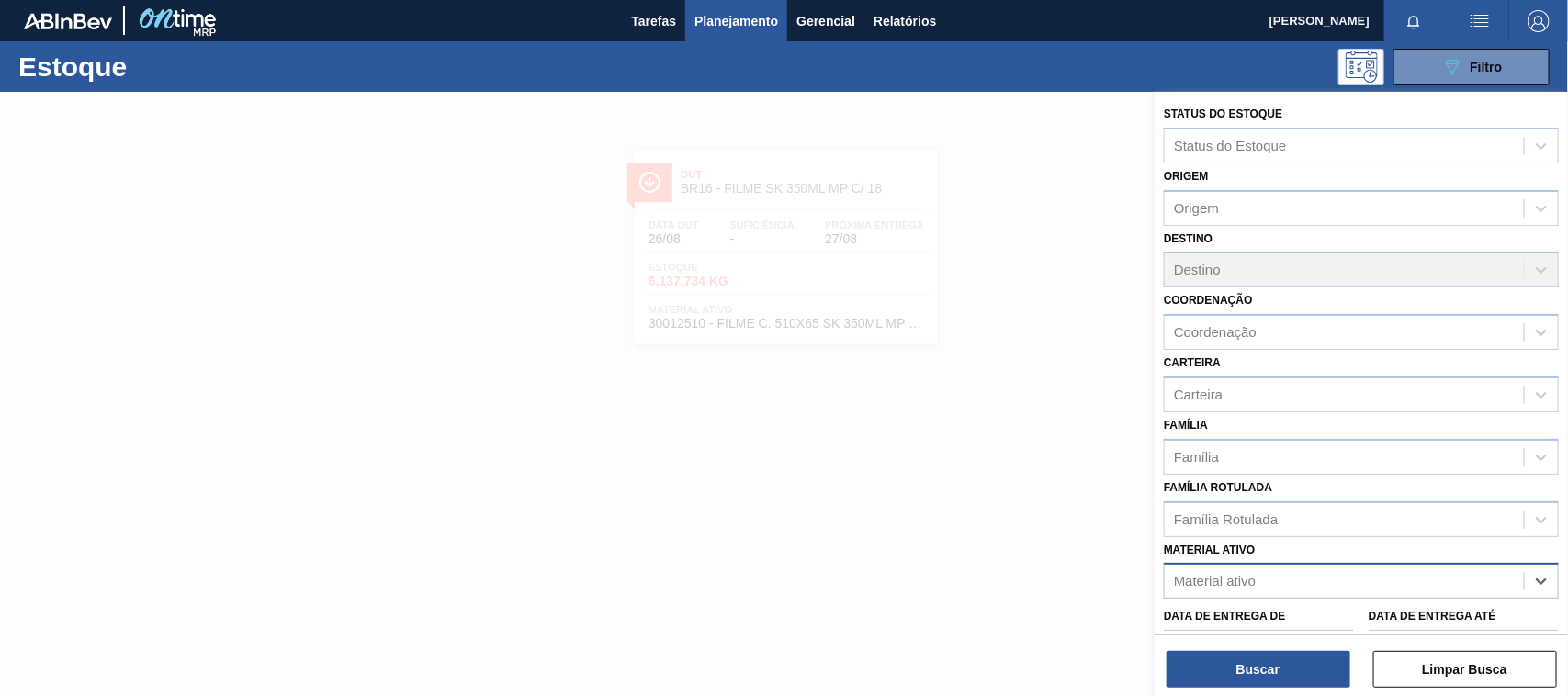
paste ativo "30012508"
type ativo "30012508"
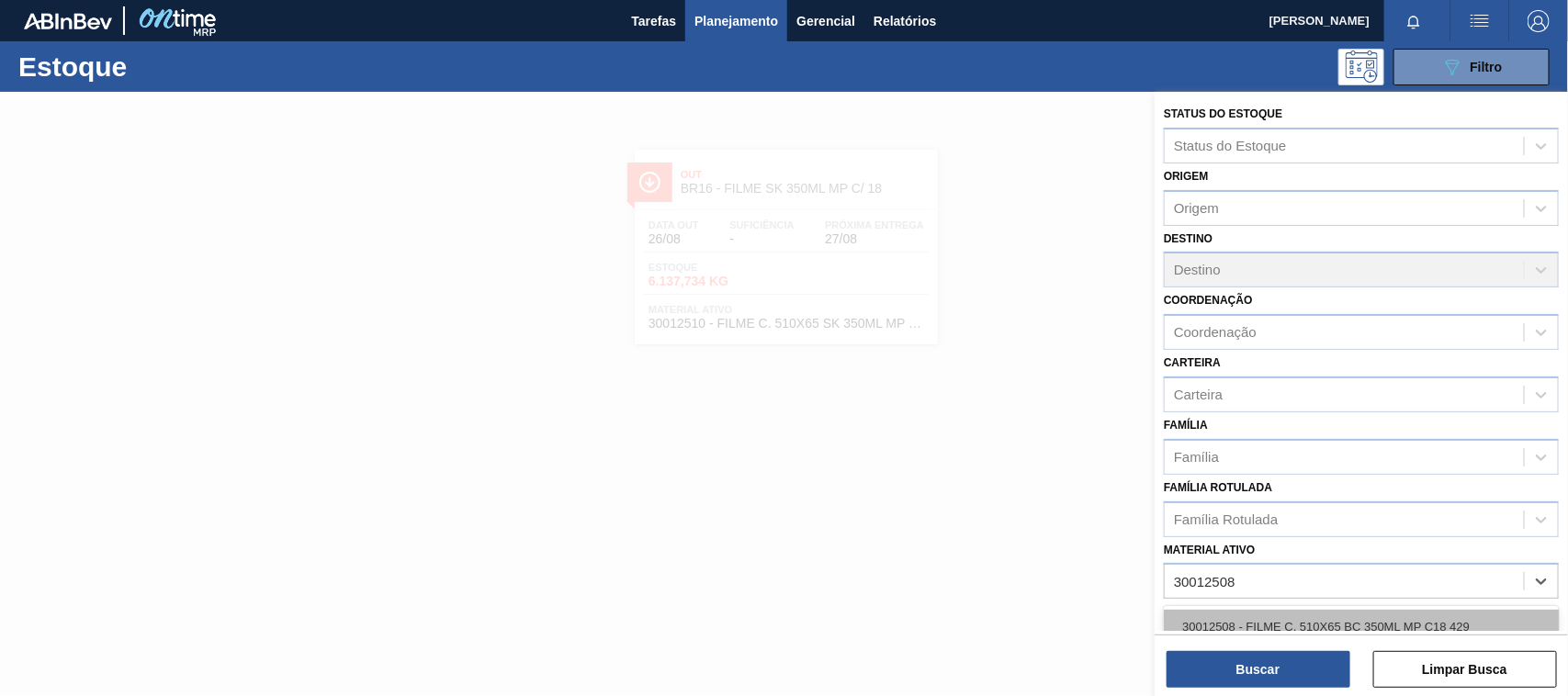
click at [1321, 615] on div "30012508 - FILME C. 510X65 BC 350ML MP C18 429" at bounding box center [1361, 627] width 395 height 34
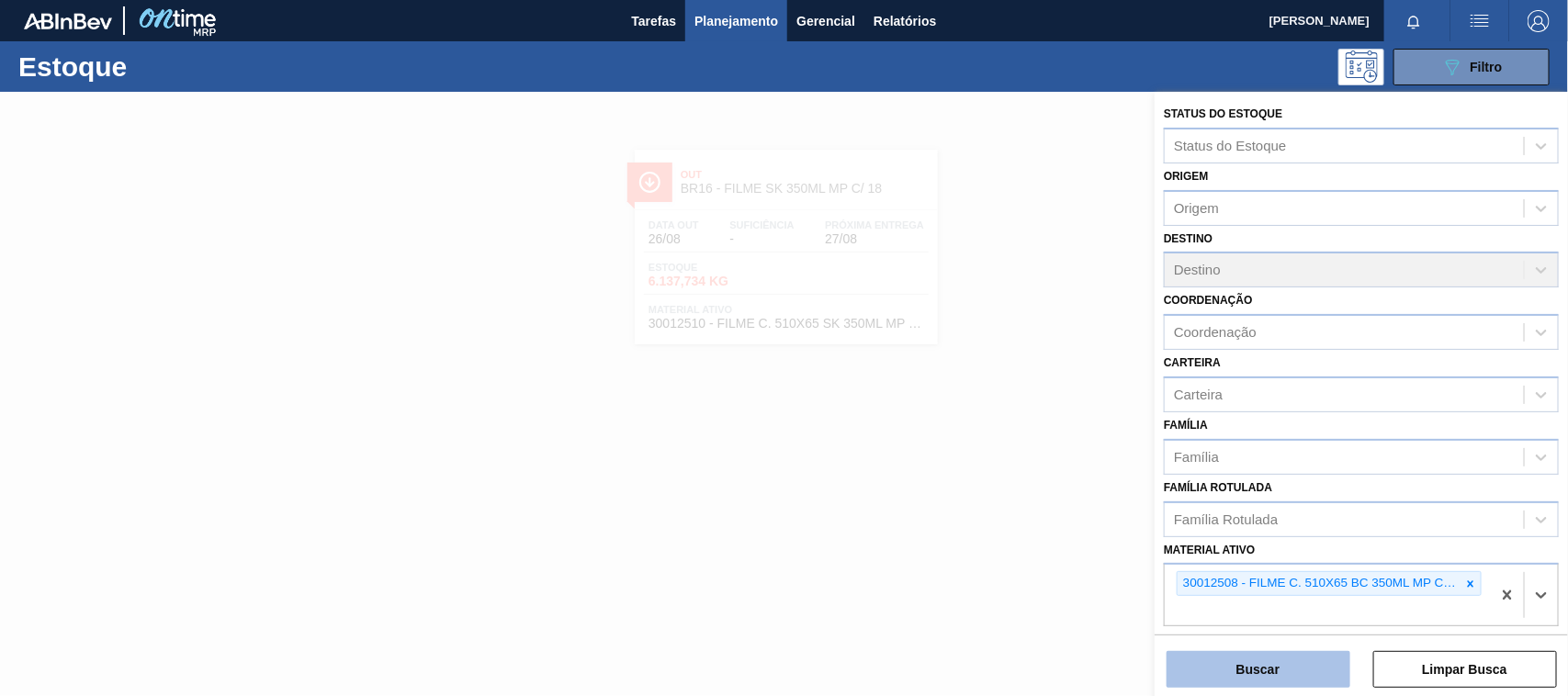
click at [1287, 669] on button "Buscar" at bounding box center [1259, 669] width 184 height 37
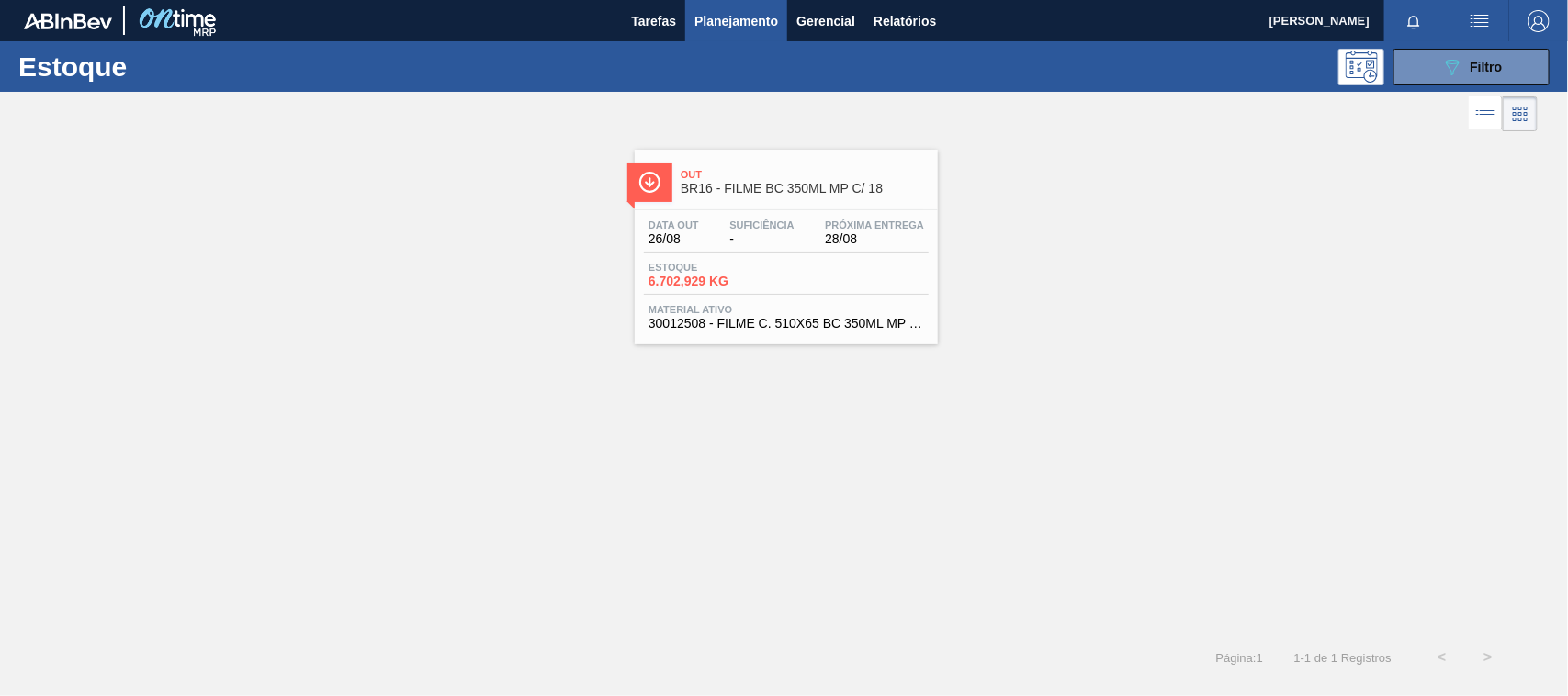
click at [843, 310] on span "Material ativo" at bounding box center [786, 310] width 276 height 11
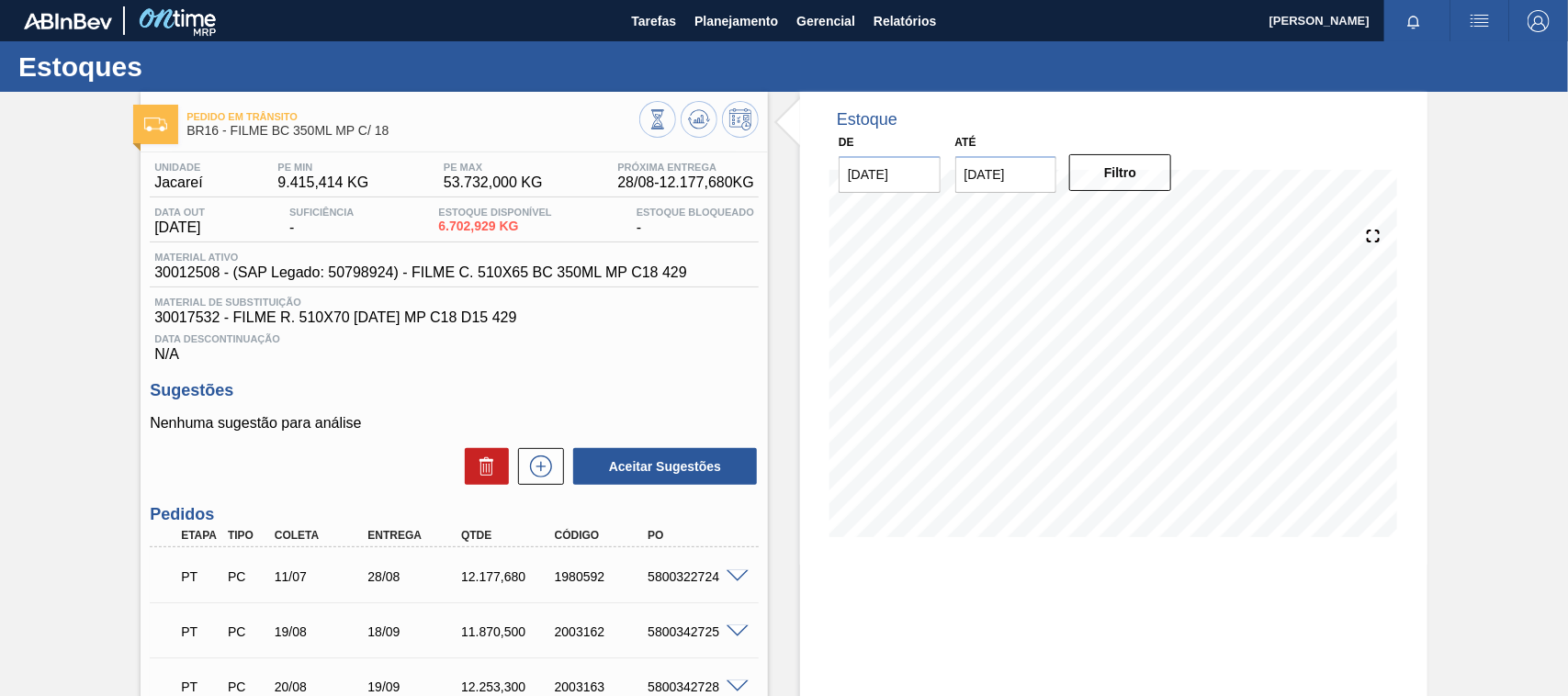
click at [727, 584] on span at bounding box center [737, 577] width 22 height 14
